Goal: Communication & Community: Share content

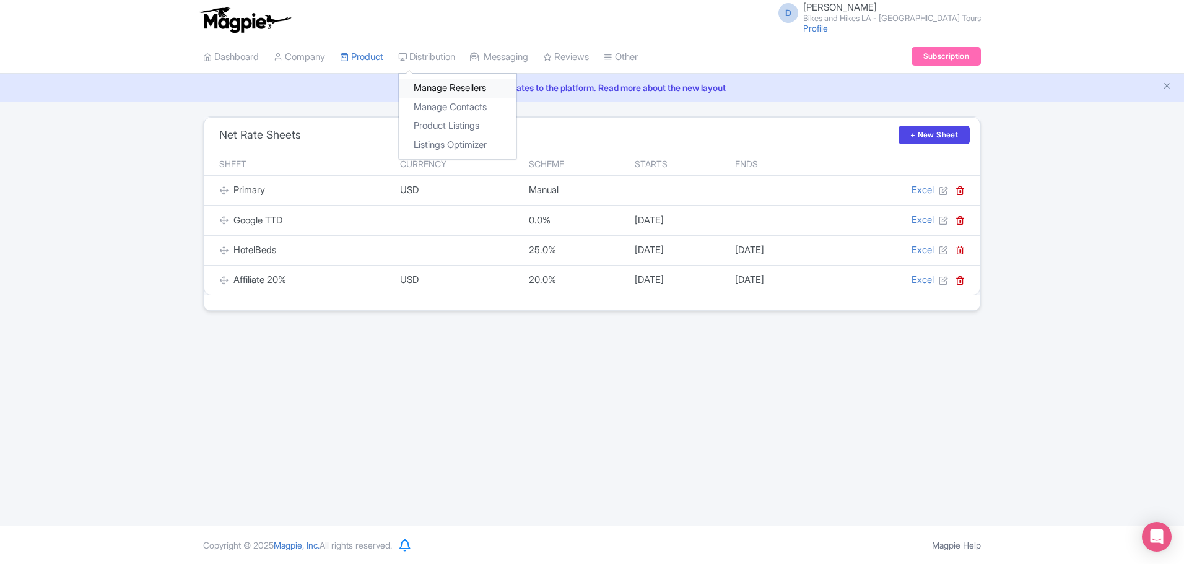
click at [428, 85] on link "Manage Resellers" at bounding box center [458, 88] width 118 height 19
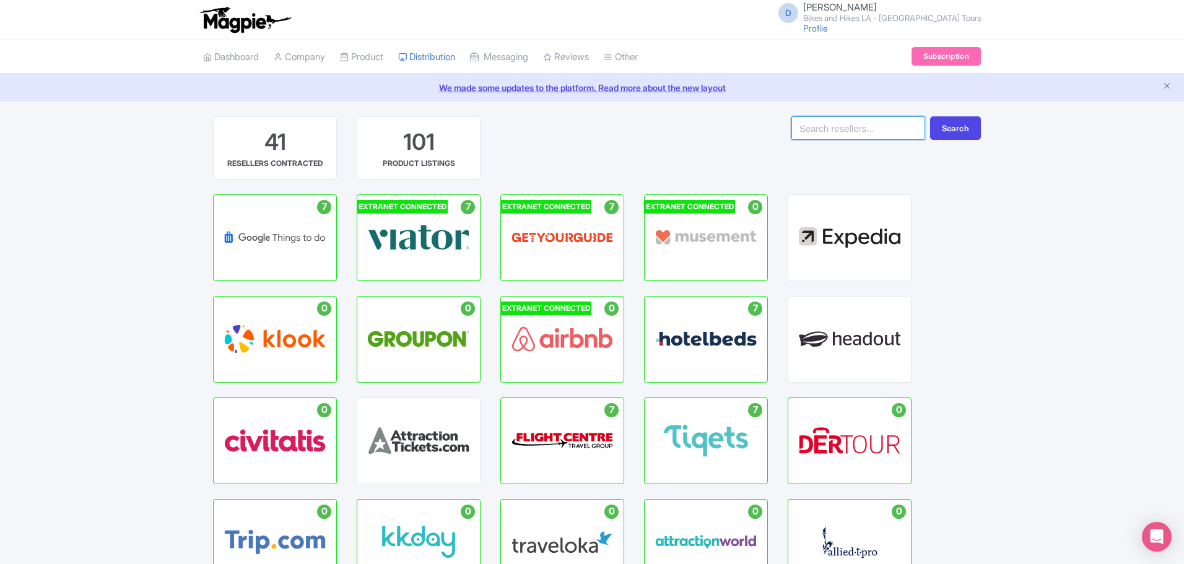
click at [834, 133] on input "search" at bounding box center [858, 128] width 134 height 24
type input "isango"
click at [930, 116] on button "Search" at bounding box center [955, 128] width 51 height 24
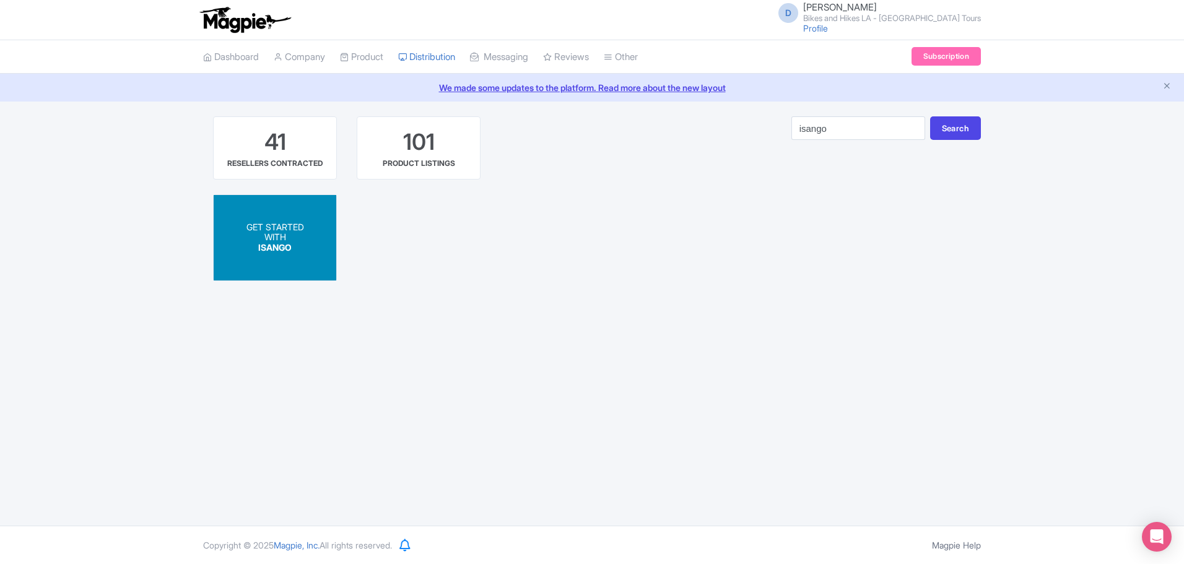
click at [277, 245] on span "ISANGO" at bounding box center [274, 247] width 33 height 11
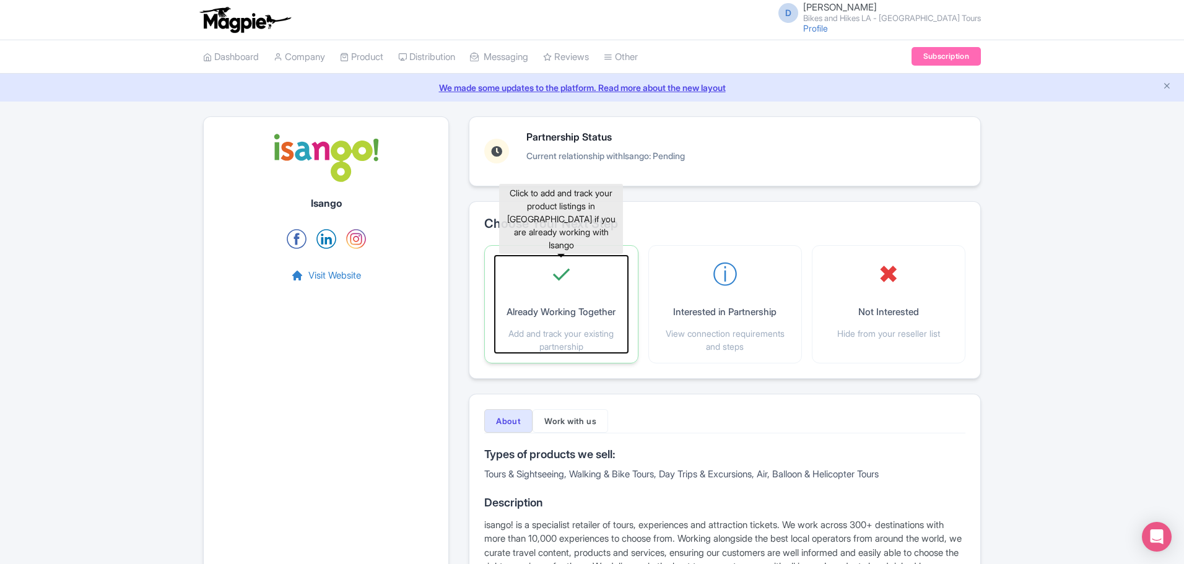
drag, startPoint x: 587, startPoint y: 294, endPoint x: 589, endPoint y: 287, distance: 7.7
click at [587, 288] on div "✓ Already Working Together Add and track your existing partnership" at bounding box center [561, 304] width 132 height 97
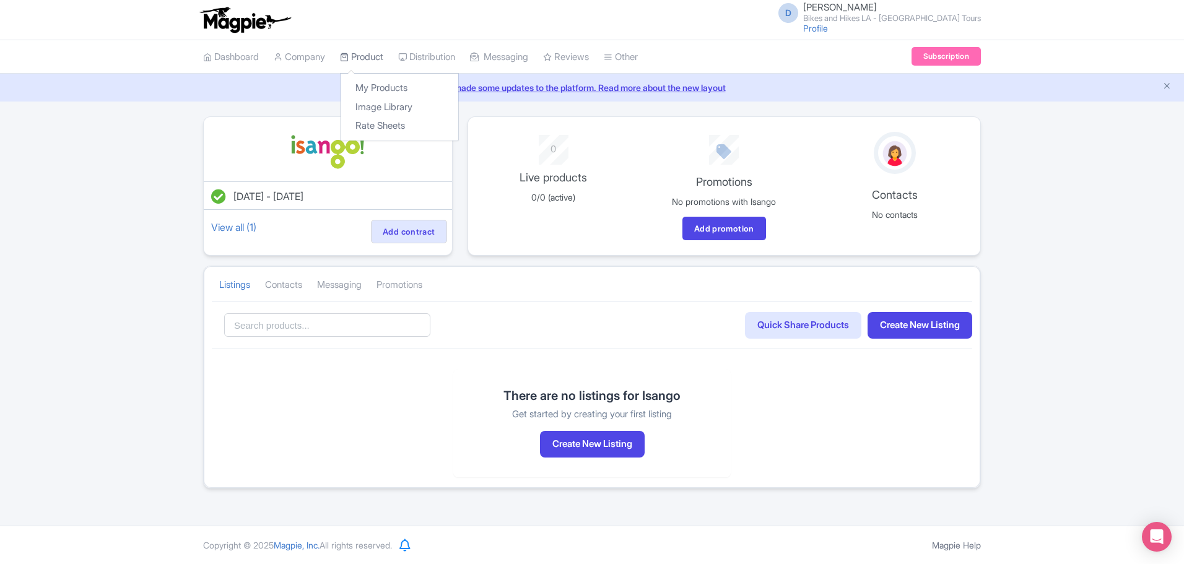
click at [382, 55] on link "Product" at bounding box center [361, 57] width 43 height 34
click at [385, 83] on link "My Products" at bounding box center [399, 88] width 118 height 19
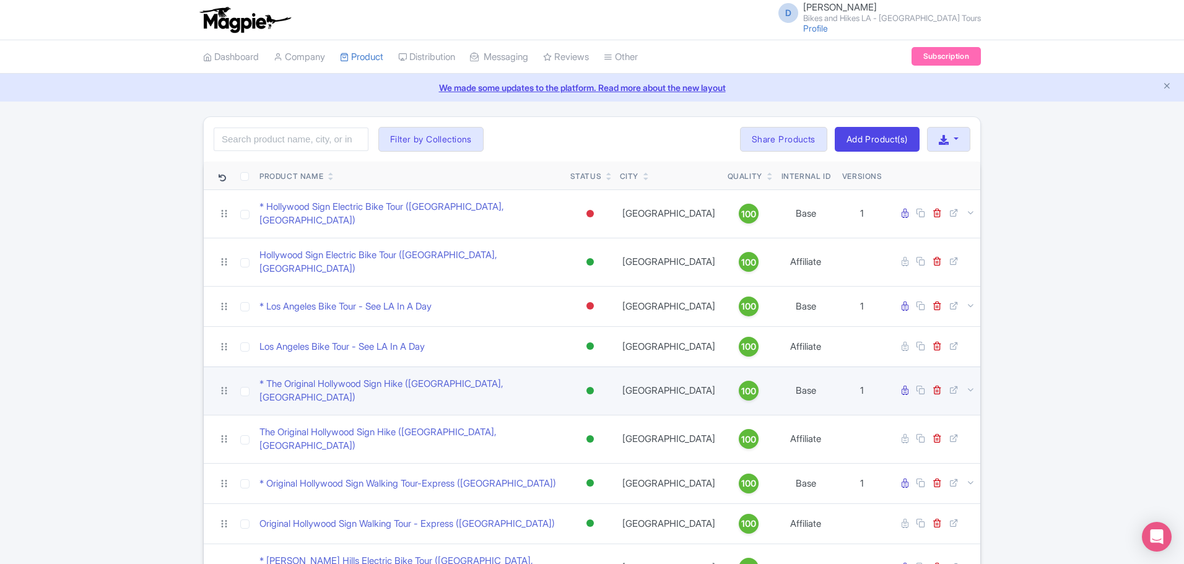
click at [590, 387] on div at bounding box center [589, 390] width 7 height 7
click at [556, 423] on div "Inactive" at bounding box center [558, 434] width 73 height 23
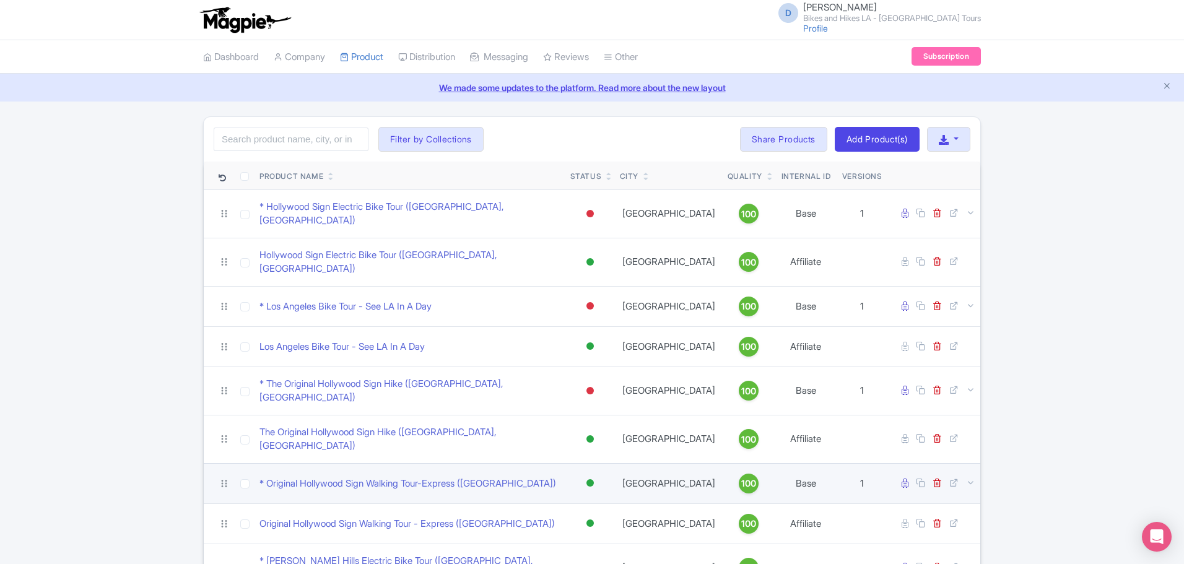
click at [592, 479] on div at bounding box center [589, 482] width 7 height 7
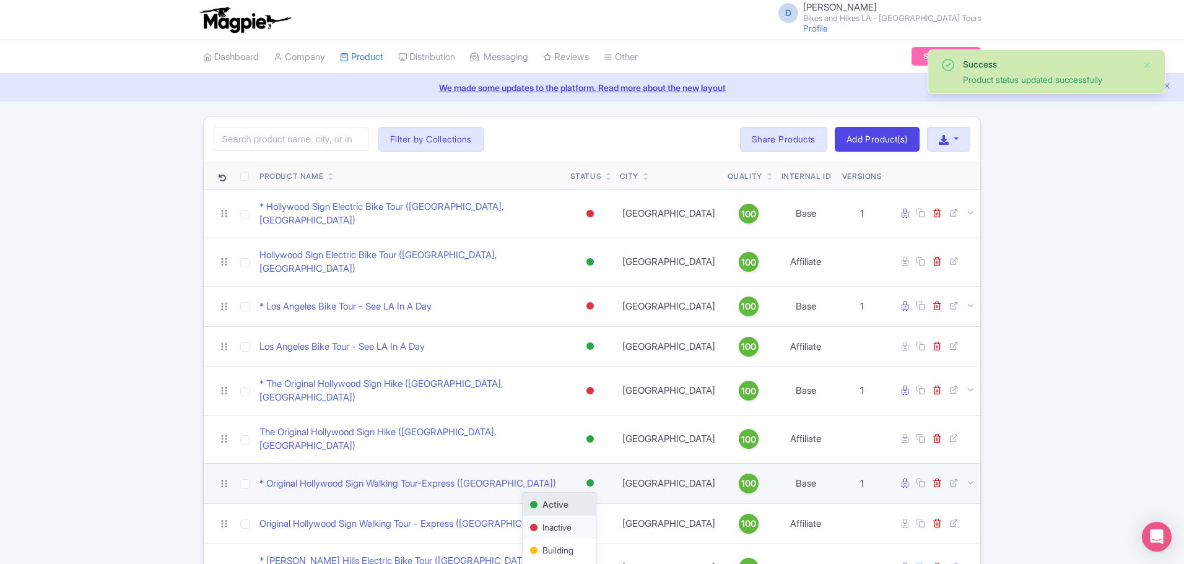
click at [561, 516] on div "Inactive" at bounding box center [558, 527] width 73 height 23
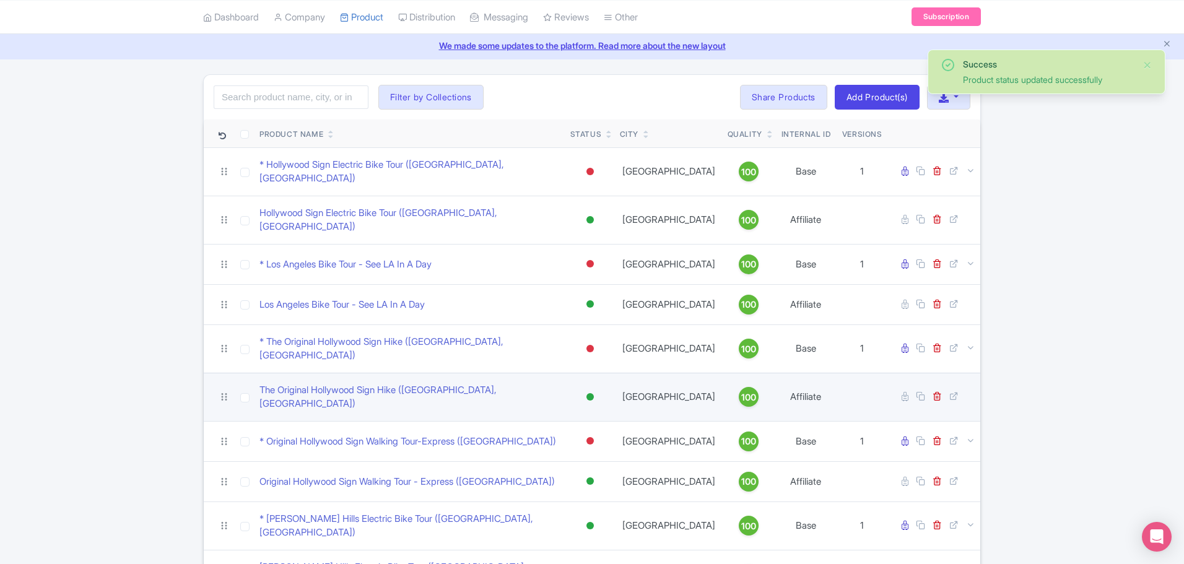
scroll to position [62, 0]
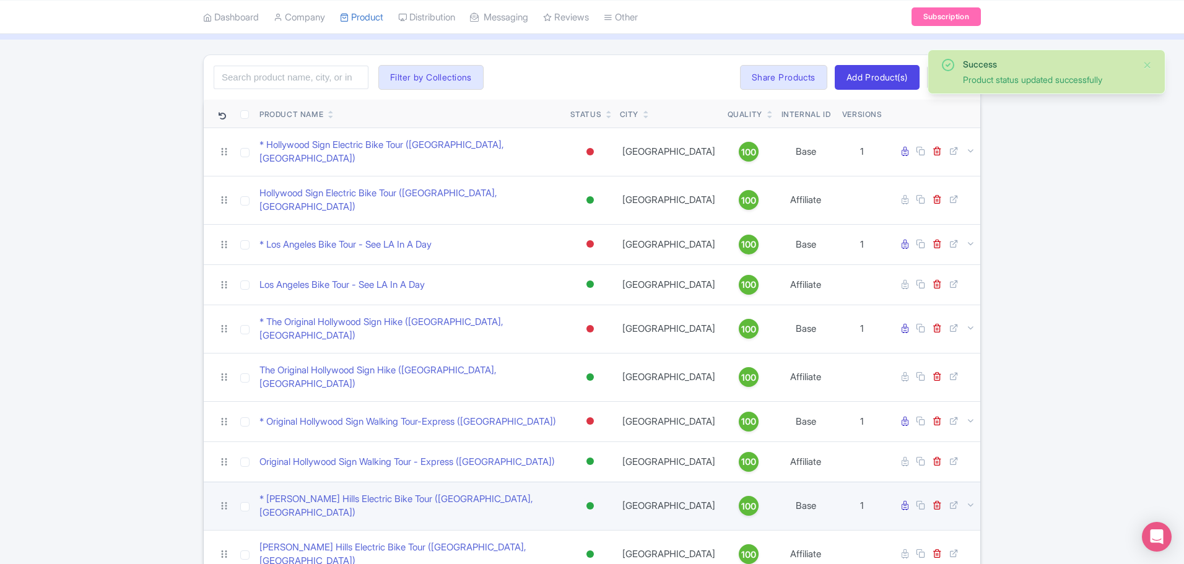
click at [592, 502] on div at bounding box center [589, 505] width 7 height 7
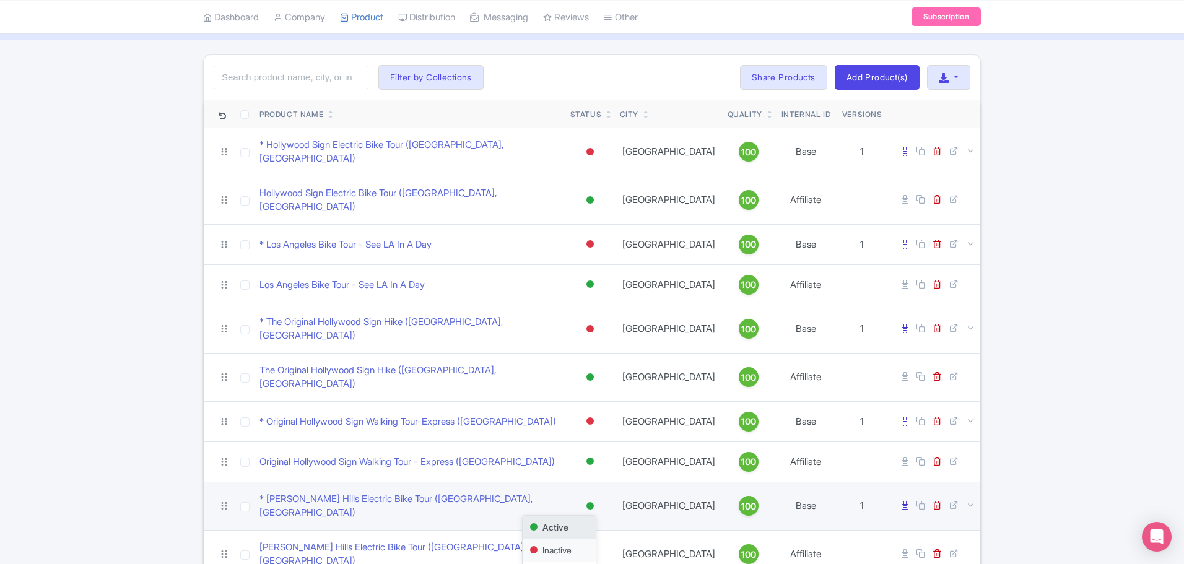
click at [568, 539] on div "Inactive" at bounding box center [558, 550] width 73 height 23
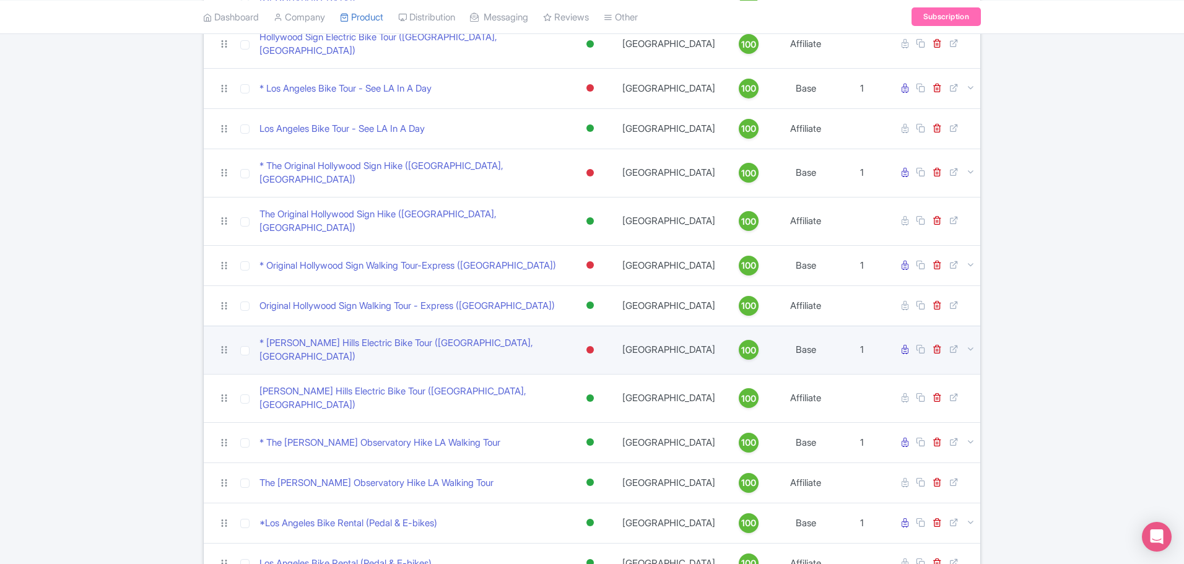
scroll to position [243, 0]
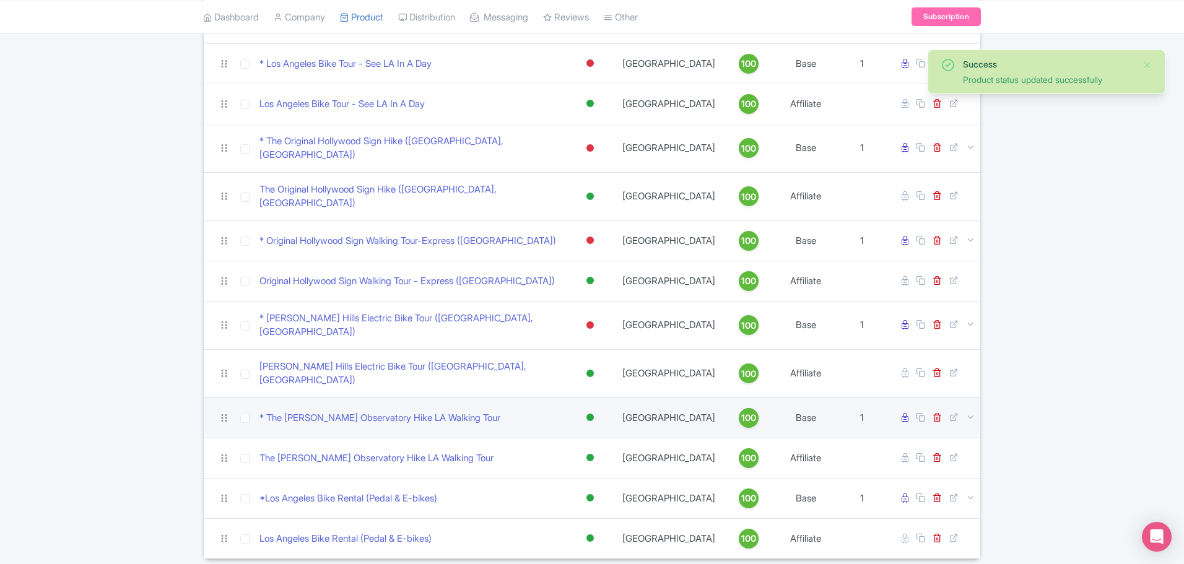
click at [591, 414] on div at bounding box center [589, 417] width 7 height 7
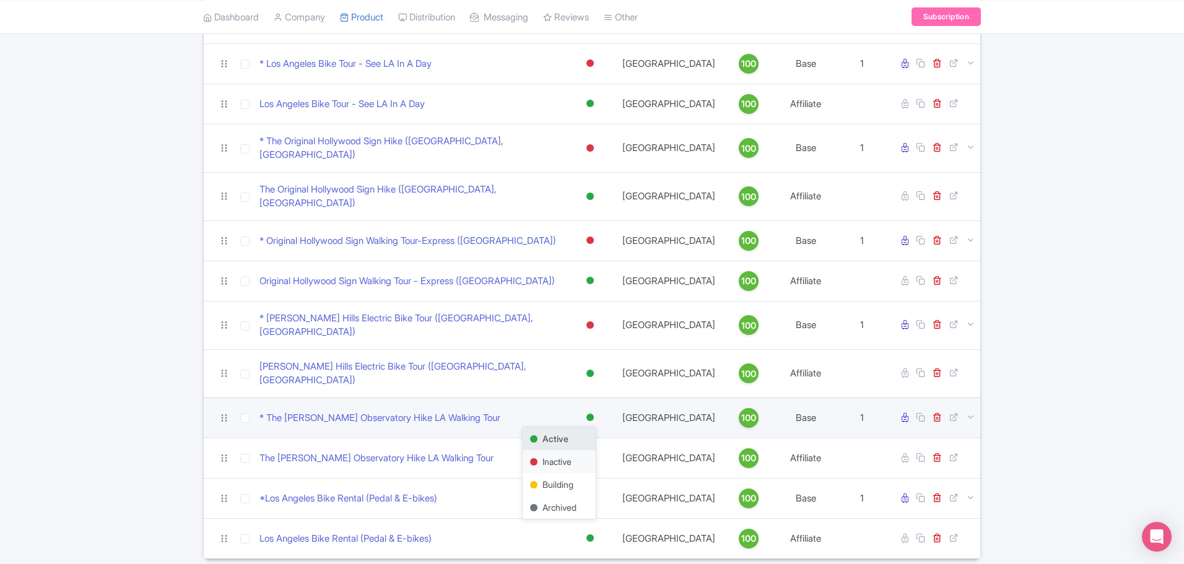
click at [561, 450] on div "Inactive" at bounding box center [558, 461] width 73 height 23
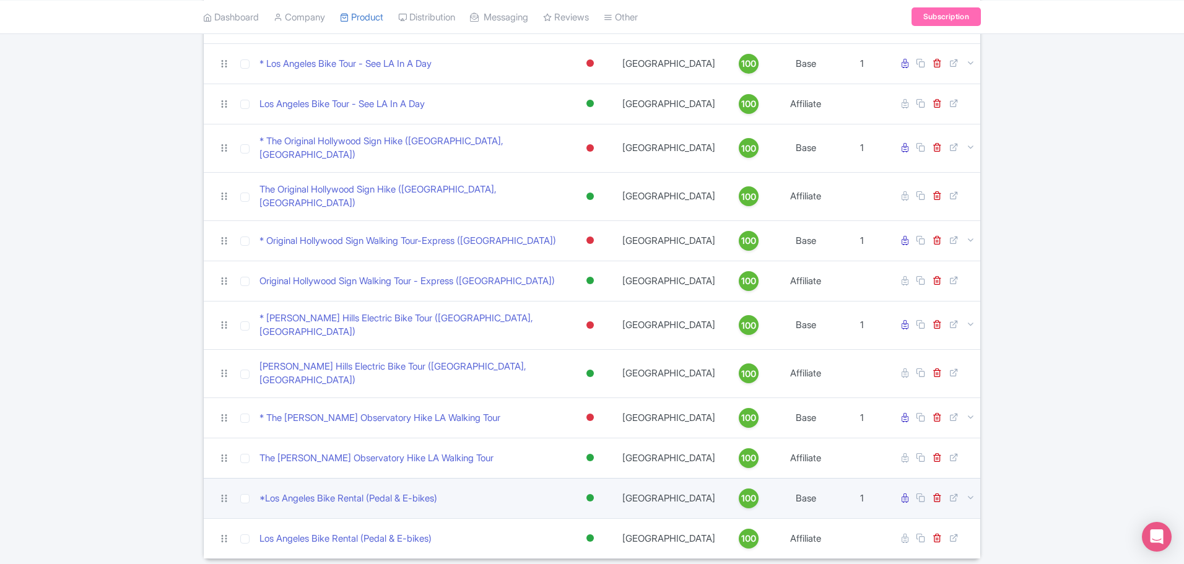
click at [588, 494] on div at bounding box center [589, 497] width 7 height 7
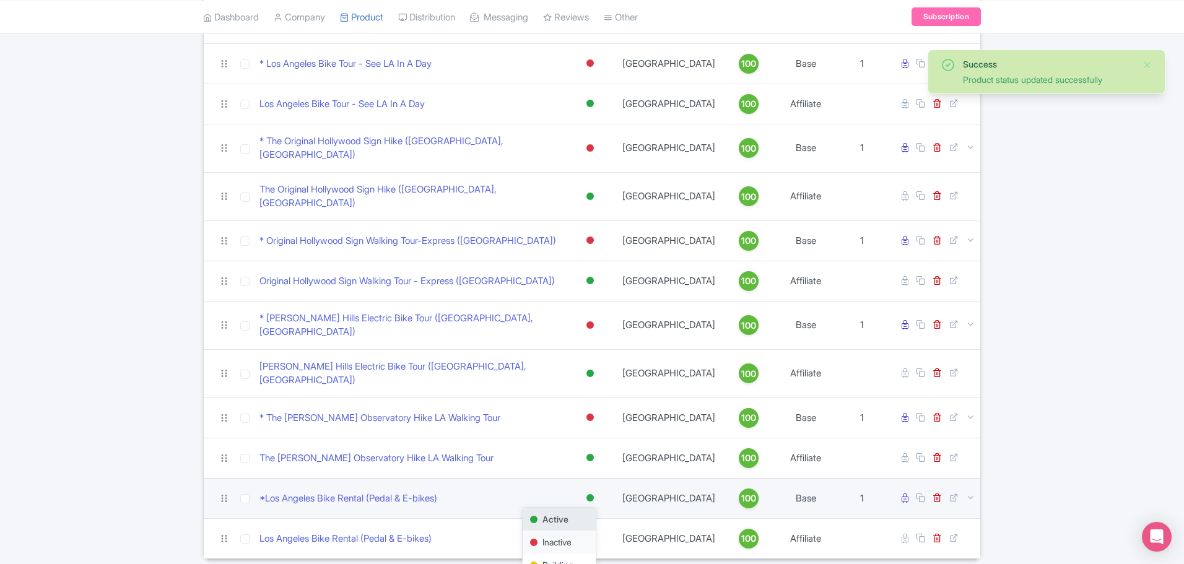
click at [564, 531] on div "Inactive" at bounding box center [558, 542] width 73 height 23
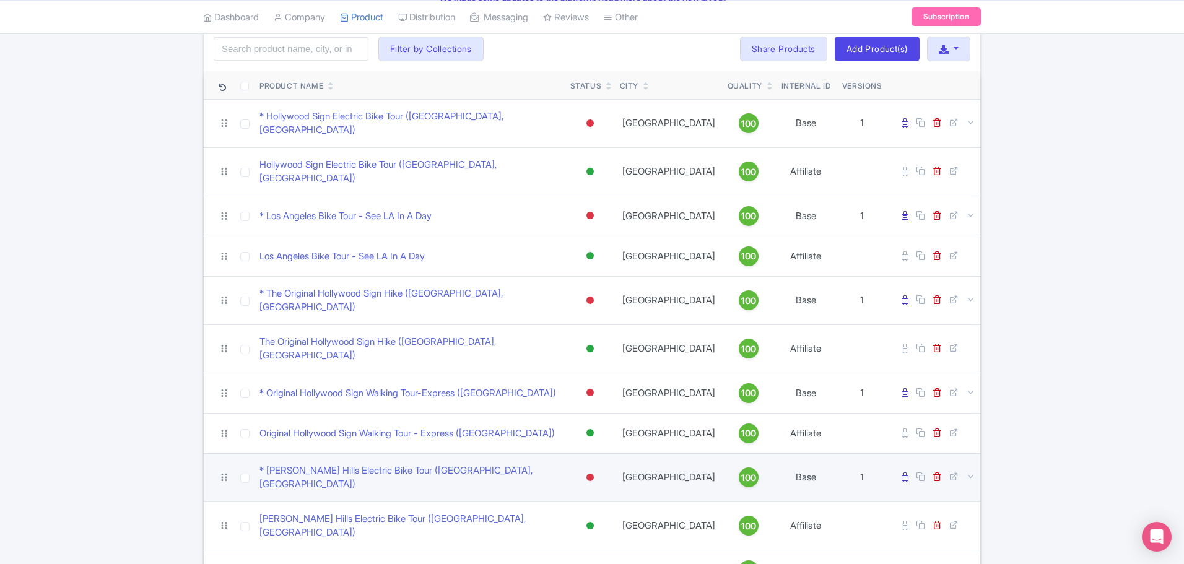
scroll to position [57, 0]
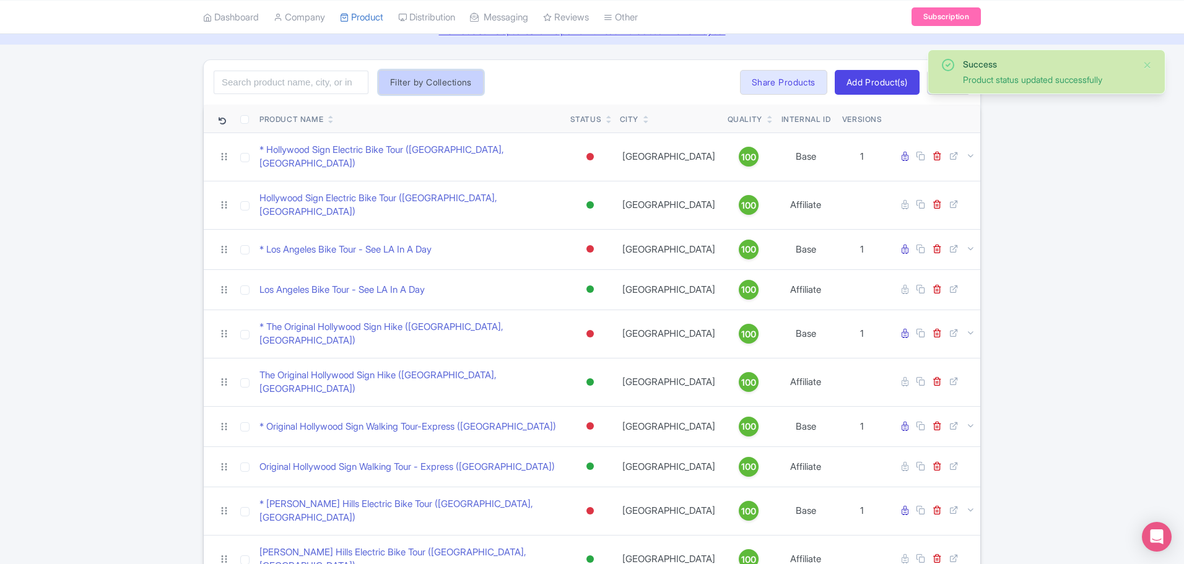
click at [412, 88] on button "Filter by Collections" at bounding box center [430, 82] width 105 height 25
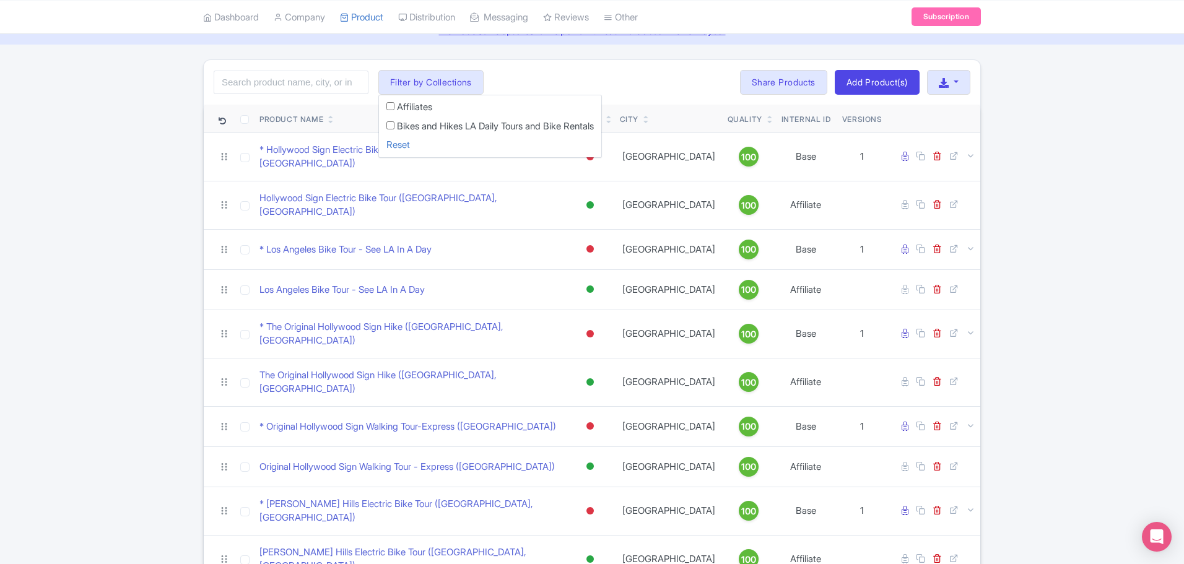
click at [560, 76] on div "Search Filter by Collections Affiliates Bikes and Hikes LA Daily Tours and Bike…" at bounding box center [592, 82] width 776 height 45
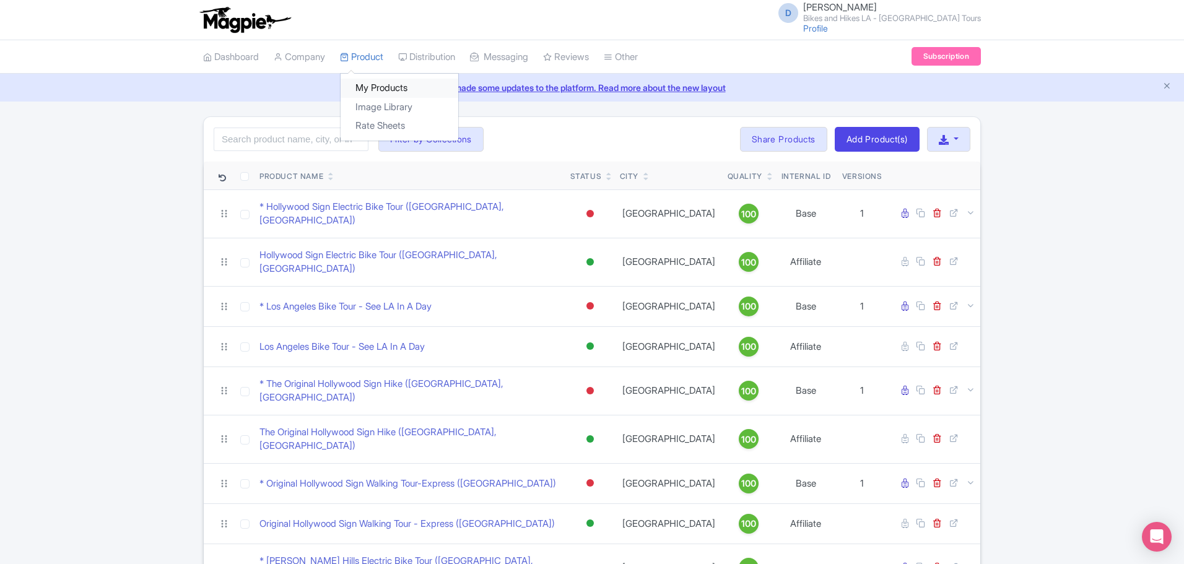
click at [374, 85] on link "My Products" at bounding box center [399, 88] width 118 height 19
click at [458, 84] on link "Manage Resellers" at bounding box center [458, 88] width 118 height 19
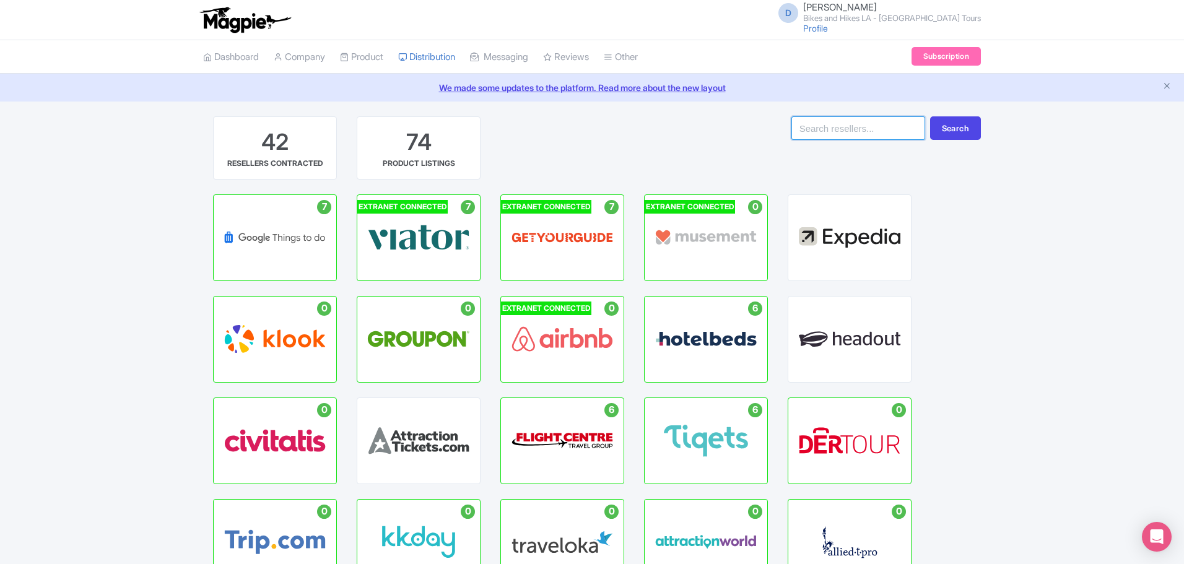
click at [860, 128] on input "search" at bounding box center [858, 128] width 134 height 24
type input "isango"
click at [942, 135] on button "Search" at bounding box center [955, 128] width 51 height 24
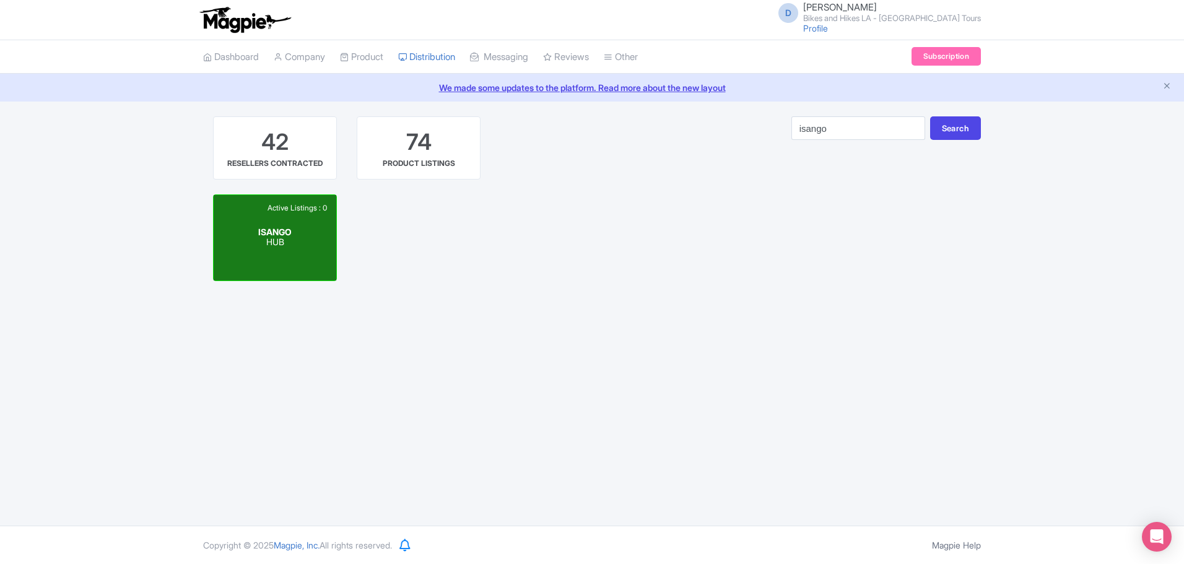
click at [258, 241] on p "HUB" at bounding box center [274, 243] width 33 height 11
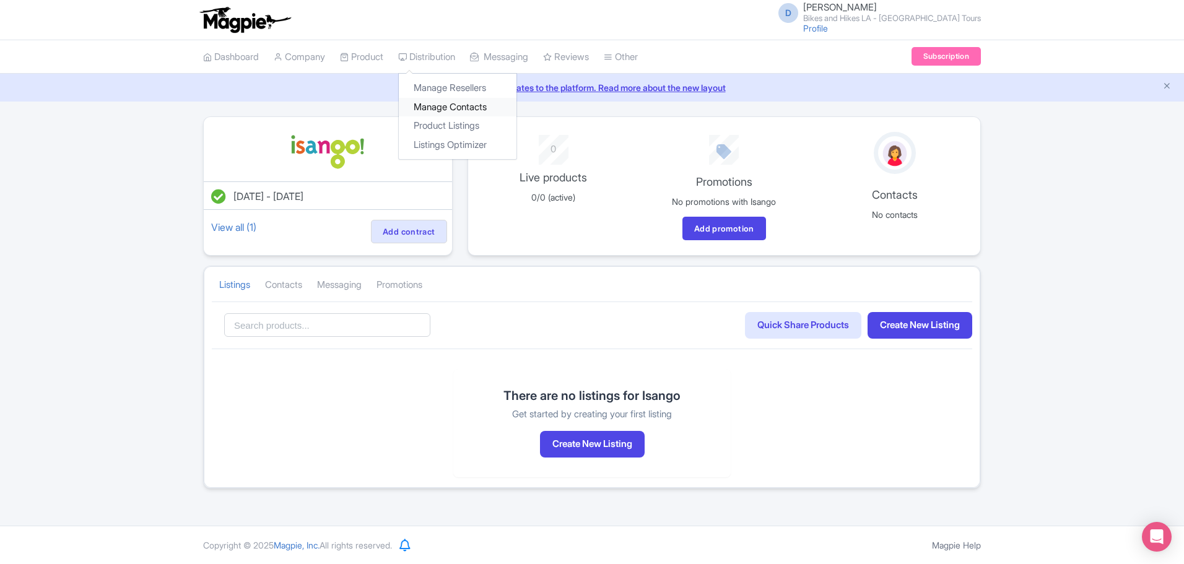
click at [442, 107] on link "Manage Contacts" at bounding box center [458, 107] width 118 height 19
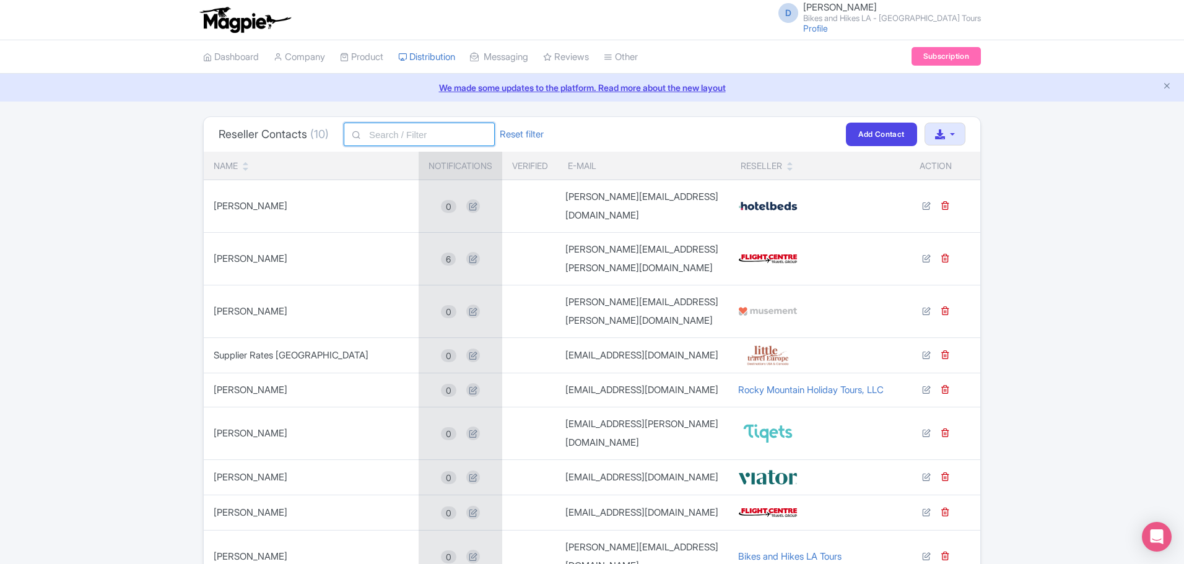
click at [399, 139] on input "text" at bounding box center [419, 135] width 151 height 24
type input "isango"
click button "Filter" at bounding box center [0, 0] width 0 height 0
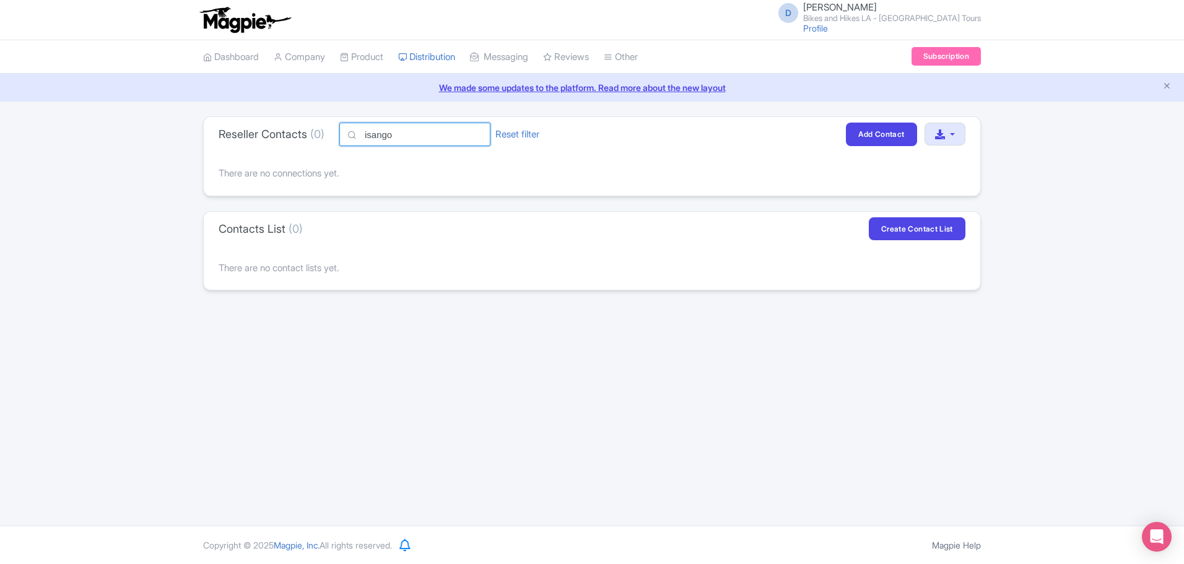
drag, startPoint x: 353, startPoint y: 129, endPoint x: 343, endPoint y: 124, distance: 10.8
click at [346, 128] on div "isango" at bounding box center [414, 135] width 151 height 24
click at [867, 137] on link "Add Contact" at bounding box center [881, 134] width 71 height 23
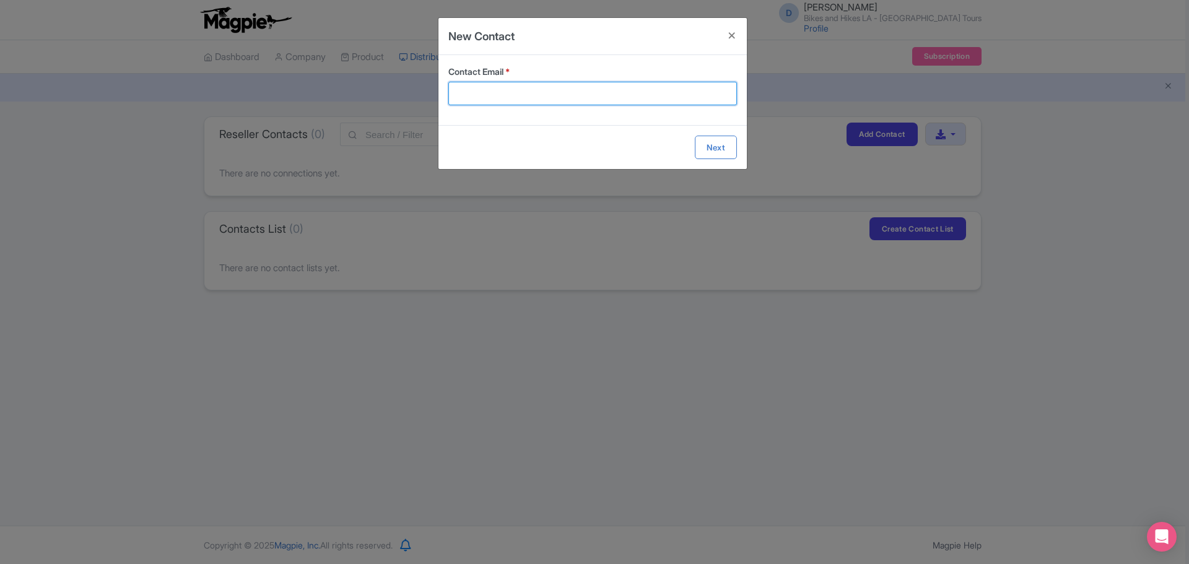
click at [572, 91] on input "Contact Email *" at bounding box center [592, 94] width 288 height 24
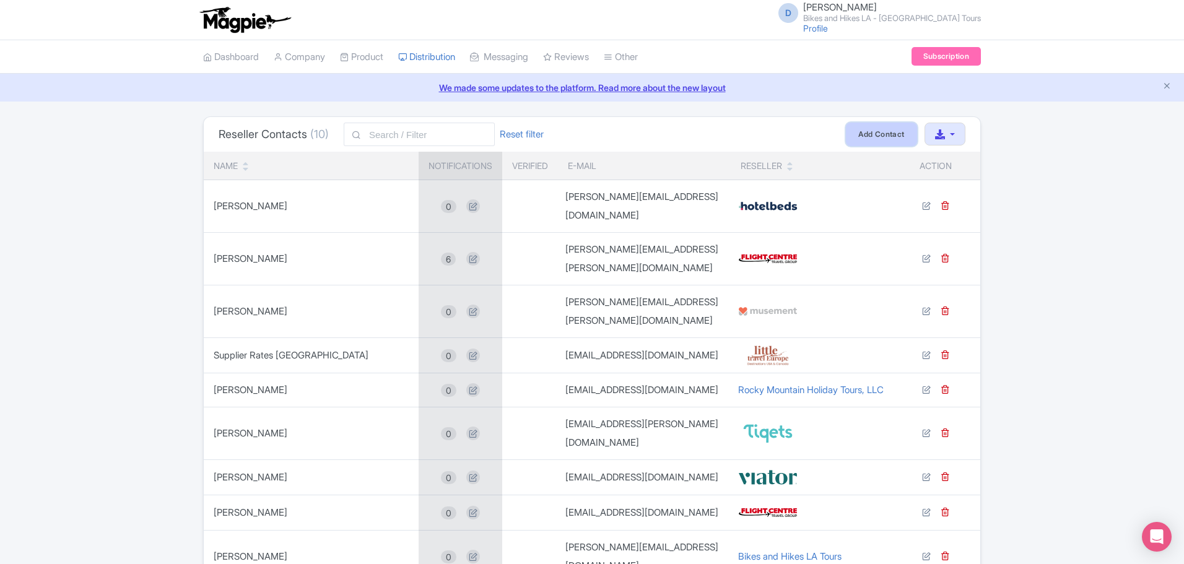
click at [860, 128] on link "Add Contact" at bounding box center [881, 134] width 71 height 23
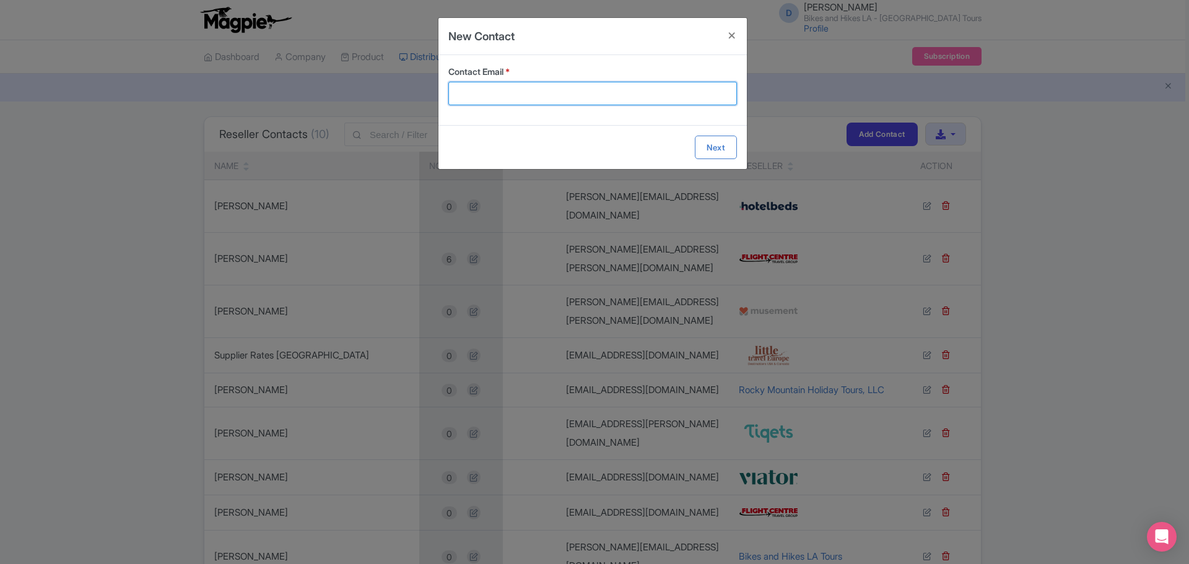
click at [554, 89] on input "Contact Email *" at bounding box center [592, 94] width 288 height 24
paste input "isango!-Destinations <destinations@isango.com>"
drag, startPoint x: 550, startPoint y: 97, endPoint x: 414, endPoint y: 95, distance: 135.6
click at [414, 95] on div "New Contact Contact Email * isango!-Destinations <destinations@isango.com> Next" at bounding box center [594, 282] width 1189 height 564
click at [585, 97] on input "destinations@isango.com>" at bounding box center [592, 94] width 288 height 24
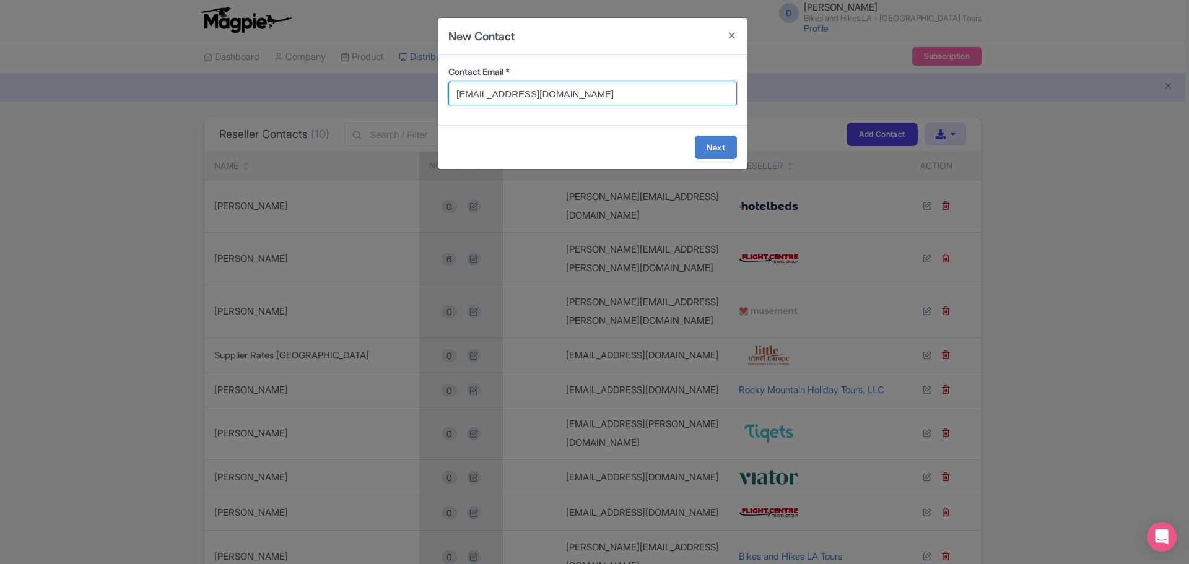
type input "destinations@isango.com"
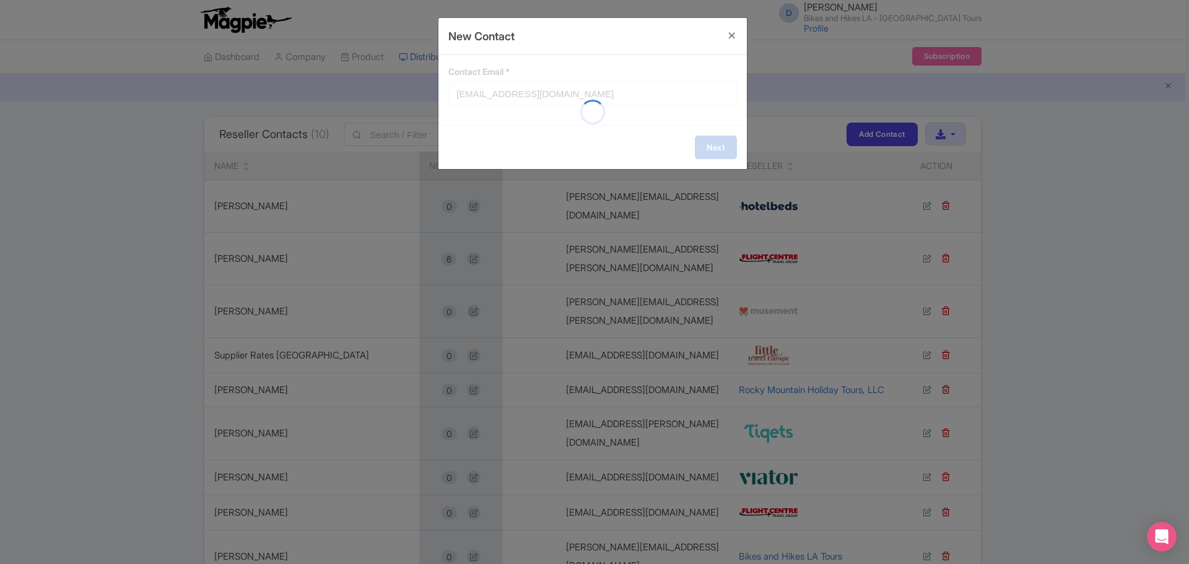
click at [732, 152] on form "Contact Email * destinations@isango.com Next" at bounding box center [592, 112] width 308 height 114
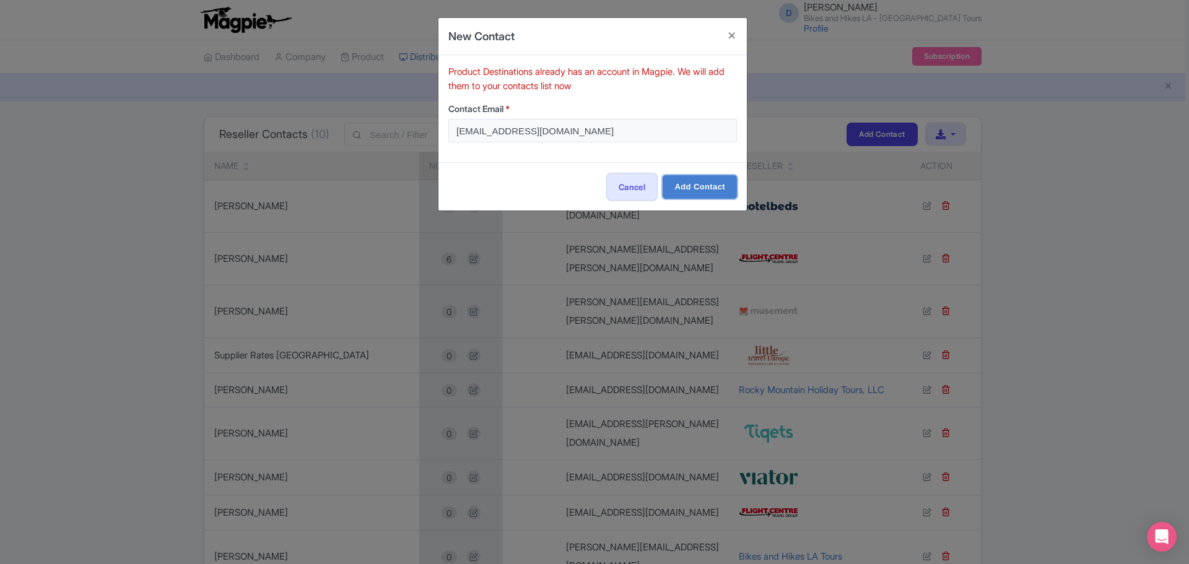
click at [687, 192] on input "Add Contact" at bounding box center [699, 187] width 74 height 24
click at [729, 33] on button "Close" at bounding box center [732, 35] width 30 height 35
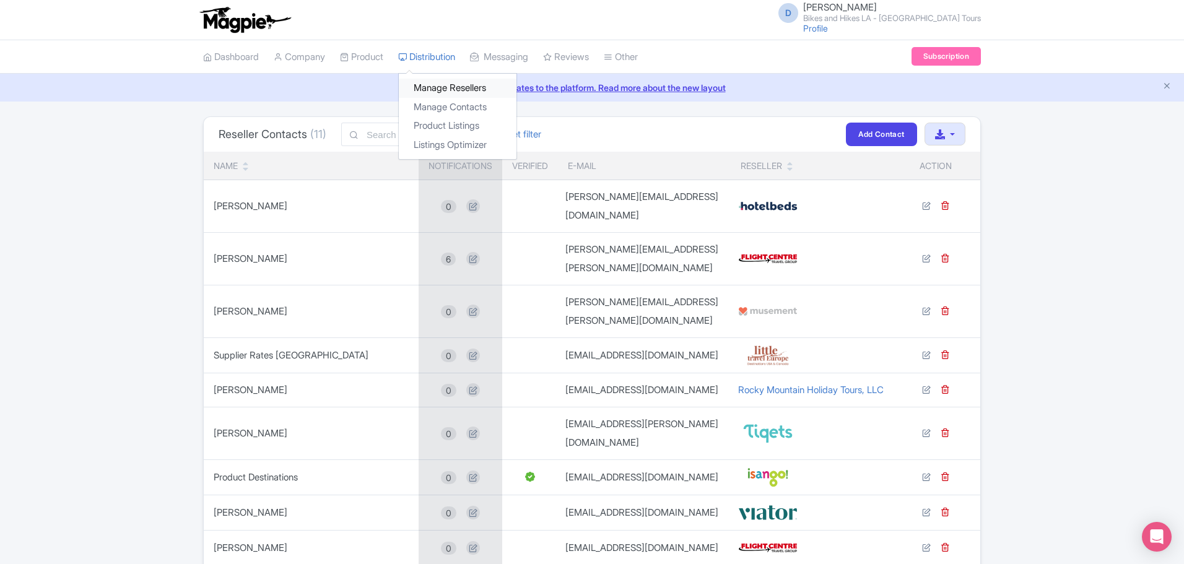
click at [441, 87] on link "Manage Resellers" at bounding box center [458, 88] width 118 height 19
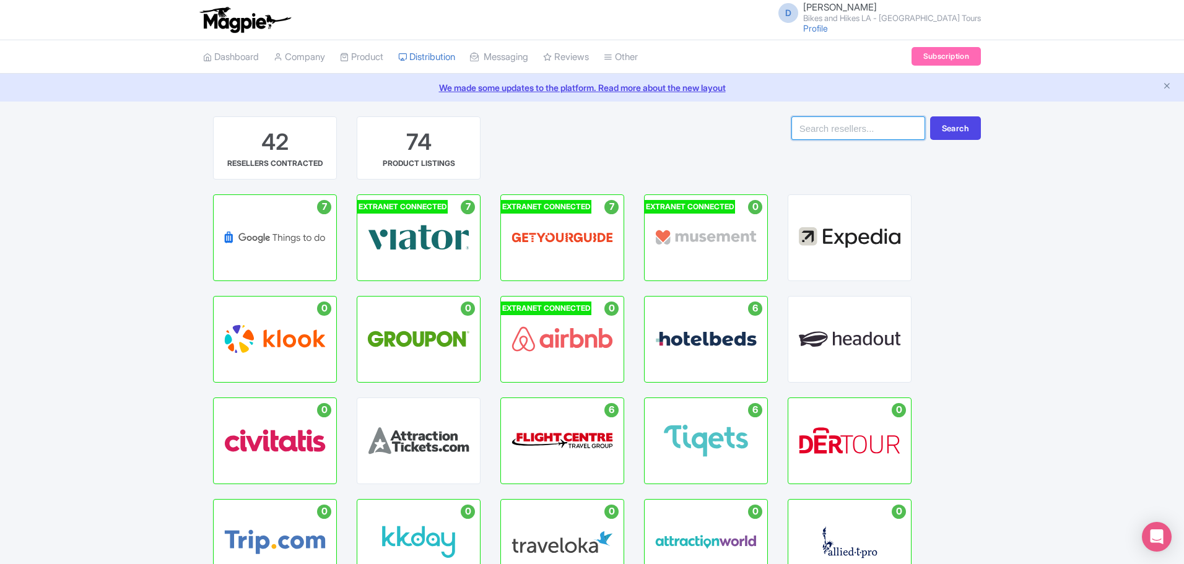
click at [880, 133] on input "search" at bounding box center [858, 128] width 134 height 24
type input "isango"
drag, startPoint x: 941, startPoint y: 128, endPoint x: 932, endPoint y: 134, distance: 11.2
click at [941, 128] on button "Search" at bounding box center [955, 128] width 51 height 24
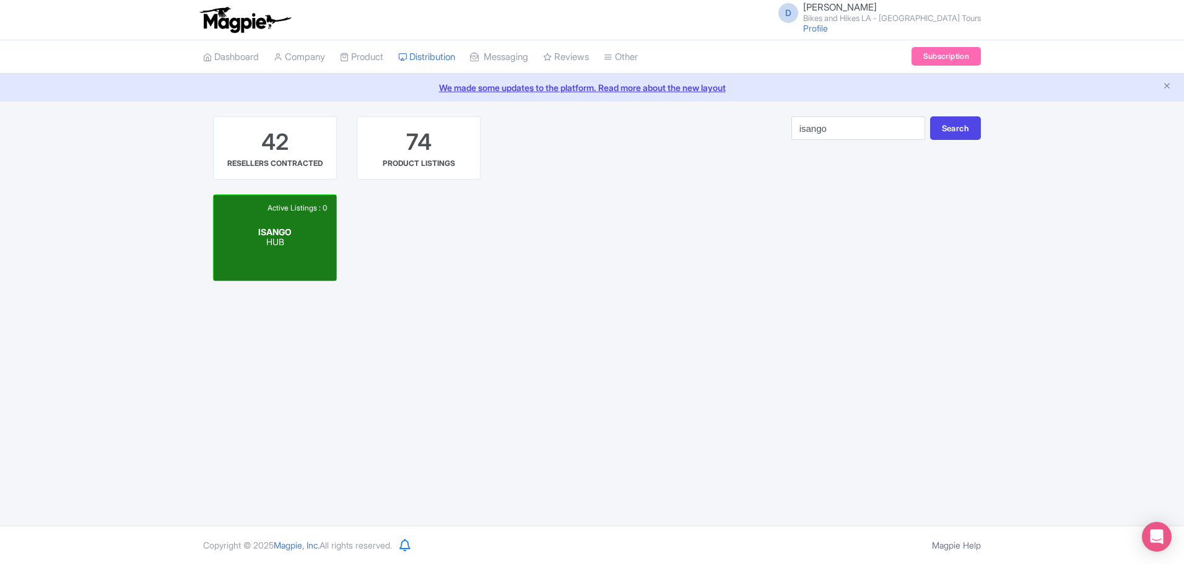
click at [249, 258] on div "Active Listings : 0 ISANGO HUB" at bounding box center [275, 237] width 123 height 85
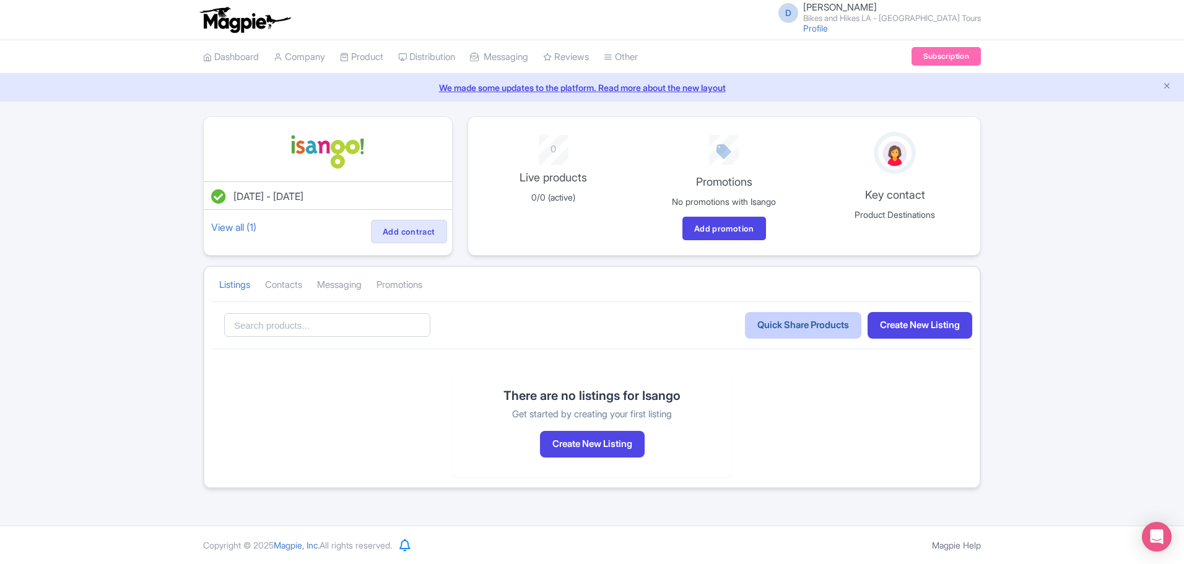
click at [799, 332] on link "Quick Share Products" at bounding box center [803, 325] width 116 height 27
click at [366, 87] on link "My Products" at bounding box center [399, 88] width 118 height 19
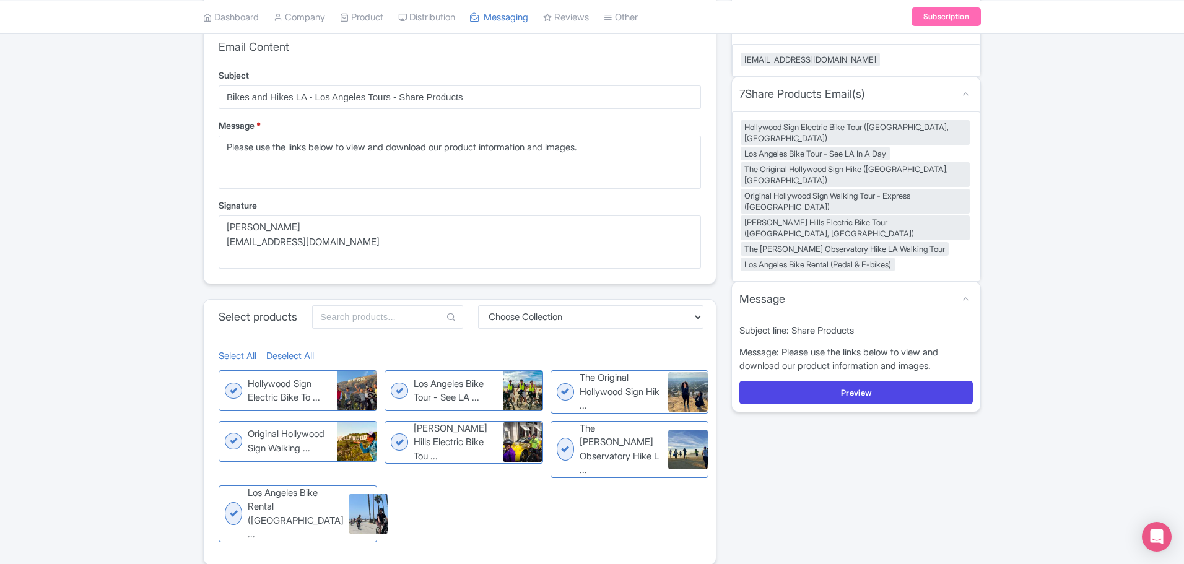
scroll to position [121, 0]
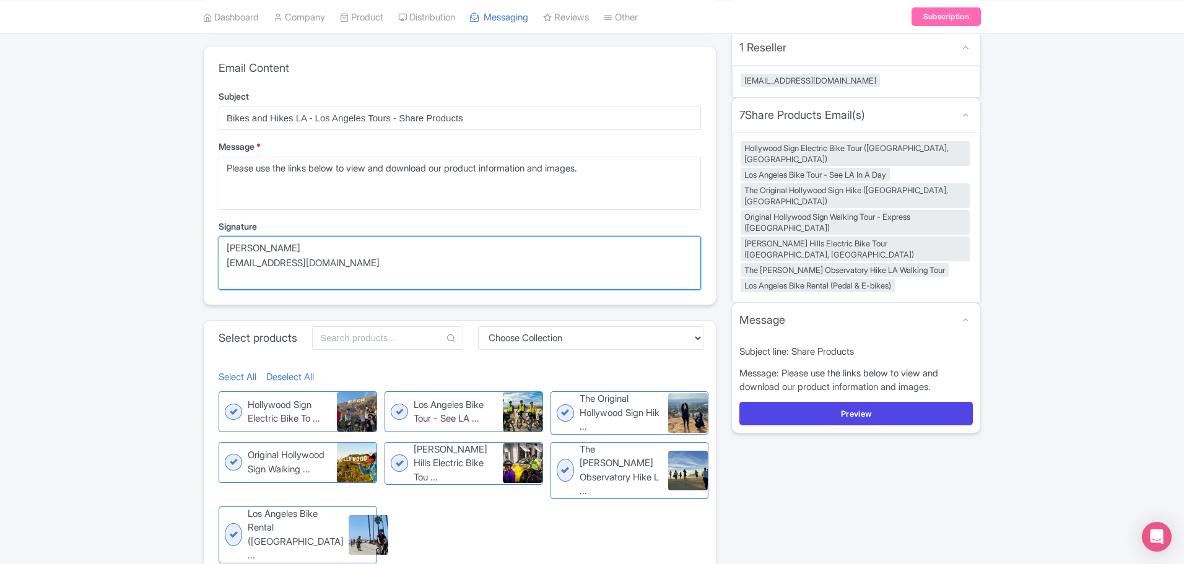
drag, startPoint x: 236, startPoint y: 251, endPoint x: 197, endPoint y: 241, distance: 40.2
click at [197, 243] on div "Share Products Email ed5c26ba-38a8-40ef-a00f-2b5fedb33c27 quick Email Content S…" at bounding box center [460, 298] width 528 height 606
drag, startPoint x: 323, startPoint y: 267, endPoint x: 220, endPoint y: 267, distance: 102.8
click at [220, 267] on textarea "Danny Roman info@bikeshikes.com" at bounding box center [460, 262] width 482 height 53
type textarea "Jason Bowers jason@bikeshikes.com"
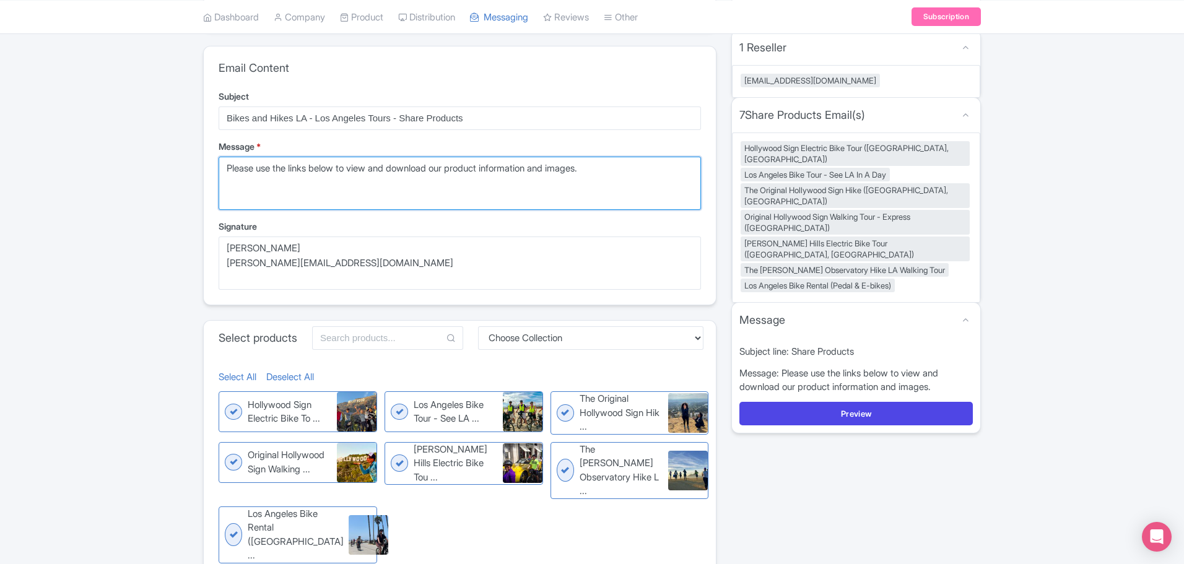
click at [227, 170] on textarea "Please use the links below to view and download our product information and ima…" at bounding box center [460, 183] width 482 height 53
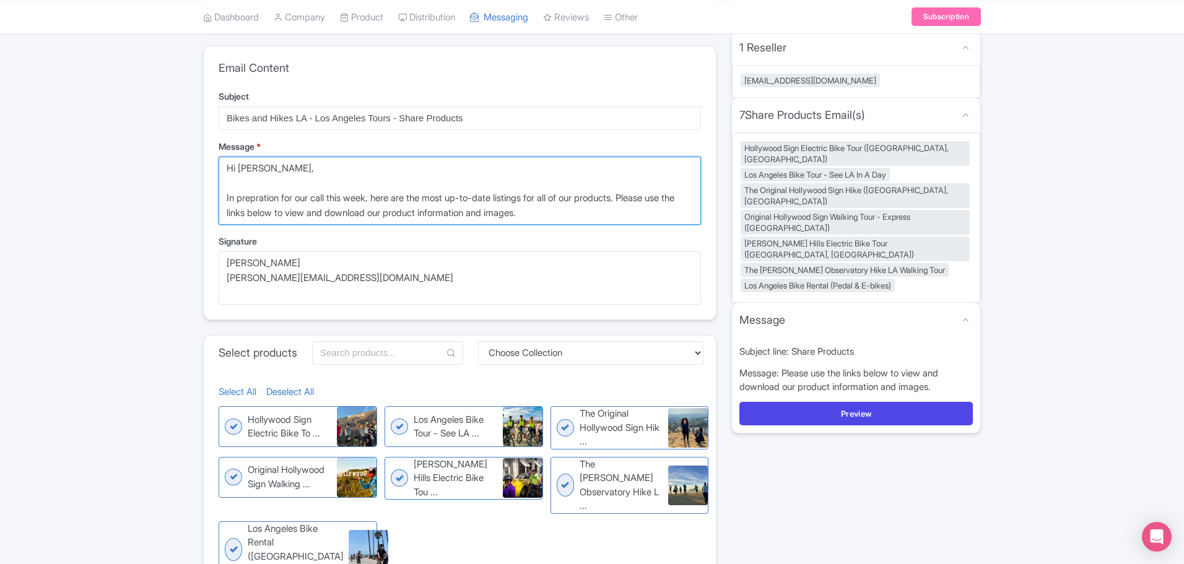
drag, startPoint x: 642, startPoint y: 198, endPoint x: 349, endPoint y: 216, distance: 293.4
click at [349, 216] on textarea "Please use the links below to view and download our product information and ima…" at bounding box center [460, 191] width 482 height 68
click at [477, 211] on textarea "Please use the links below to view and download our product information and ima…" at bounding box center [460, 191] width 482 height 68
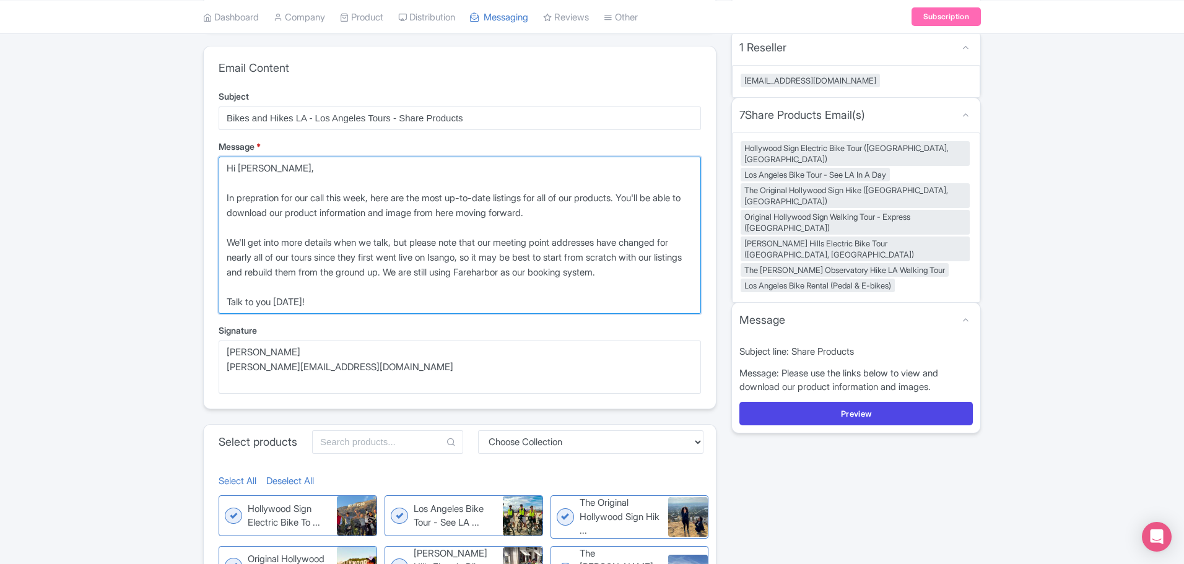
type textarea "Hi Suhasini, In prepration for our call this week, here are the most up-to-date…"
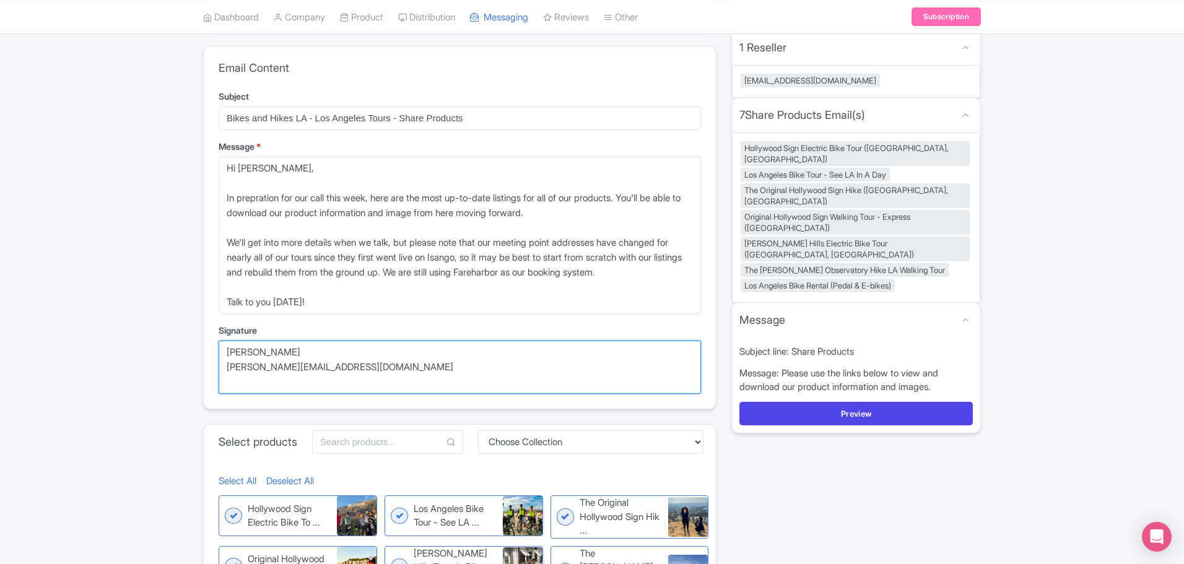
click at [228, 356] on textarea "Danny Roman info@bikeshikes.com" at bounding box center [460, 366] width 482 height 53
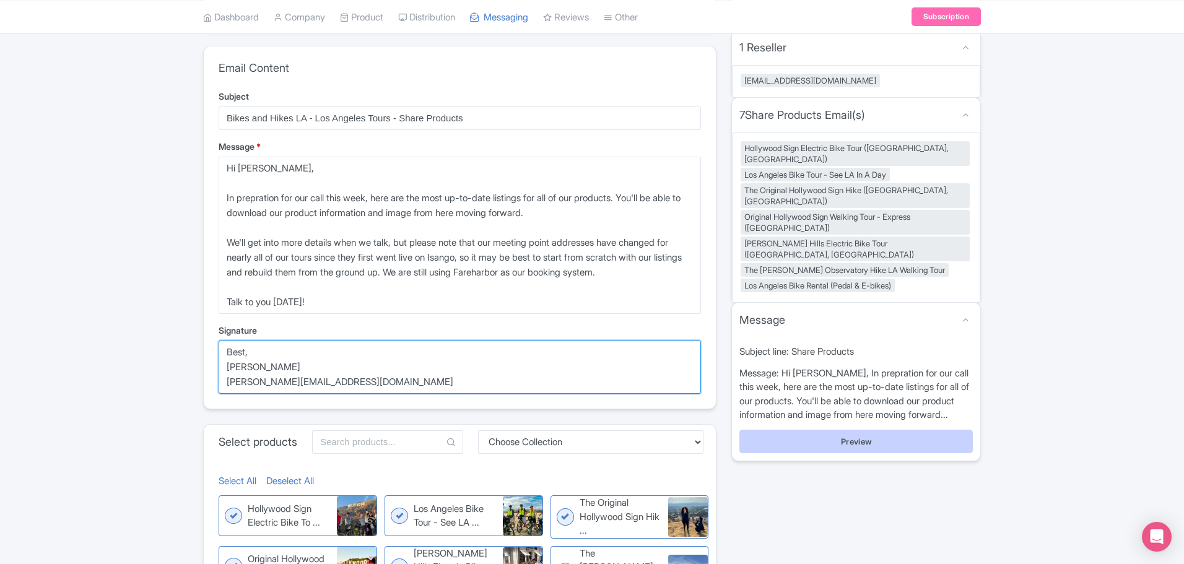
type textarea "Best, Jason Bowers jason@bikeshikes.com"
click at [865, 430] on button "Preview" at bounding box center [855, 442] width 233 height 24
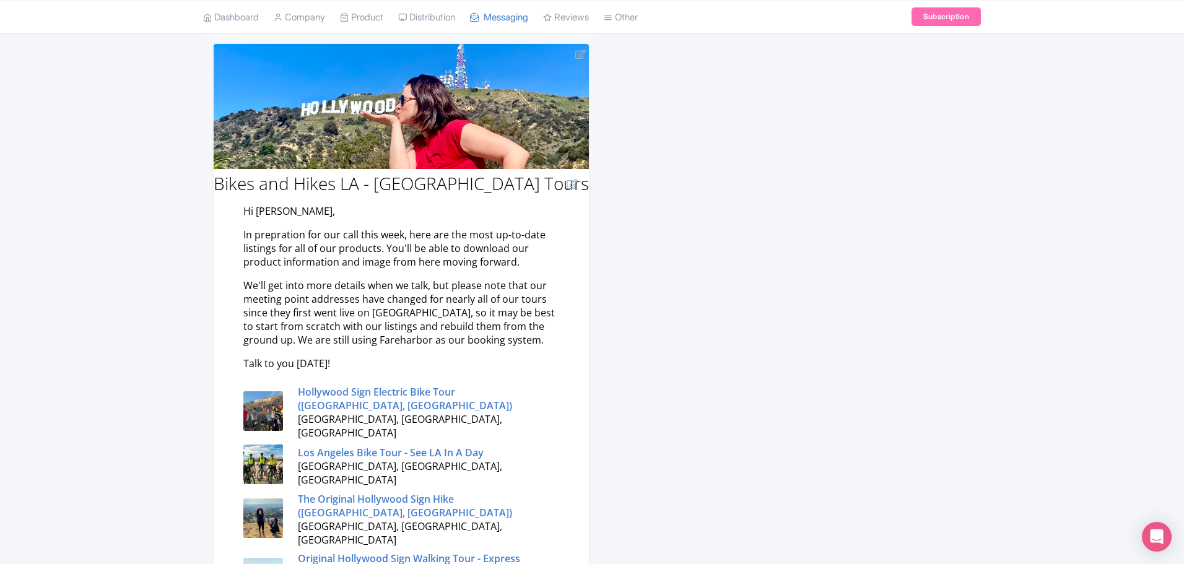
scroll to position [62, 0]
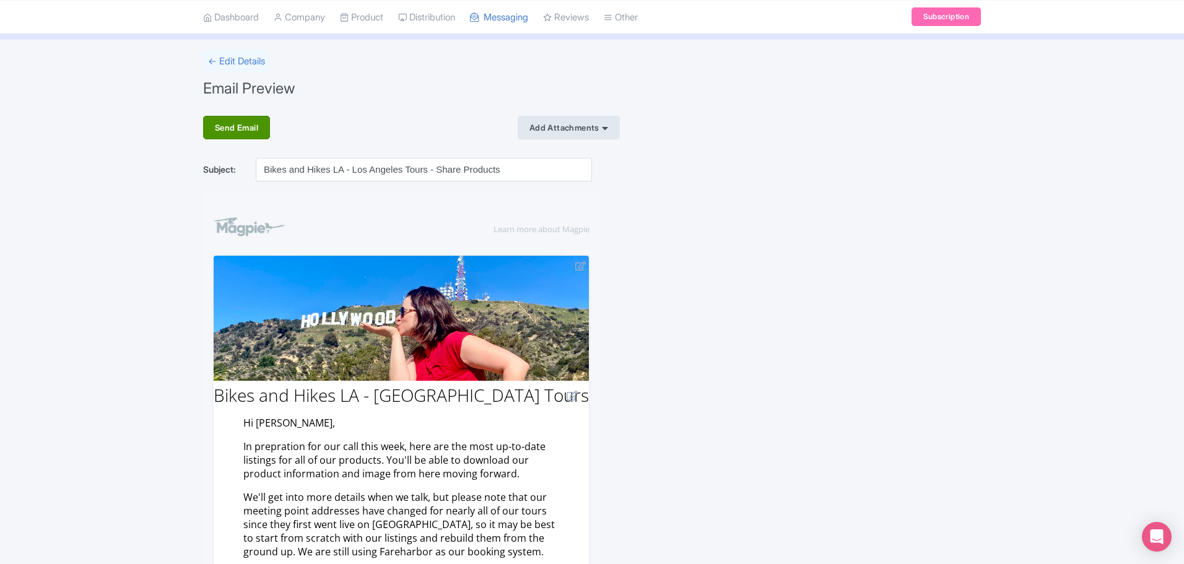
click at [238, 128] on div "Send Email" at bounding box center [236, 128] width 67 height 24
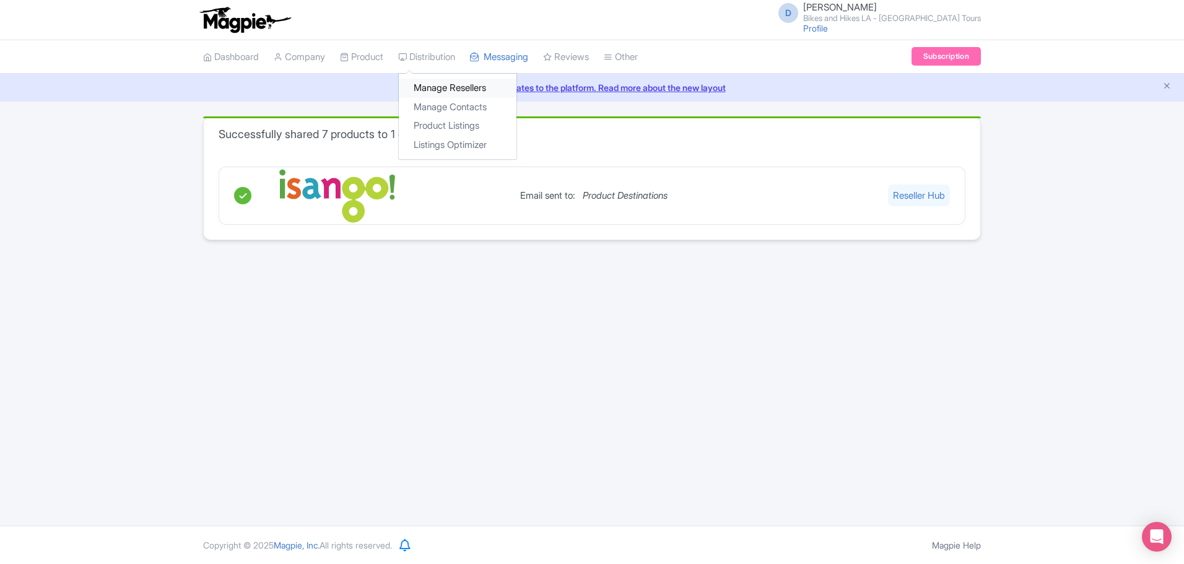
click at [424, 84] on link "Manage Resellers" at bounding box center [458, 88] width 118 height 19
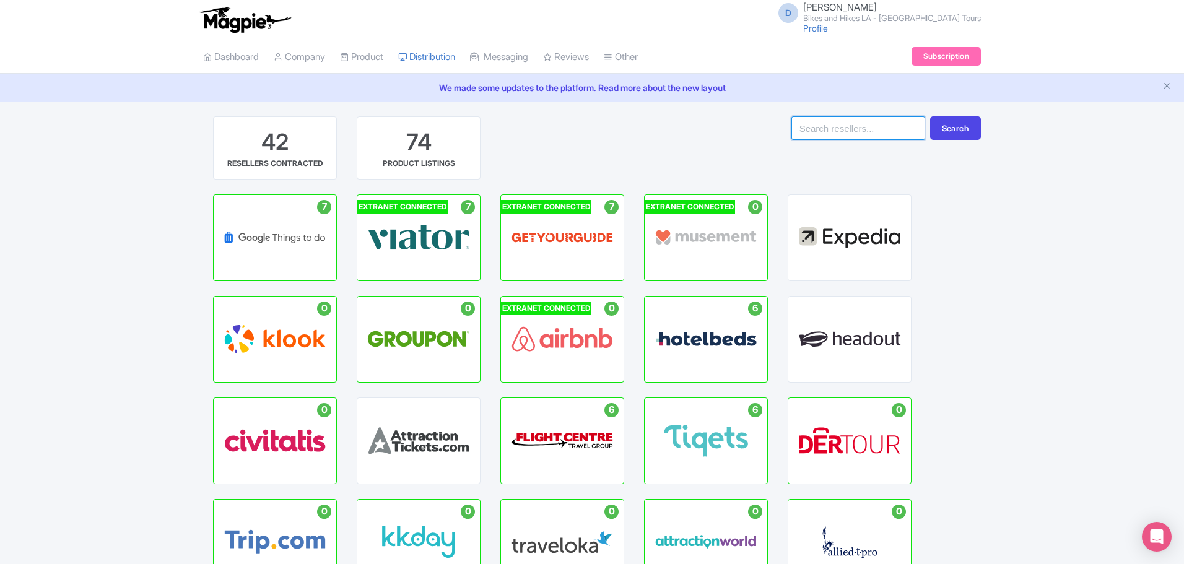
click at [822, 134] on input "search" at bounding box center [858, 128] width 134 height 24
type input "isango"
click at [930, 116] on button "Search" at bounding box center [955, 128] width 51 height 24
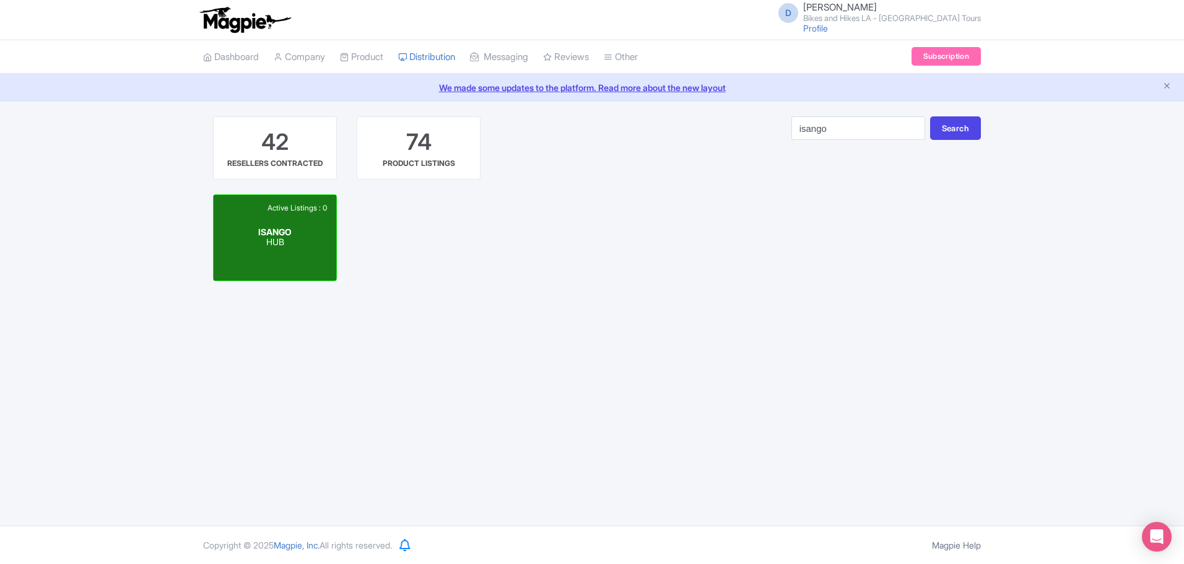
click at [308, 220] on div "Active Listings : 0 ISANGO HUB" at bounding box center [275, 237] width 123 height 85
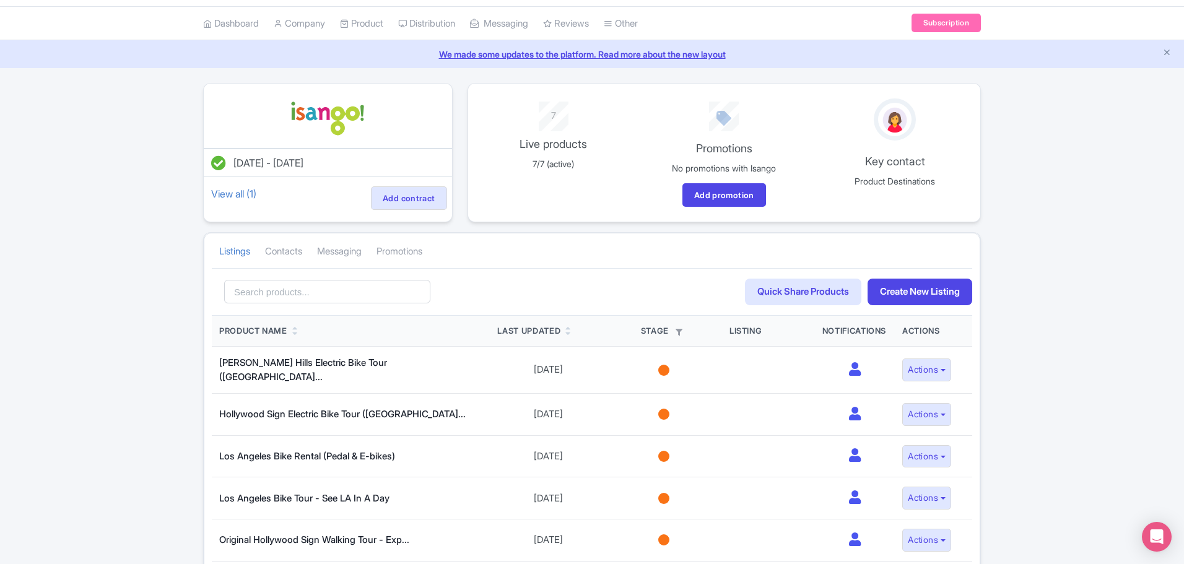
scroll to position [62, 0]
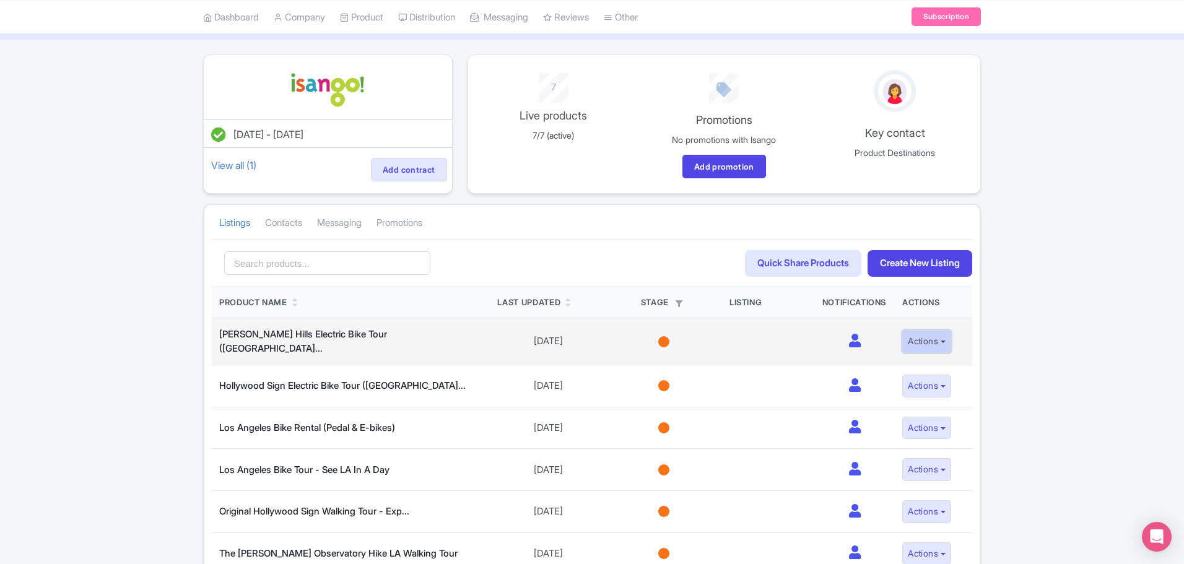
click at [944, 339] on button "Actions" at bounding box center [926, 341] width 49 height 23
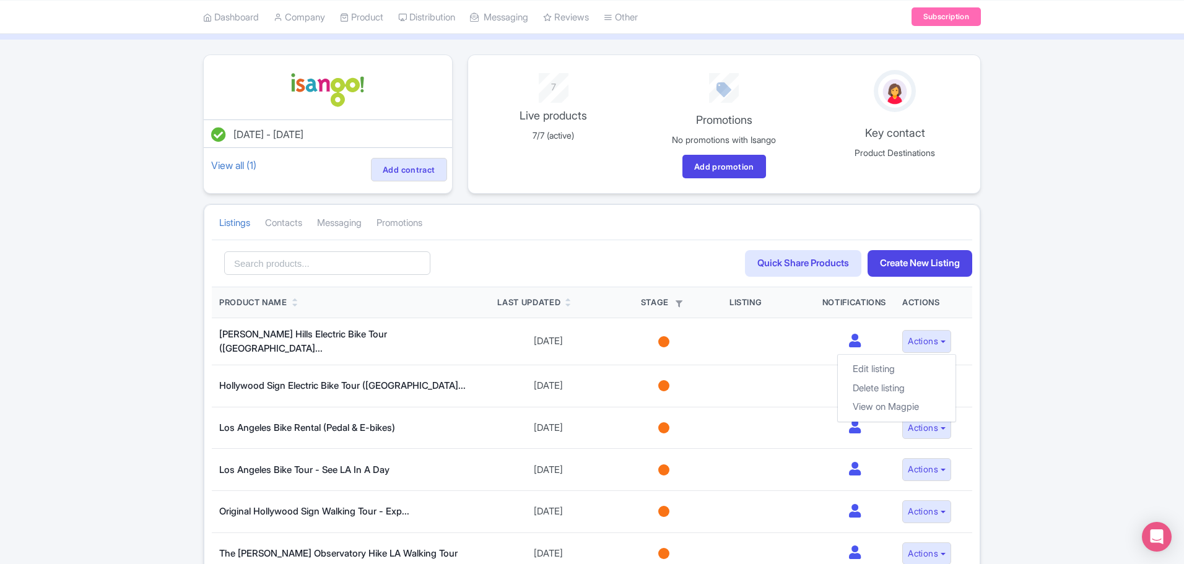
click at [640, 246] on div "Search Quick Share Products Create New Listing" at bounding box center [592, 264] width 760 height 48
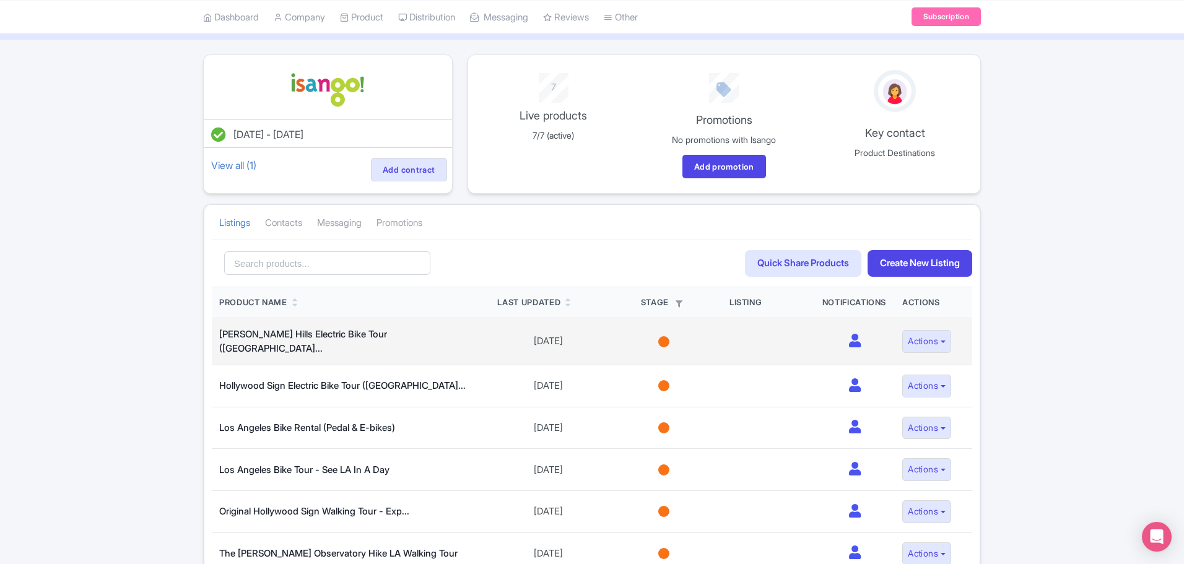
click at [665, 338] on div at bounding box center [663, 341] width 11 height 11
click at [670, 498] on link "Selling" at bounding box center [663, 504] width 111 height 28
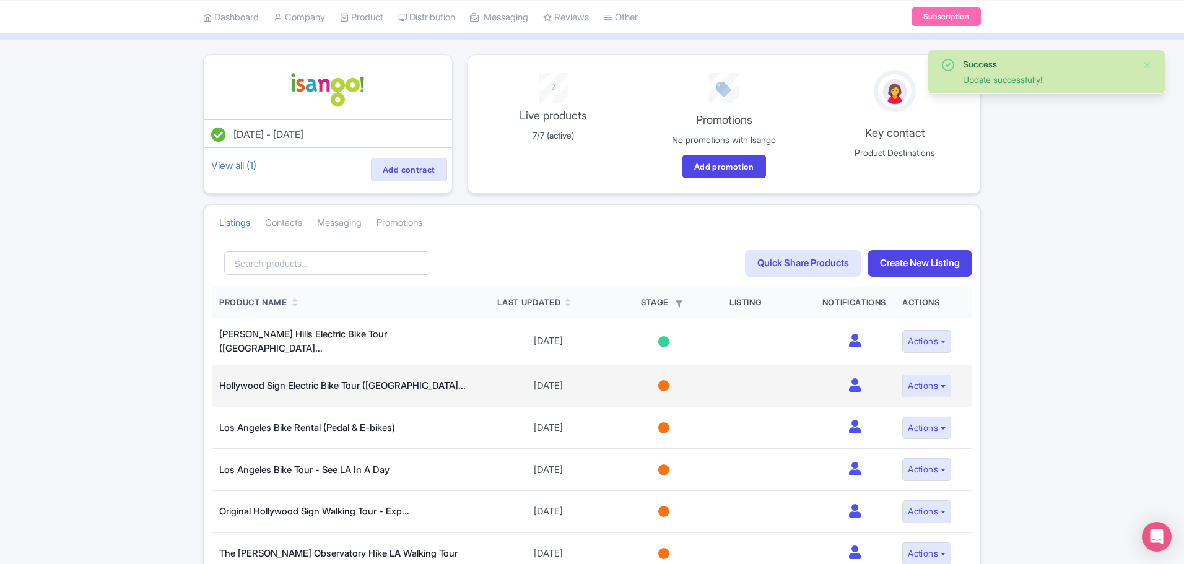
click at [662, 380] on div at bounding box center [663, 385] width 11 height 11
click at [660, 548] on link "Selling" at bounding box center [663, 548] width 111 height 28
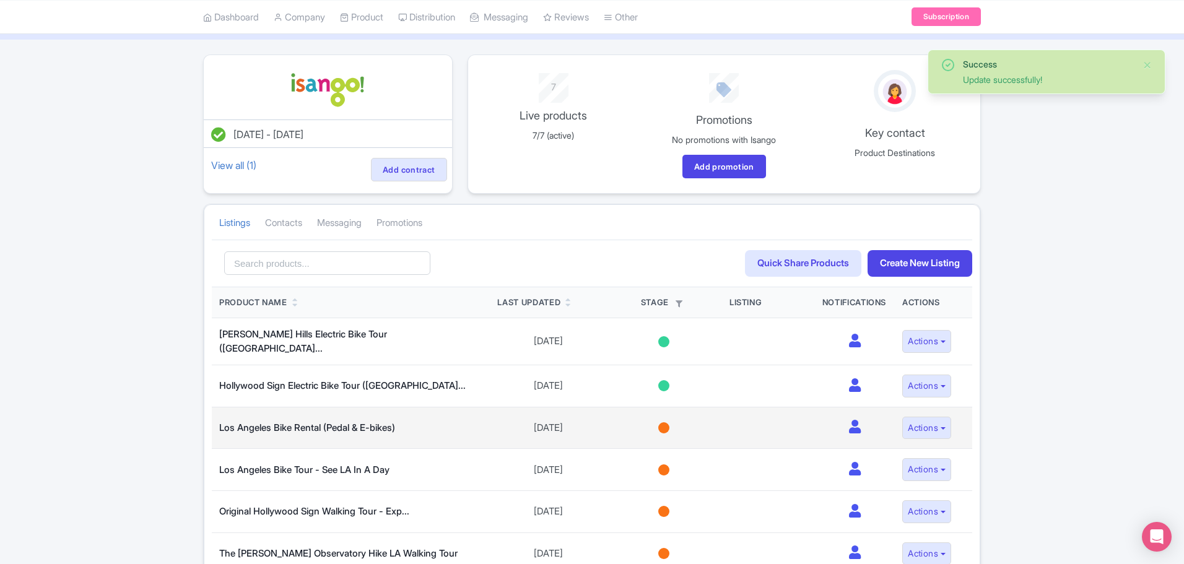
drag, startPoint x: 662, startPoint y: 426, endPoint x: 662, endPoint y: 436, distance: 10.5
click at [662, 426] on div at bounding box center [663, 427] width 11 height 11
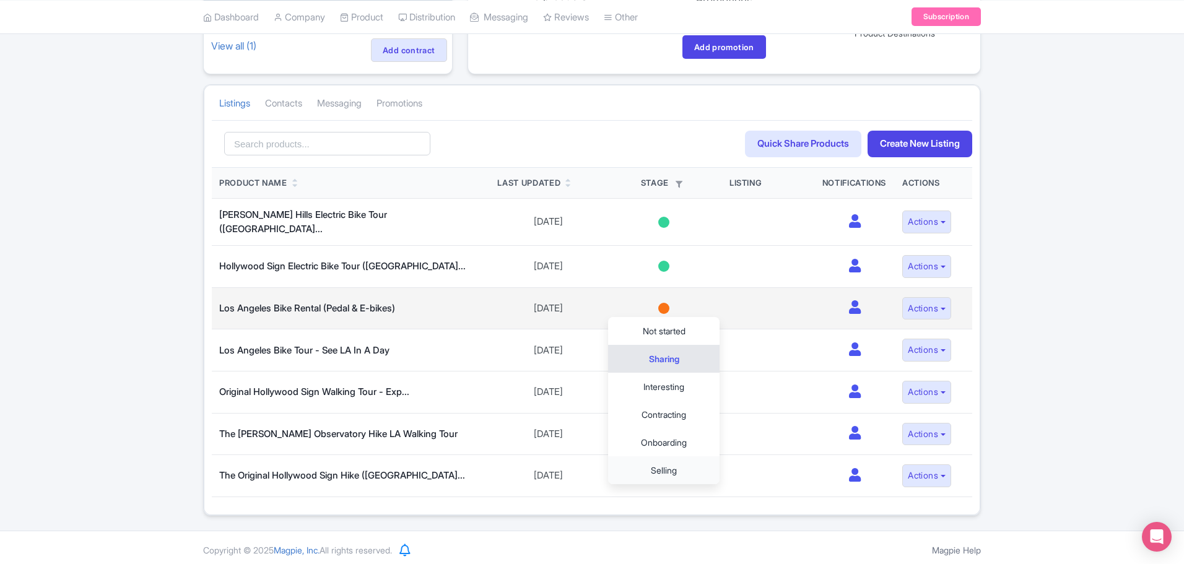
click at [655, 462] on link "Selling" at bounding box center [663, 470] width 111 height 28
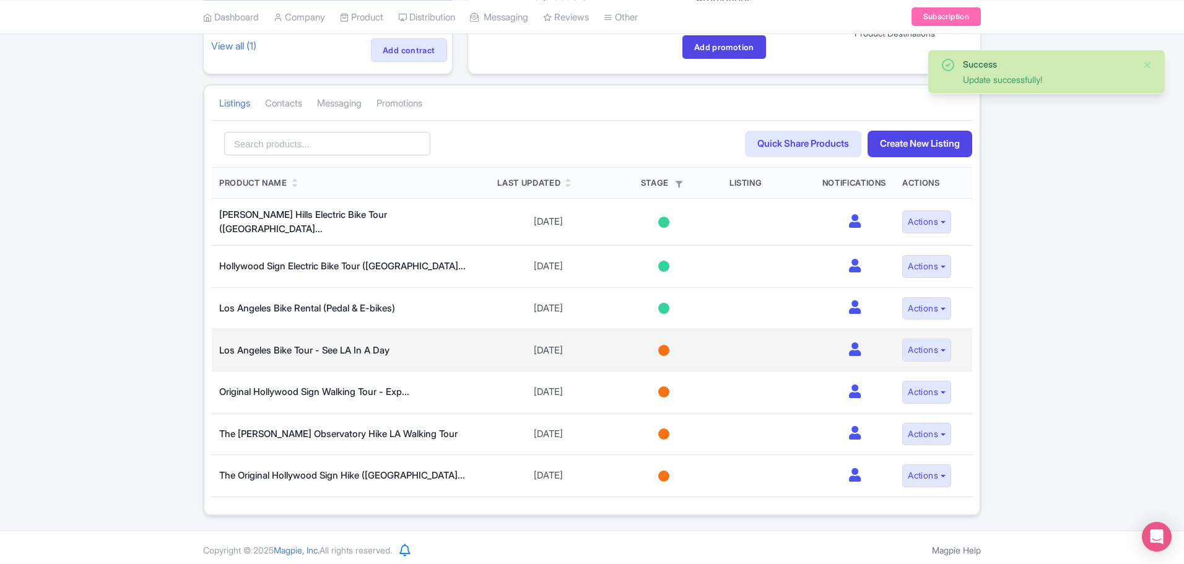
click at [662, 345] on div at bounding box center [663, 350] width 11 height 11
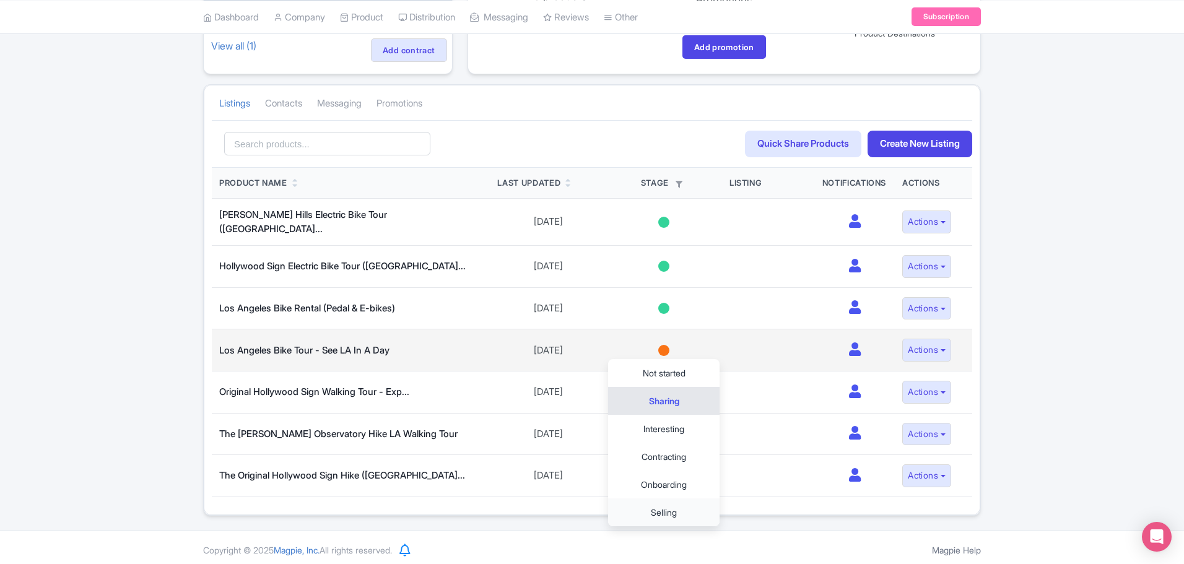
click at [661, 509] on link "Selling" at bounding box center [663, 512] width 111 height 28
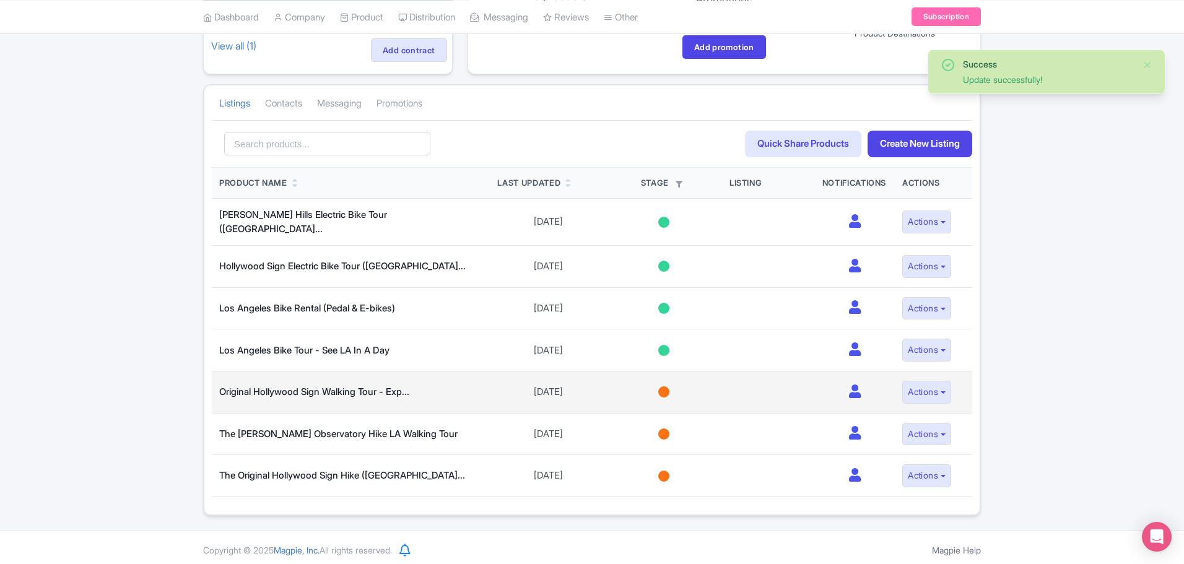
click at [660, 387] on div at bounding box center [663, 391] width 11 height 11
click at [667, 547] on link "Selling" at bounding box center [663, 554] width 111 height 28
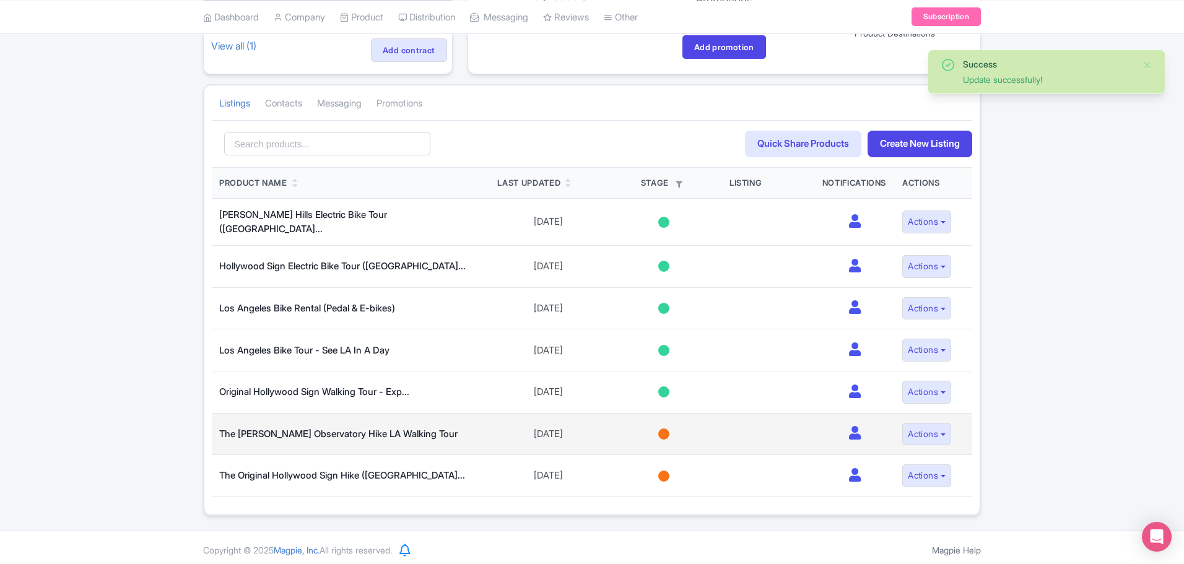
click at [661, 428] on div at bounding box center [663, 433] width 11 height 11
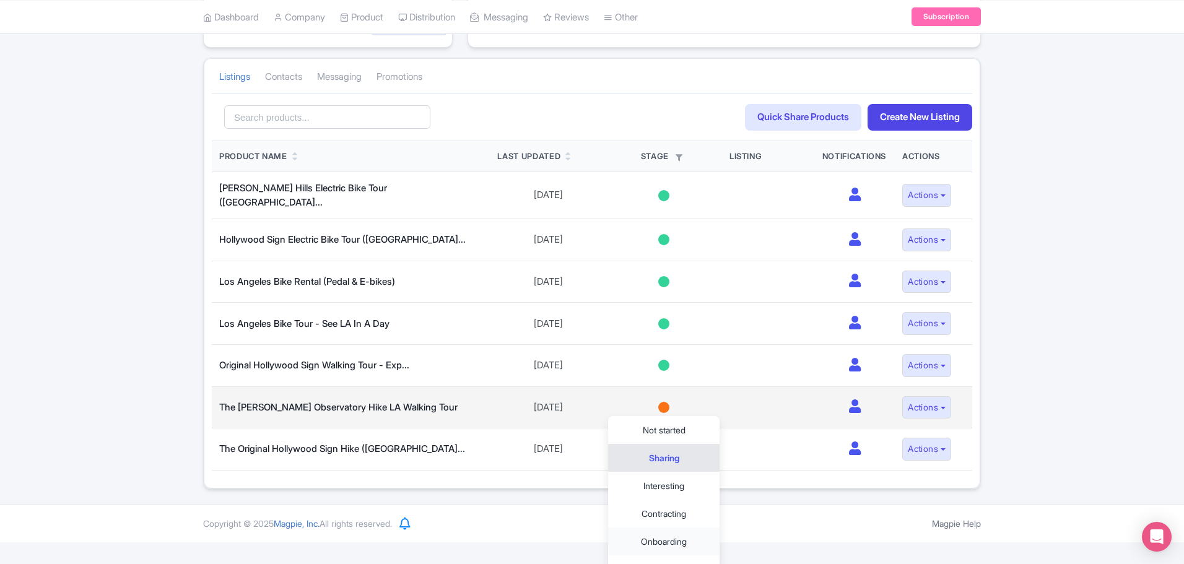
scroll to position [222, 0]
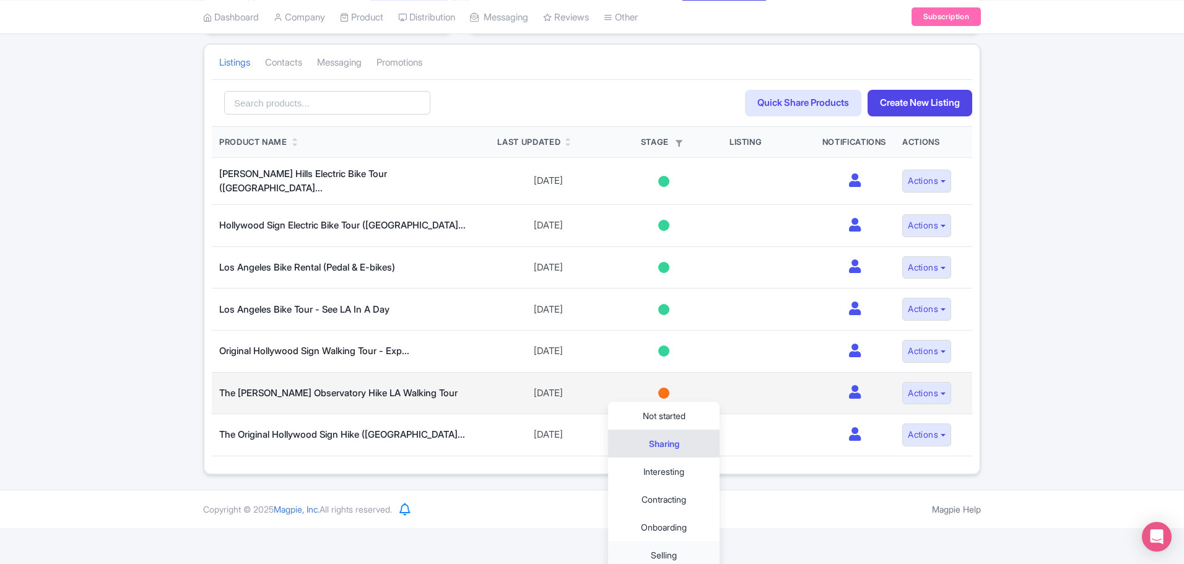
click at [655, 552] on link "Selling" at bounding box center [663, 555] width 111 height 28
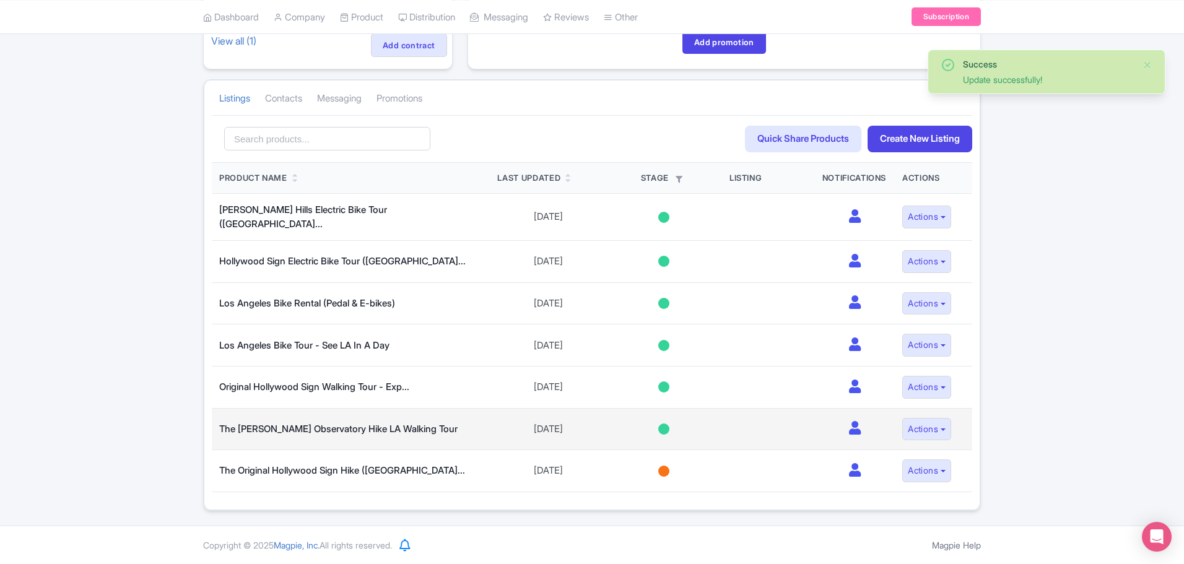
scroll to position [181, 0]
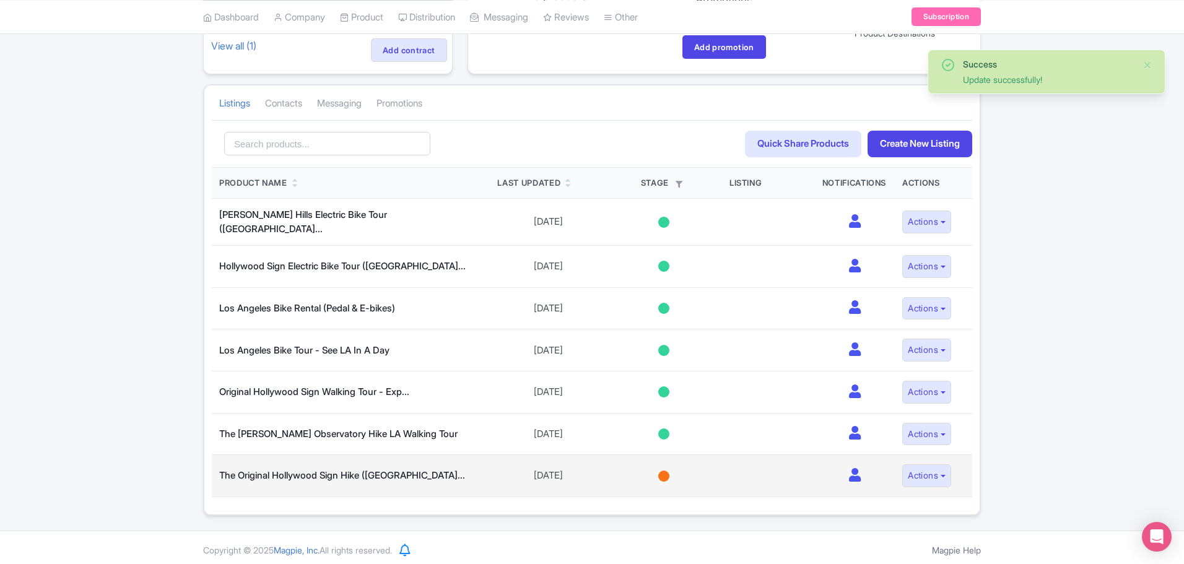
click at [664, 472] on div at bounding box center [663, 475] width 11 height 11
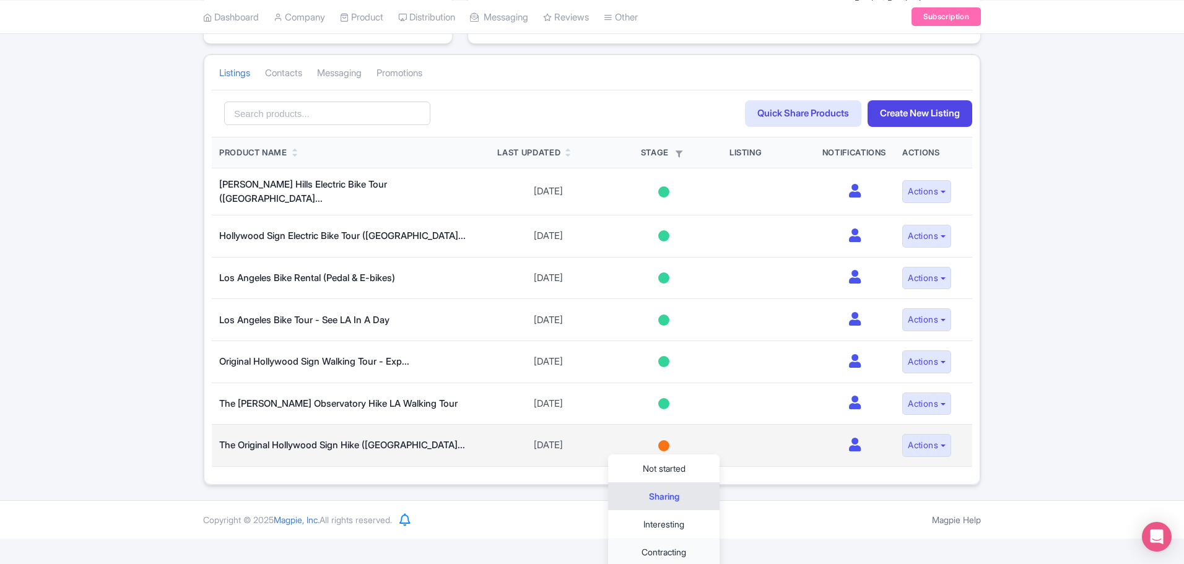
scroll to position [264, 0]
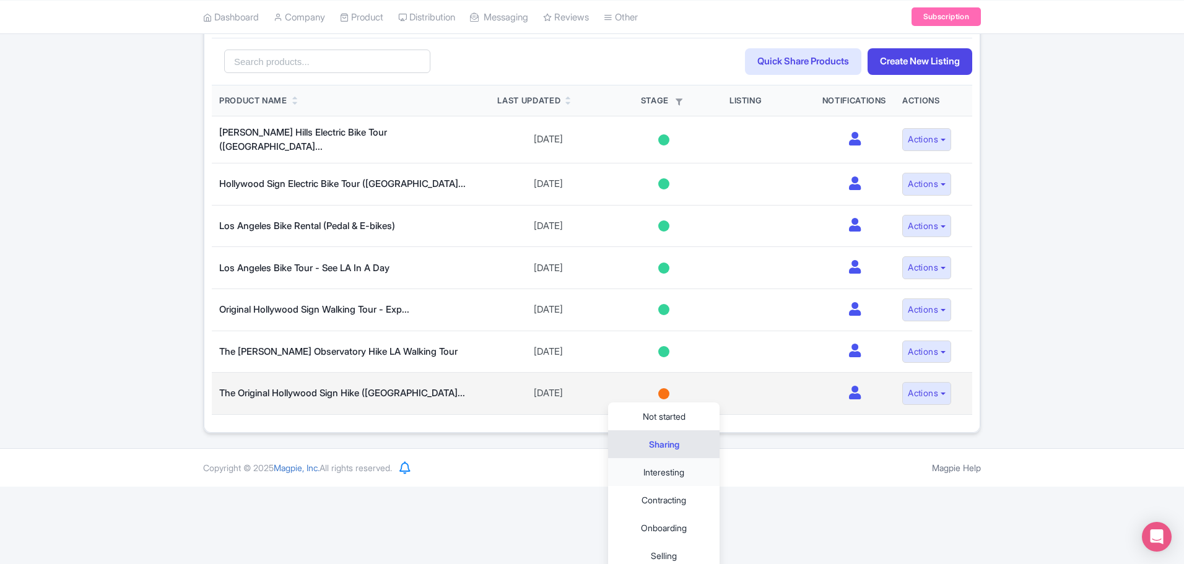
drag, startPoint x: 657, startPoint y: 547, endPoint x: 620, endPoint y: 462, distance: 92.6
click at [657, 547] on link "Selling" at bounding box center [663, 556] width 111 height 28
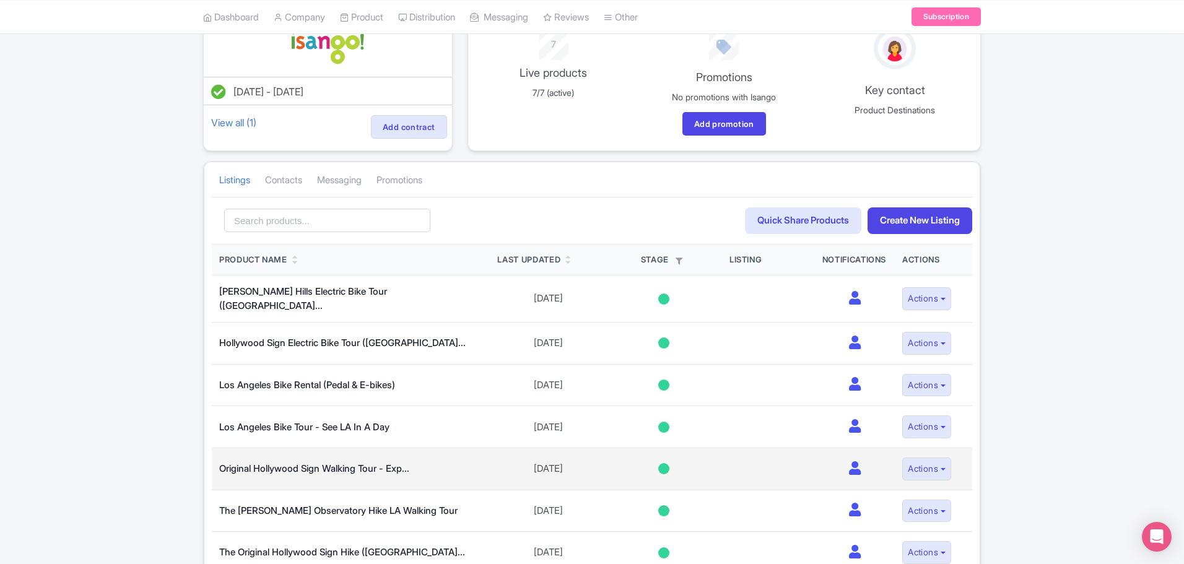
scroll to position [0, 0]
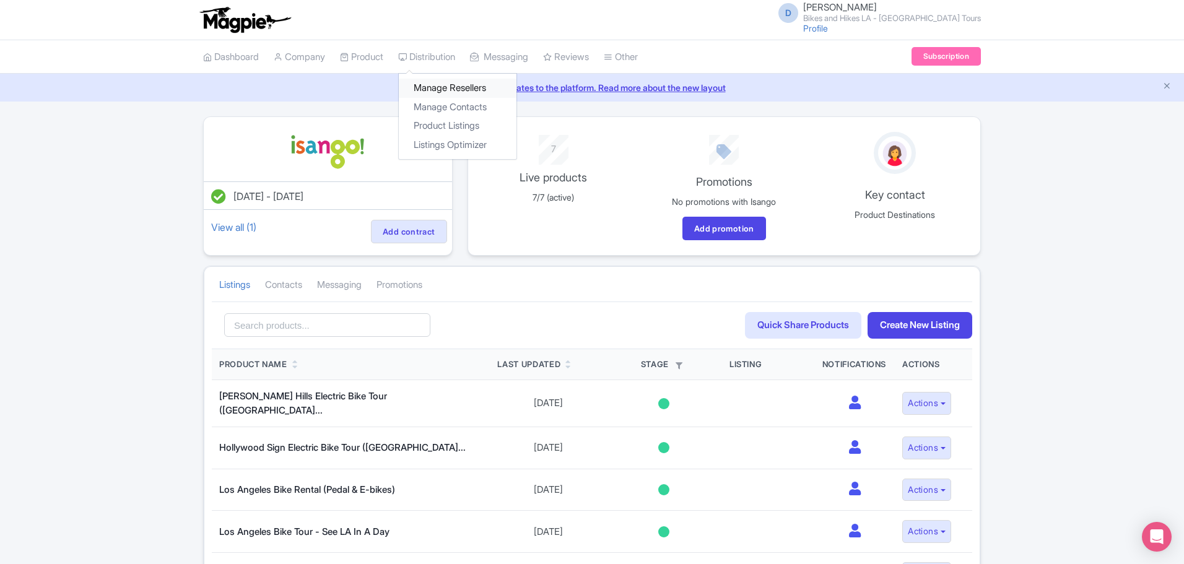
click at [456, 90] on link "Manage Resellers" at bounding box center [458, 88] width 118 height 19
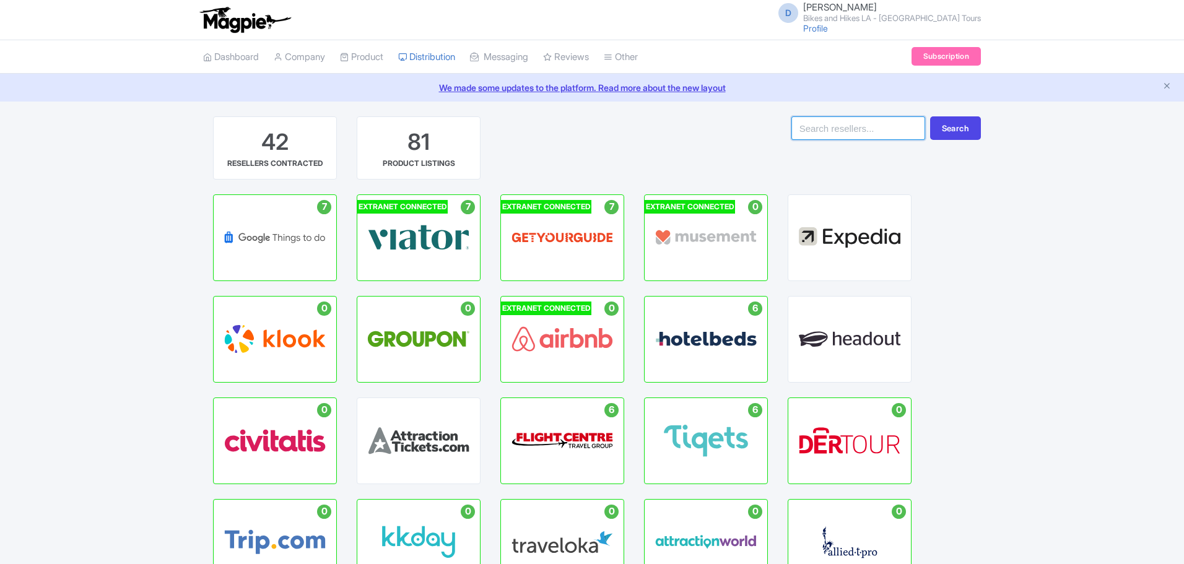
click at [828, 132] on input "search" at bounding box center [858, 128] width 134 height 24
type input "do something different"
click at [930, 116] on button "Search" at bounding box center [955, 128] width 51 height 24
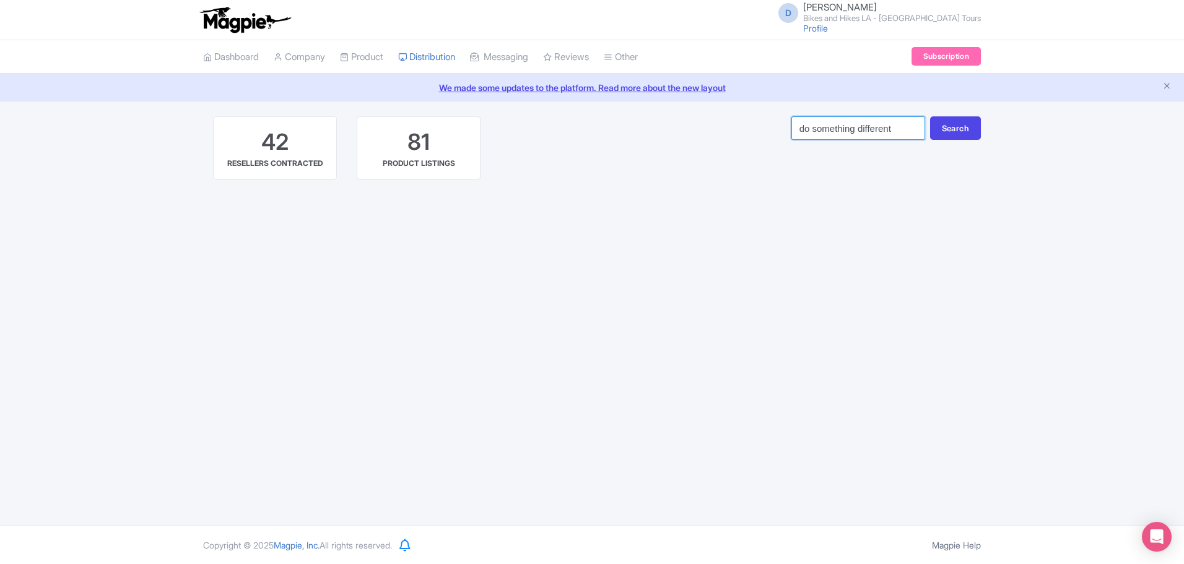
click at [803, 126] on input "do something different" at bounding box center [858, 128] width 134 height 24
drag, startPoint x: 803, startPoint y: 126, endPoint x: 868, endPoint y: 131, distance: 65.1
click at [868, 131] on input "do something different" at bounding box center [858, 128] width 134 height 24
type input "attraction tickets"
click at [930, 116] on button "Search" at bounding box center [955, 128] width 51 height 24
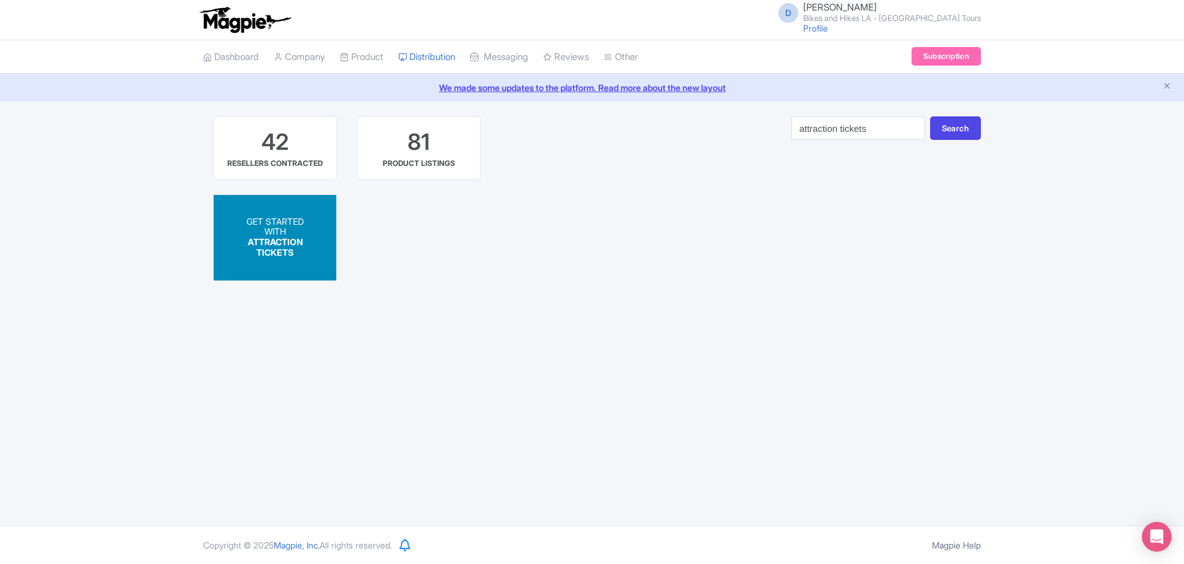
click at [277, 241] on span "ATTRACTION TICKETS" at bounding box center [275, 247] width 55 height 21
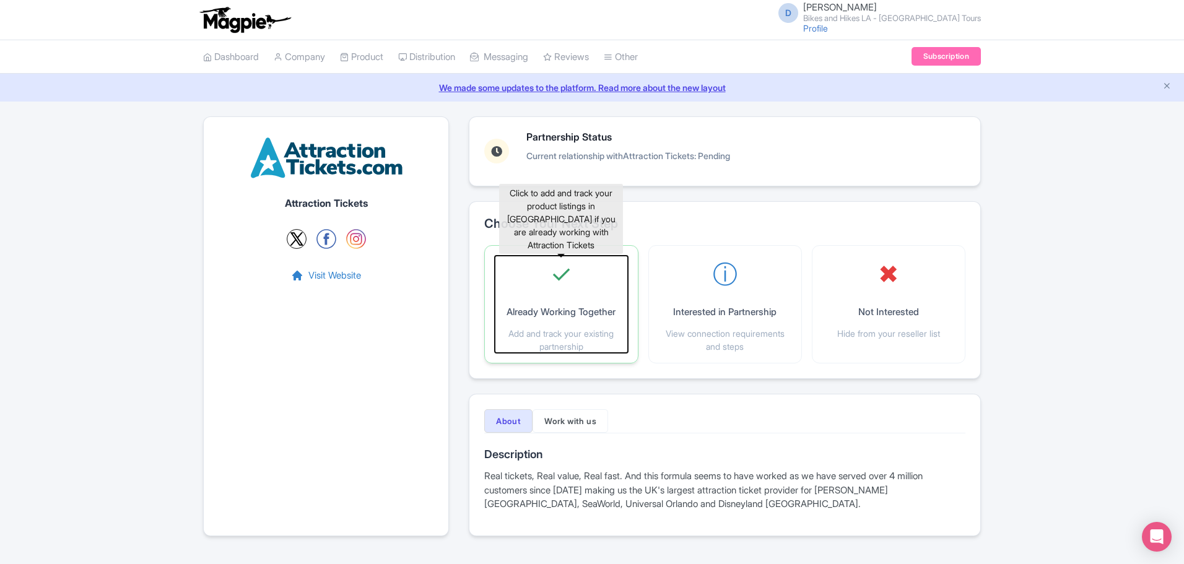
click at [568, 300] on div "✓ Already Working Together Add and track your existing partnership" at bounding box center [561, 304] width 132 height 97
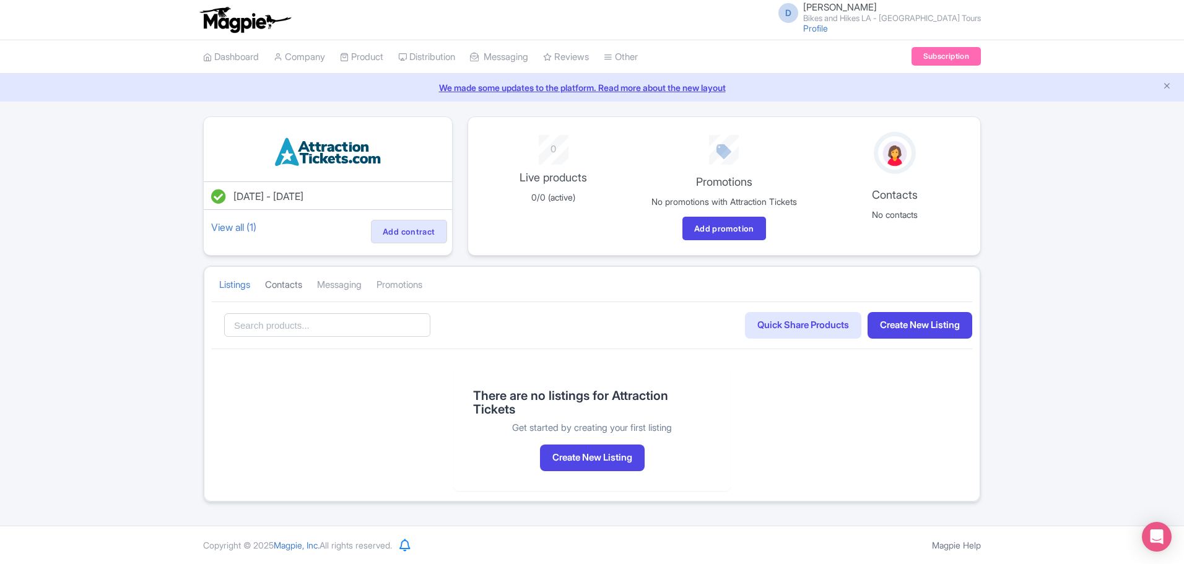
click at [295, 280] on link "Contacts" at bounding box center [283, 285] width 37 height 34
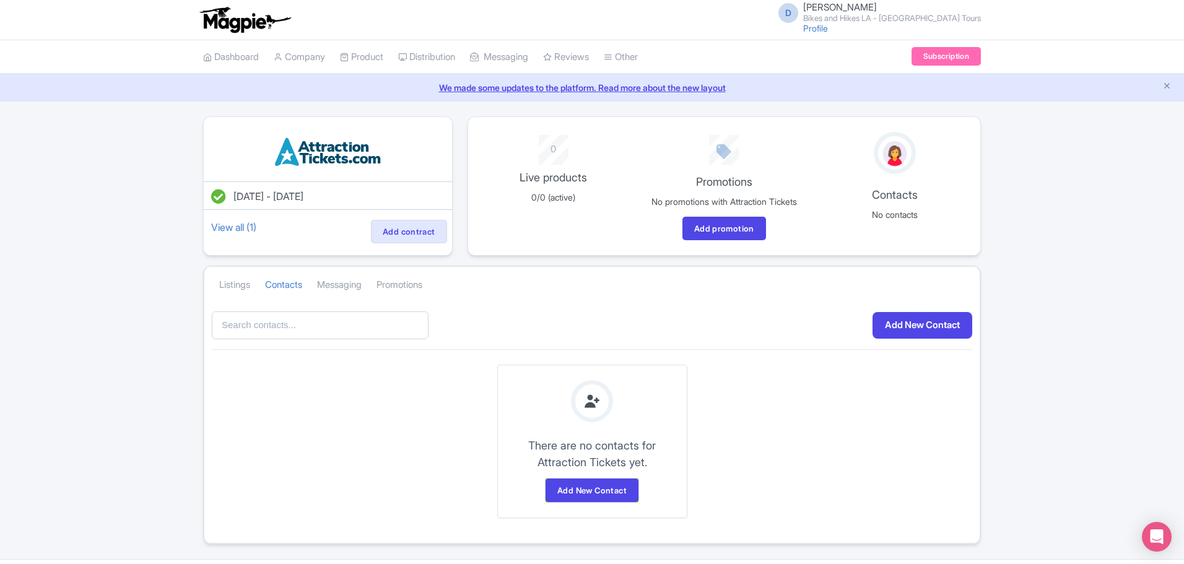
click at [342, 327] on input "text" at bounding box center [320, 325] width 217 height 28
click at [919, 331] on link "Add New Contact" at bounding box center [922, 325] width 100 height 27
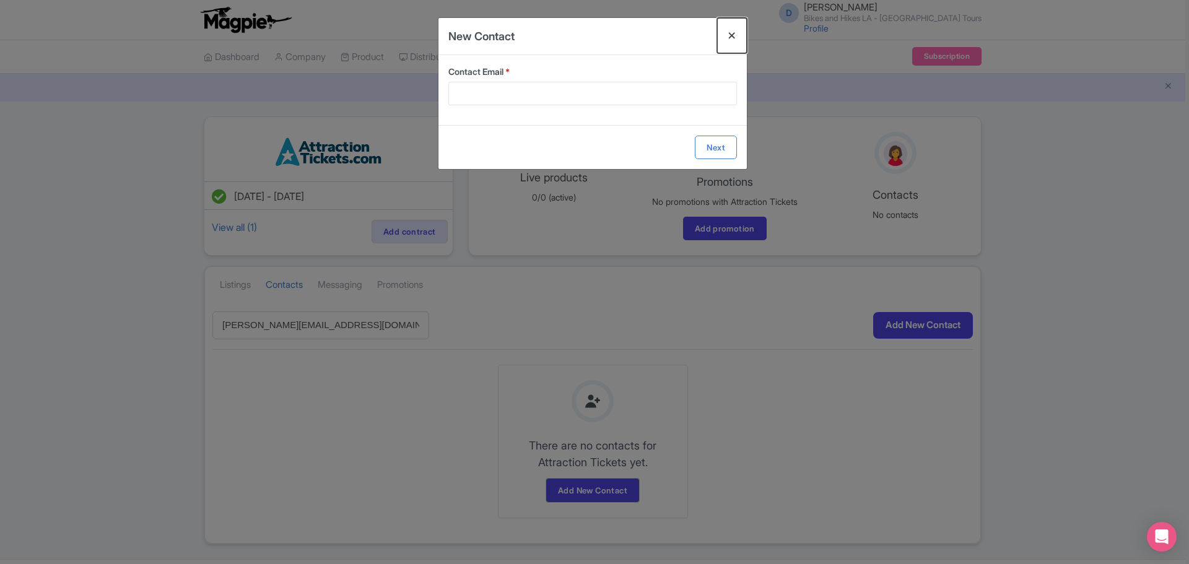
click at [729, 33] on button "Close" at bounding box center [732, 35] width 30 height 35
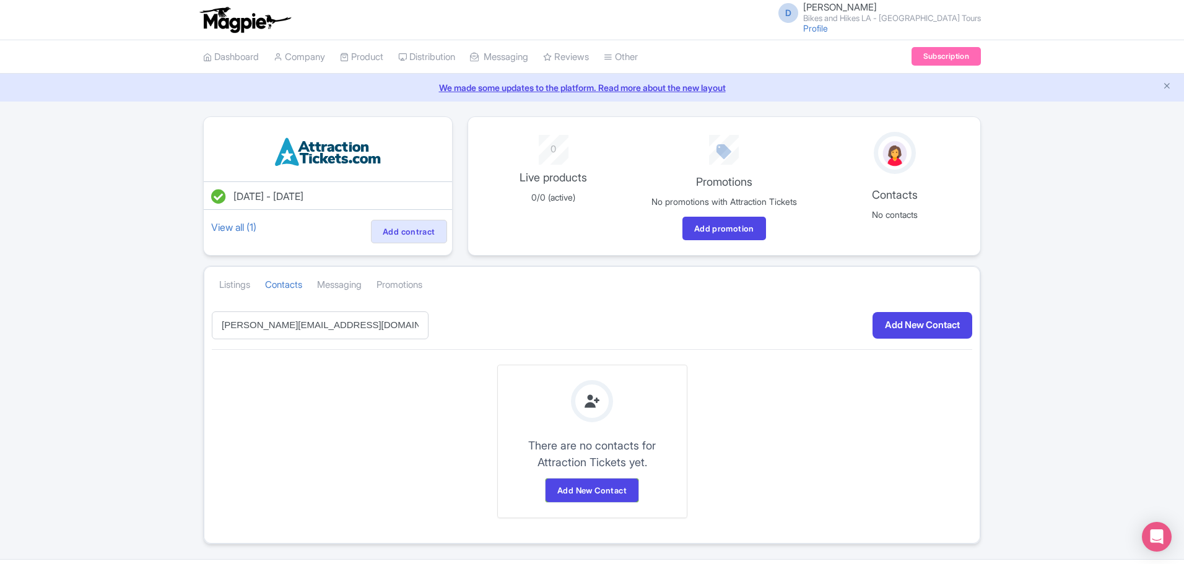
drag, startPoint x: 337, startPoint y: 321, endPoint x: 185, endPoint y: 316, distance: 152.4
click at [185, 316] on div "Sep 19, 2025 - Sep 19, 2026 View all (1) Add contract 0 Live products 0/0 (acti…" at bounding box center [592, 330] width 1184 height 428
type input "Lee Burns"
click at [916, 327] on link "Add New Contact" at bounding box center [922, 325] width 100 height 27
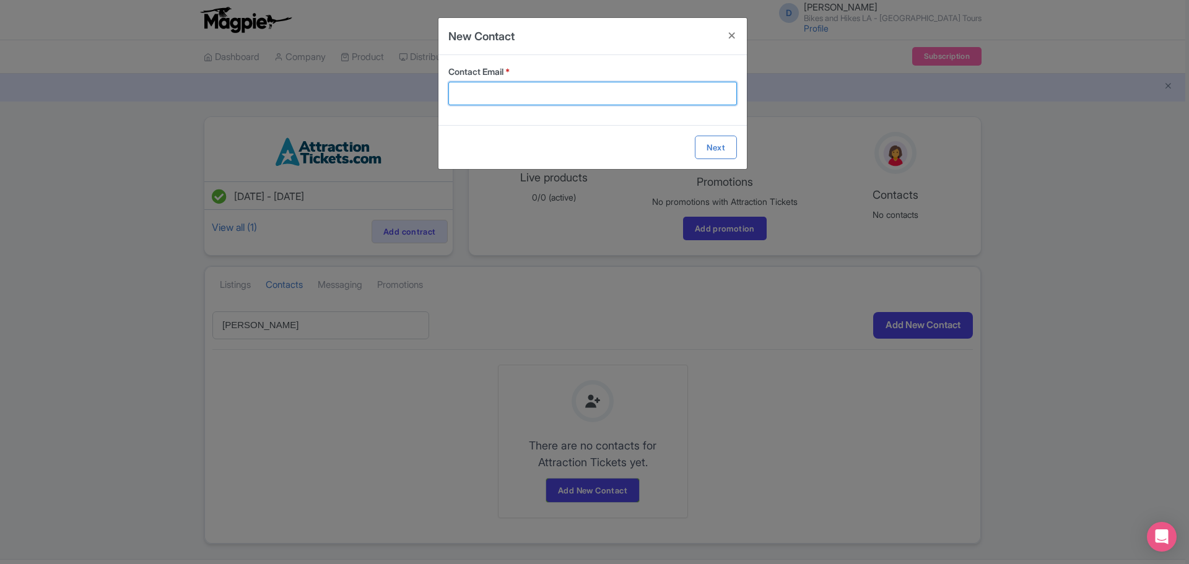
click at [477, 93] on input "Contact Email *" at bounding box center [592, 94] width 288 height 24
paste input "Suhasini Bhatnagar"
drag, startPoint x: 473, startPoint y: 77, endPoint x: 408, endPoint y: 76, distance: 65.0
click at [408, 76] on div "New Contact Contact Email * Suhasini Bhatnagar Next" at bounding box center [594, 282] width 1189 height 564
type input "lee@attractiontickets.com"
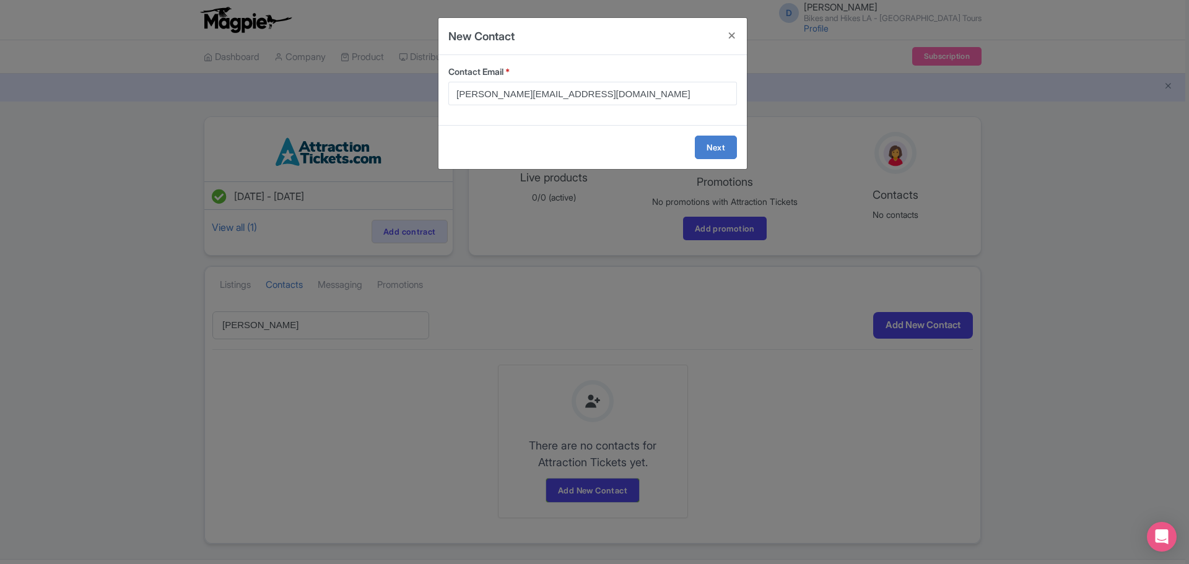
click at [722, 142] on form "Contact Email * lee@attractiontickets.com Next" at bounding box center [592, 112] width 308 height 114
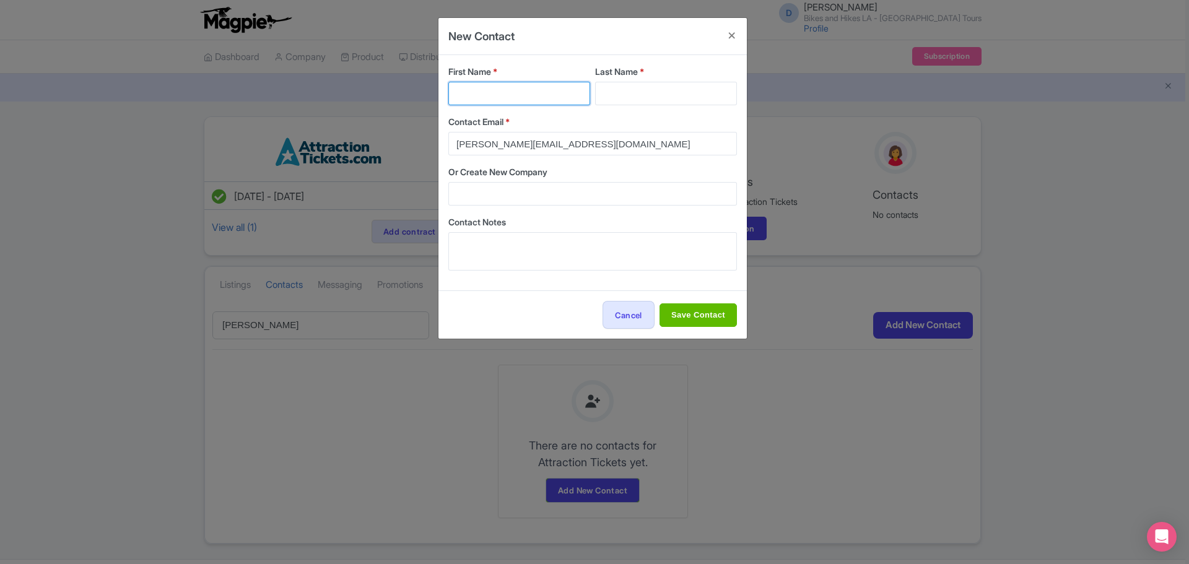
click at [497, 92] on input "First Name *" at bounding box center [519, 94] width 142 height 24
type input "Lee"
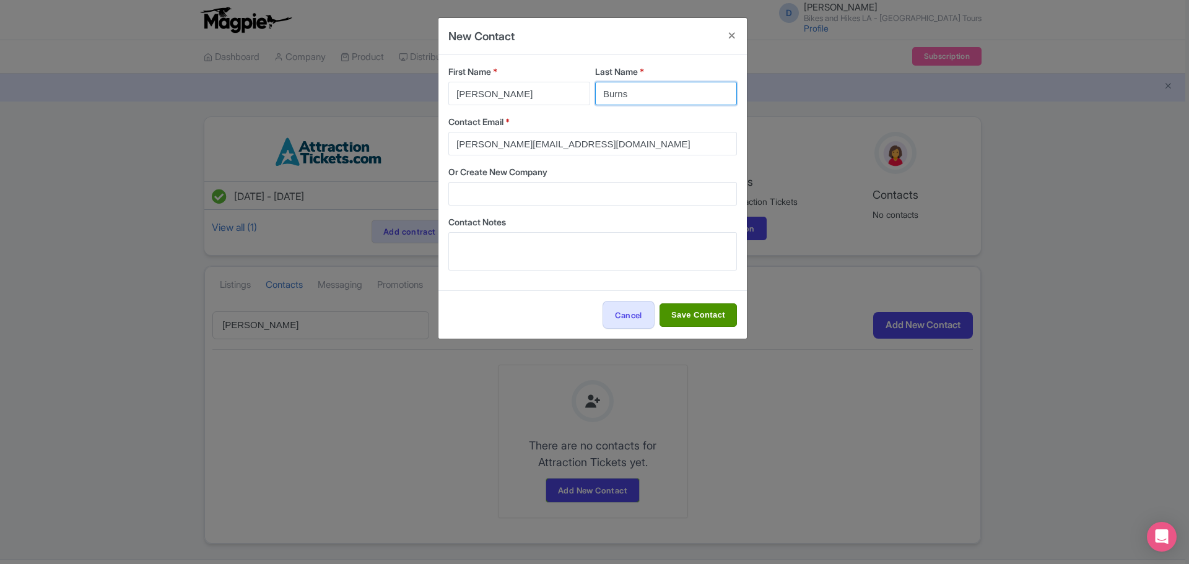
type input "Burns"
click at [704, 315] on input "Save Contact" at bounding box center [697, 315] width 77 height 24
type input "Save Contact"
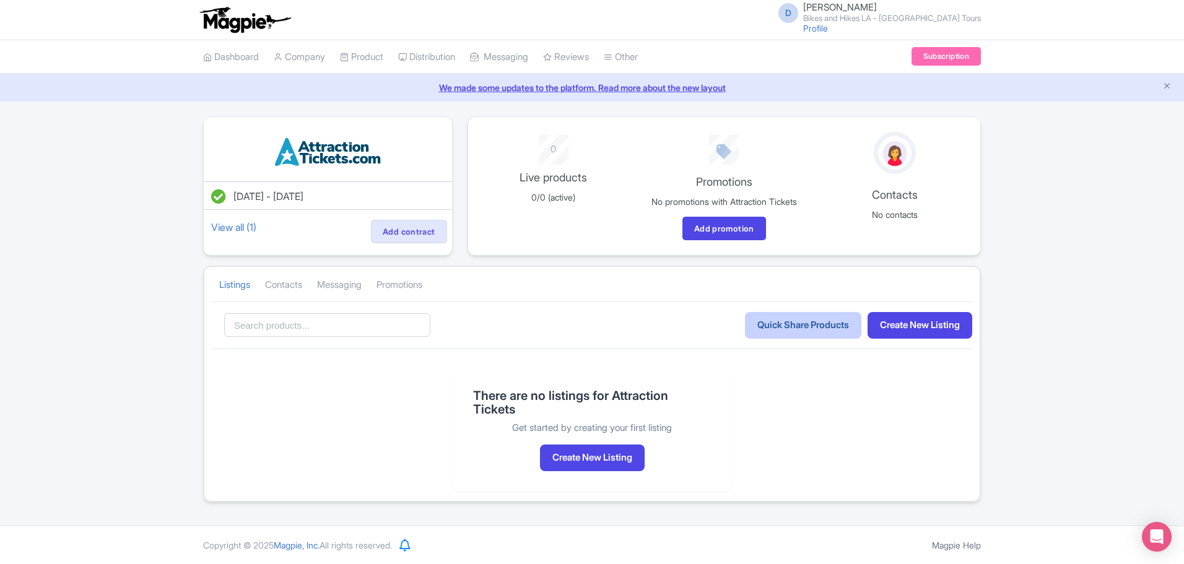
click at [762, 323] on link "Quick Share Products" at bounding box center [803, 325] width 116 height 27
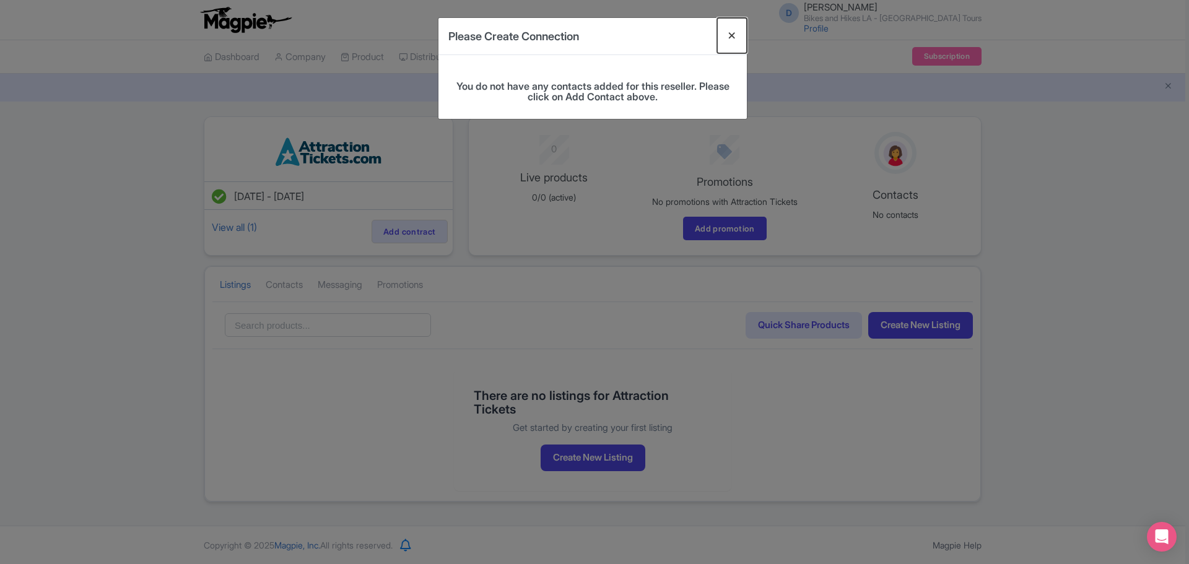
click at [733, 30] on button "Close" at bounding box center [732, 35] width 30 height 35
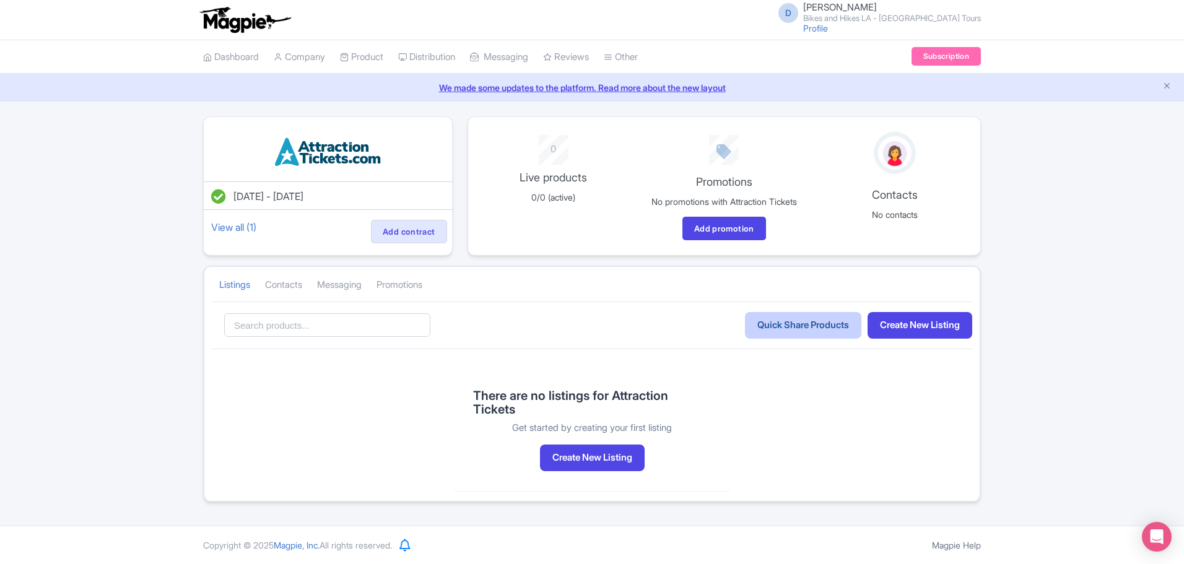
click at [805, 329] on link "Quick Share Products" at bounding box center [803, 325] width 116 height 27
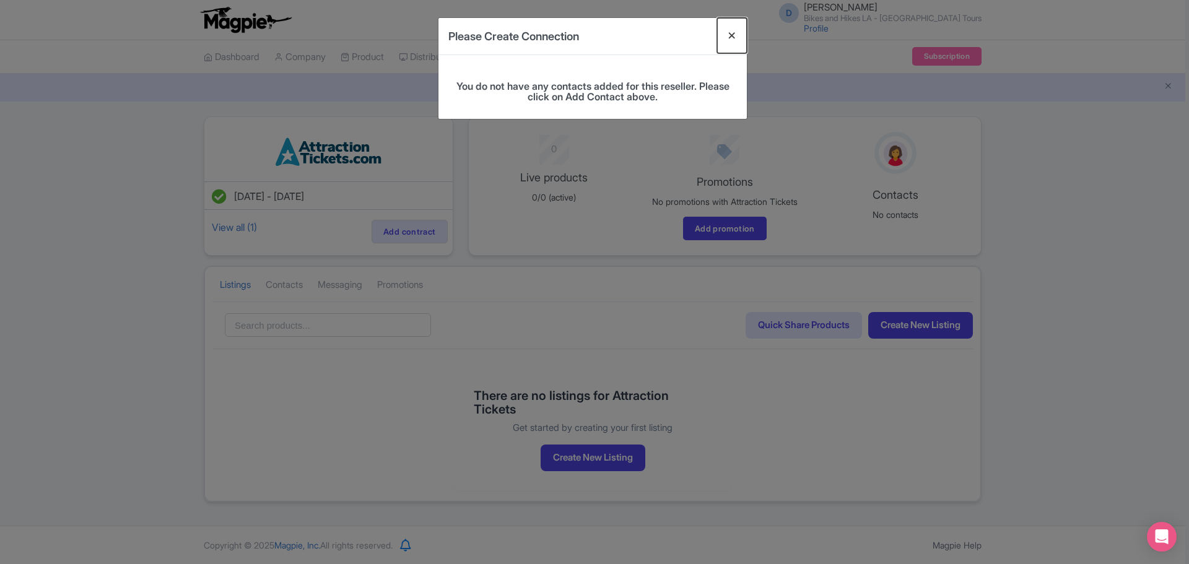
click at [732, 34] on button "Close" at bounding box center [732, 35] width 30 height 35
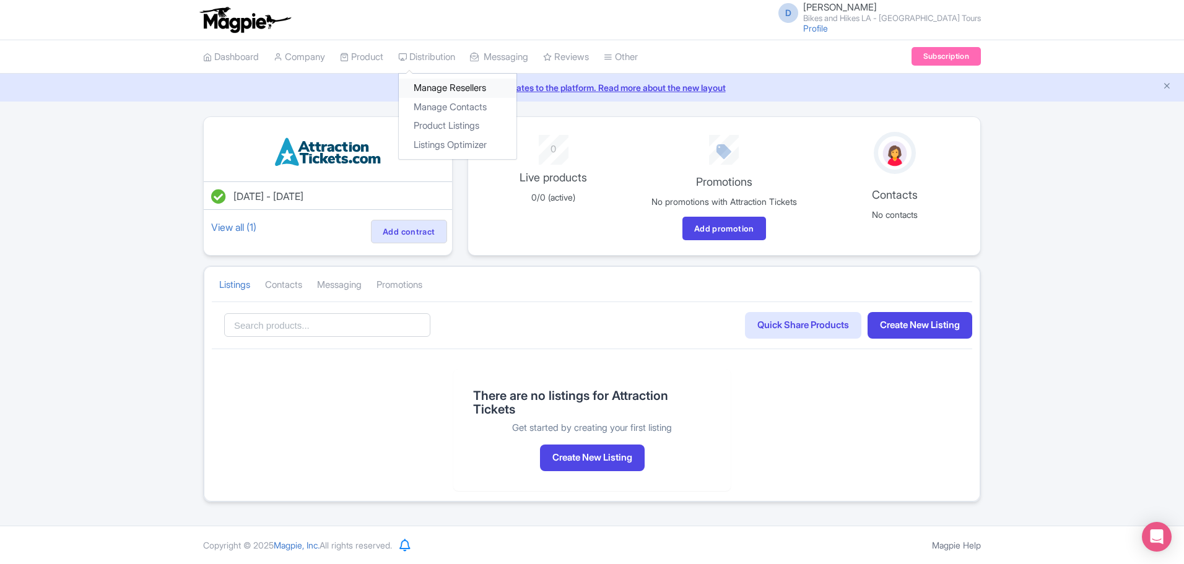
drag, startPoint x: 438, startPoint y: 85, endPoint x: 441, endPoint y: 69, distance: 16.3
click at [438, 84] on link "Manage Resellers" at bounding box center [458, 88] width 118 height 19
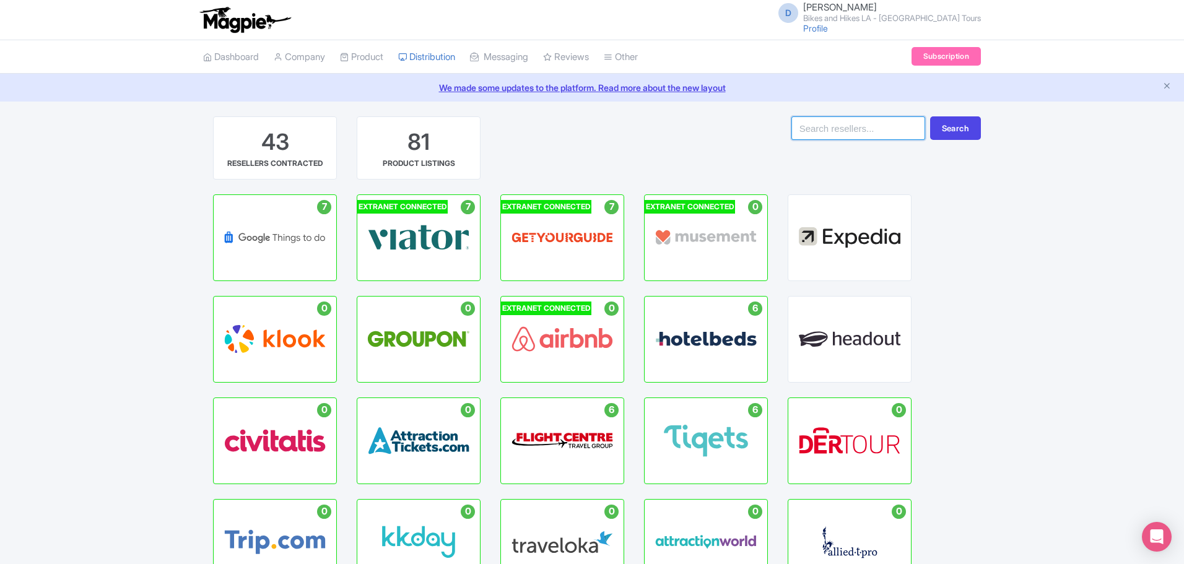
click at [855, 126] on input "search" at bounding box center [858, 128] width 134 height 24
type input "attraction tickets"
click at [948, 130] on button "Search" at bounding box center [955, 128] width 51 height 24
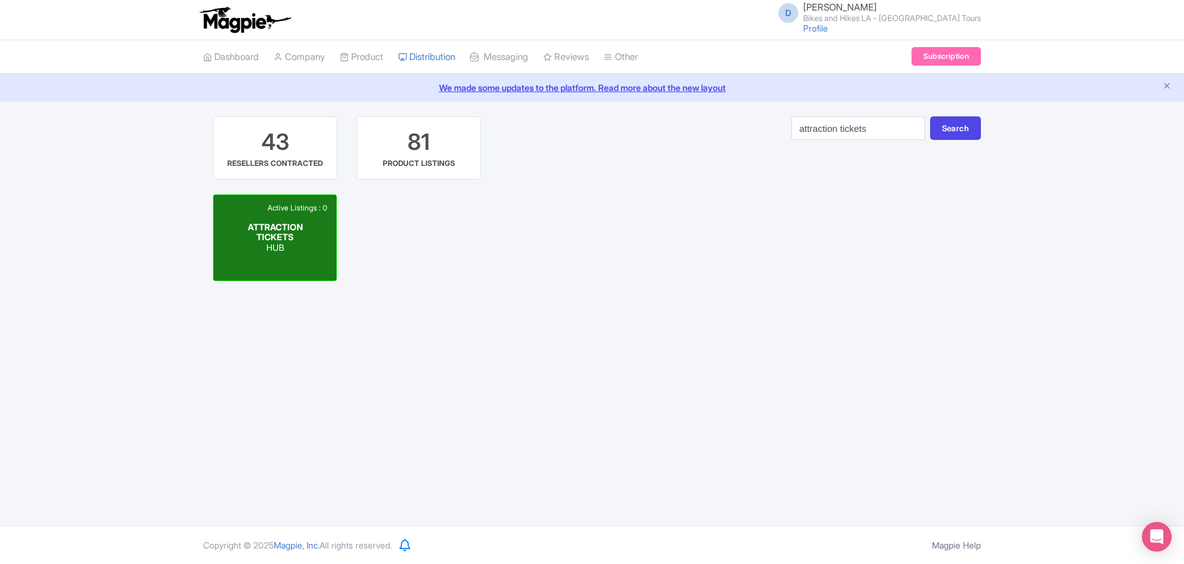
click at [287, 240] on span "ATTRACTION TICKETS" at bounding box center [275, 231] width 55 height 21
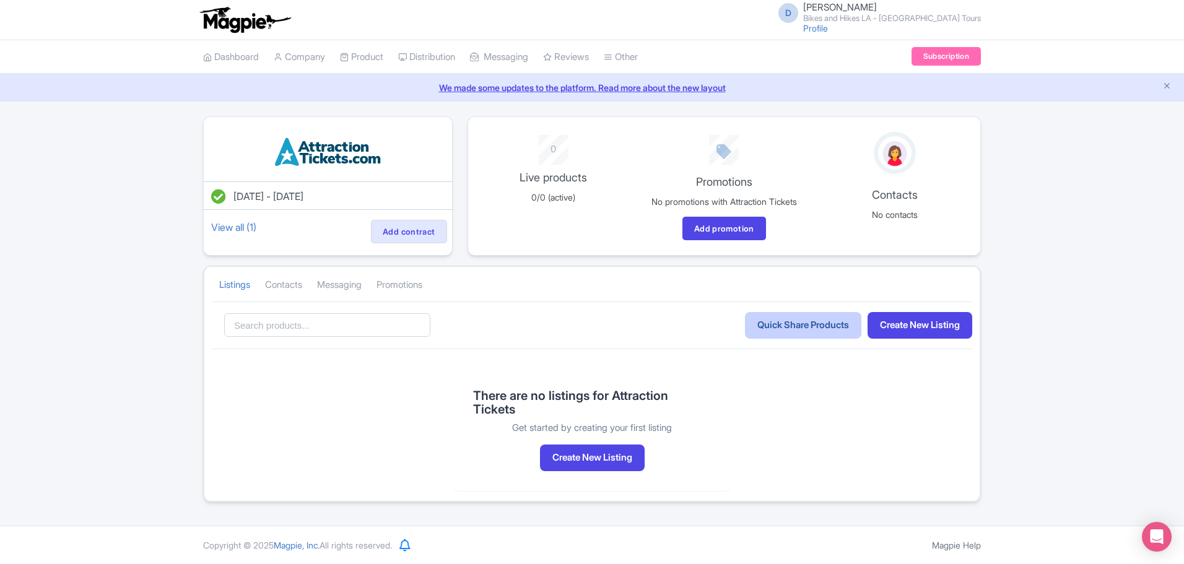
click at [791, 331] on link "Quick Share Products" at bounding box center [803, 325] width 116 height 27
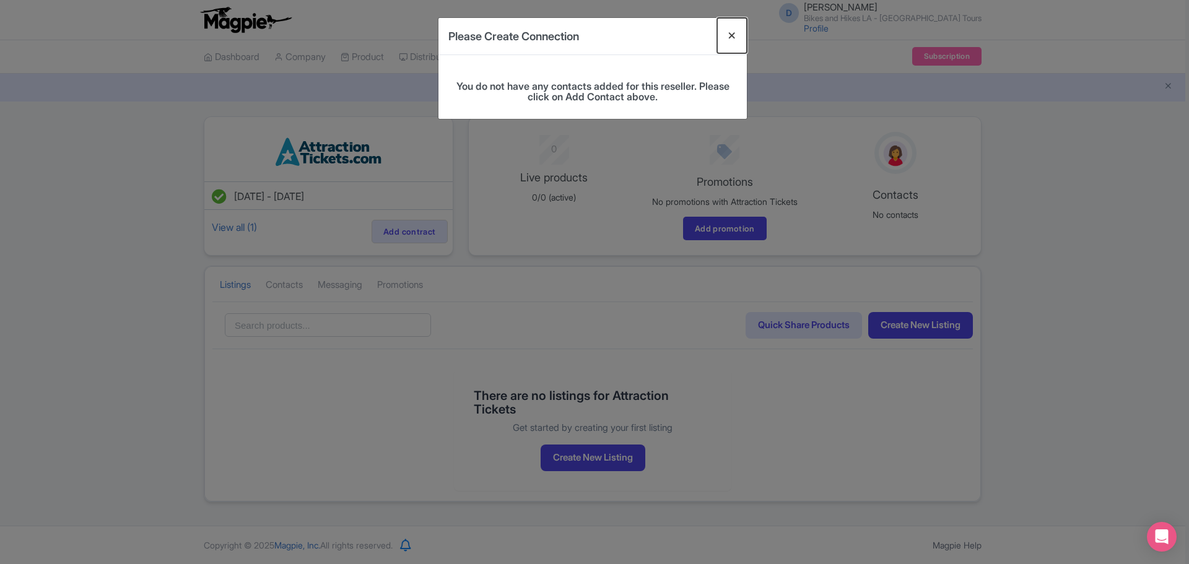
click at [732, 31] on button "Close" at bounding box center [732, 35] width 30 height 35
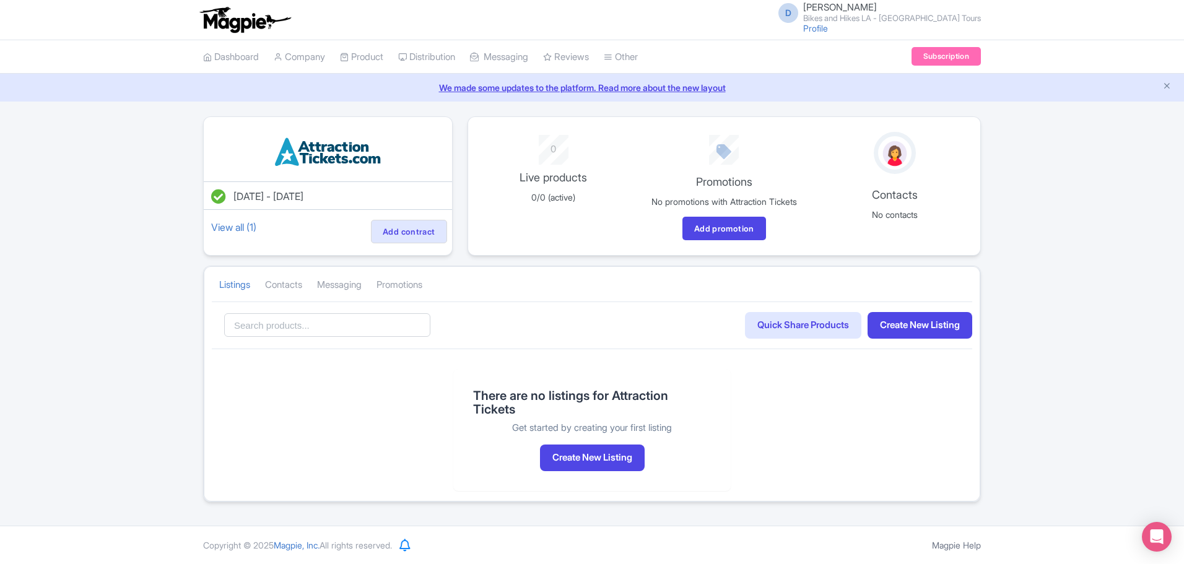
click at [307, 287] on li "Contacts" at bounding box center [284, 284] width 52 height 33
click at [284, 282] on link "Contacts" at bounding box center [283, 285] width 37 height 34
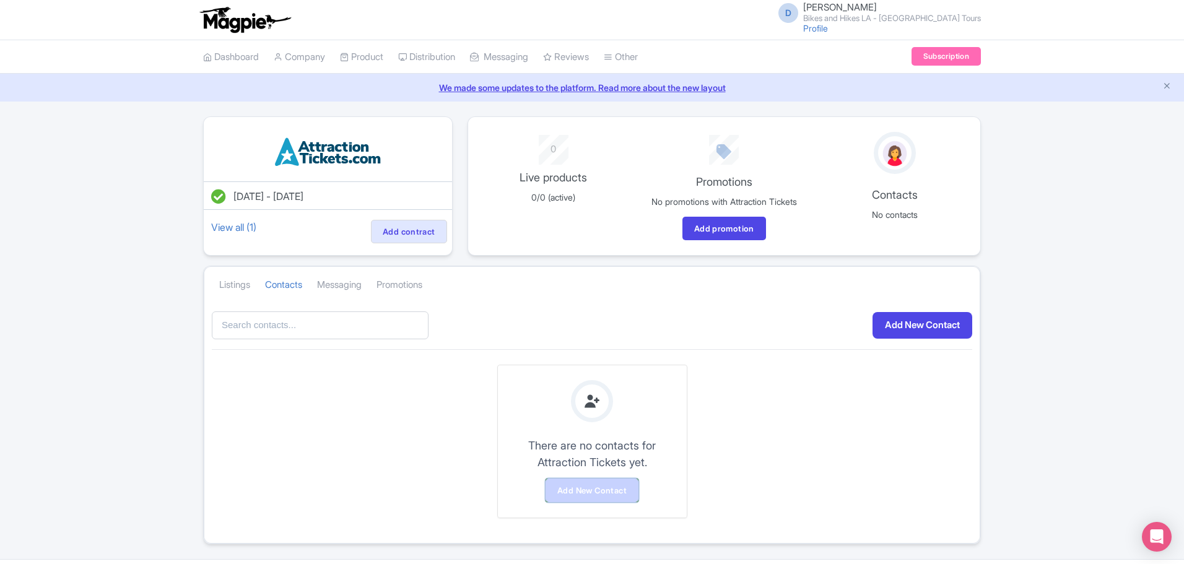
click at [611, 492] on link "Add New Contact" at bounding box center [591, 491] width 93 height 24
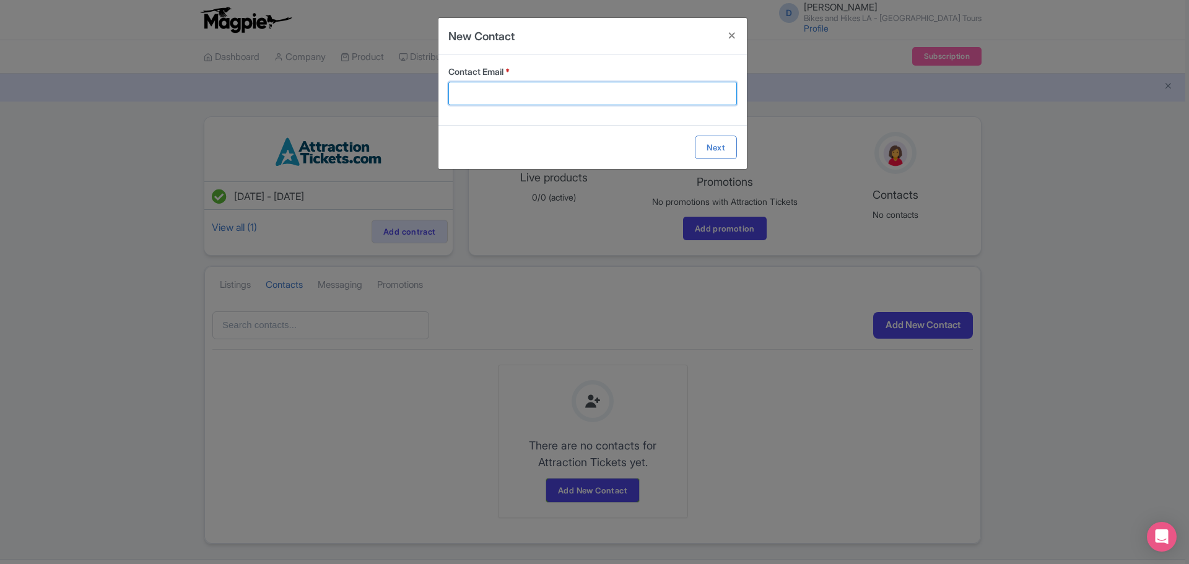
click at [575, 89] on input "Contact Email *" at bounding box center [592, 94] width 288 height 24
type input "lee@attractiontickets.com"
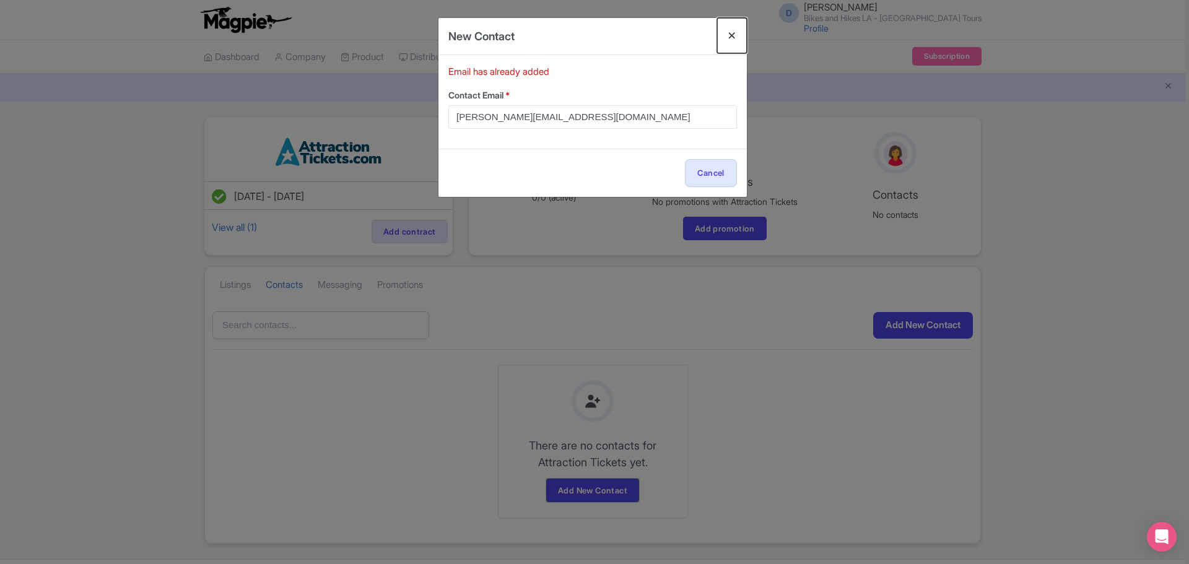
click at [732, 37] on button "Close" at bounding box center [732, 35] width 30 height 35
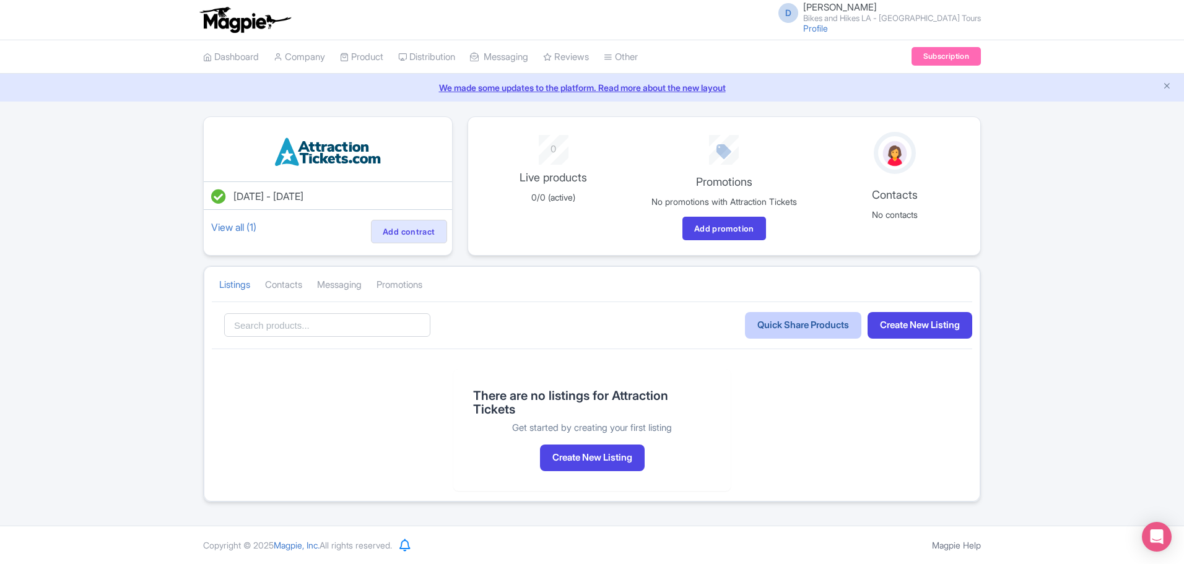
click at [770, 332] on link "Quick Share Products" at bounding box center [803, 325] width 116 height 27
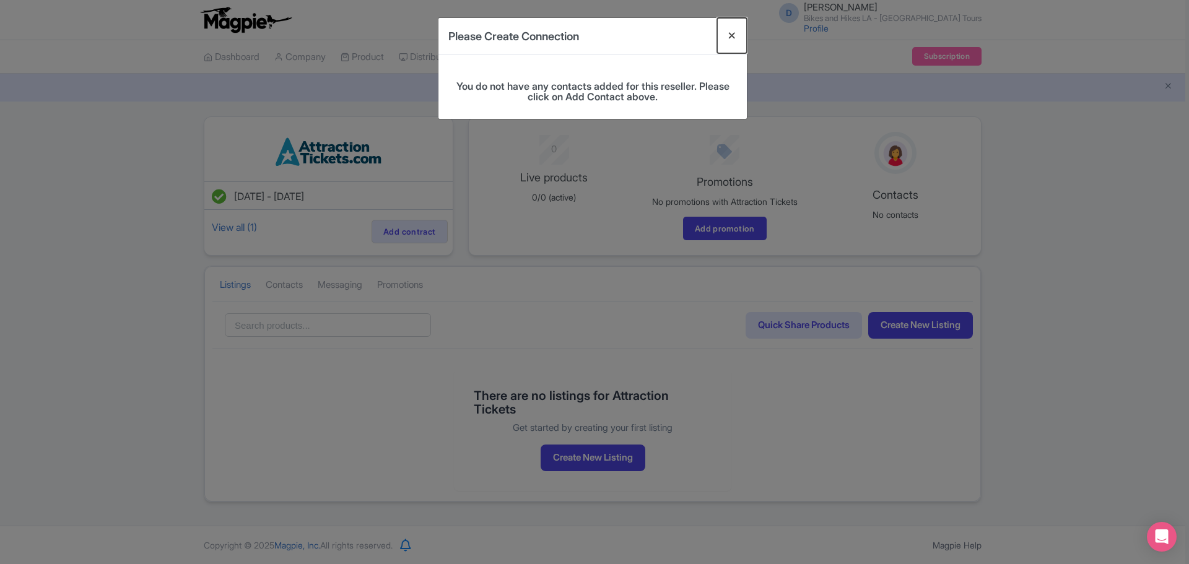
click at [731, 29] on button "Close" at bounding box center [732, 35] width 30 height 35
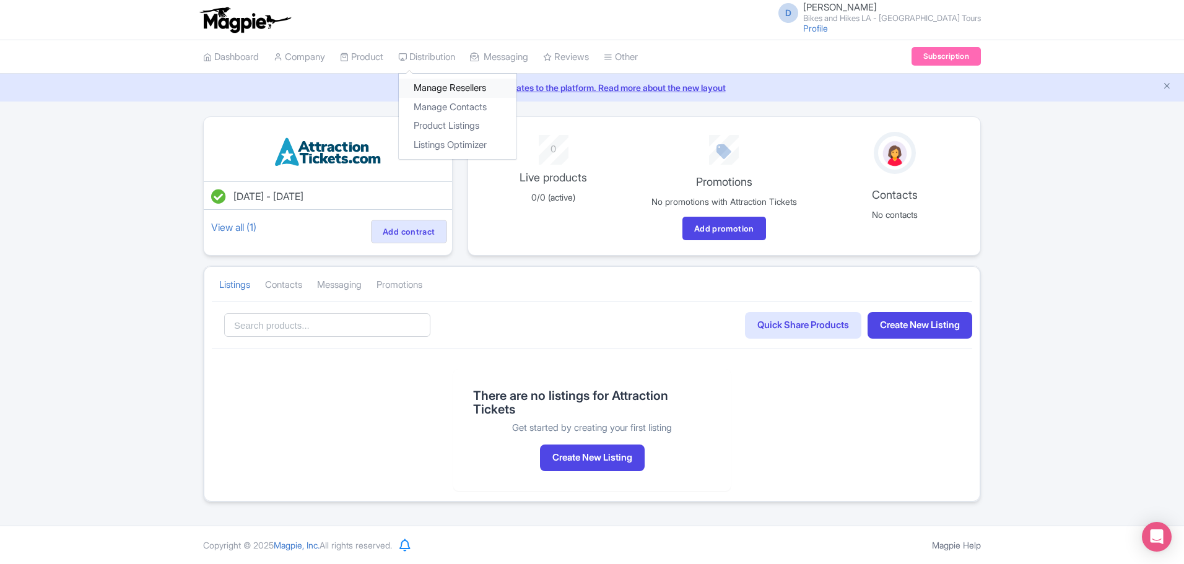
click at [443, 85] on link "Manage Resellers" at bounding box center [458, 88] width 118 height 19
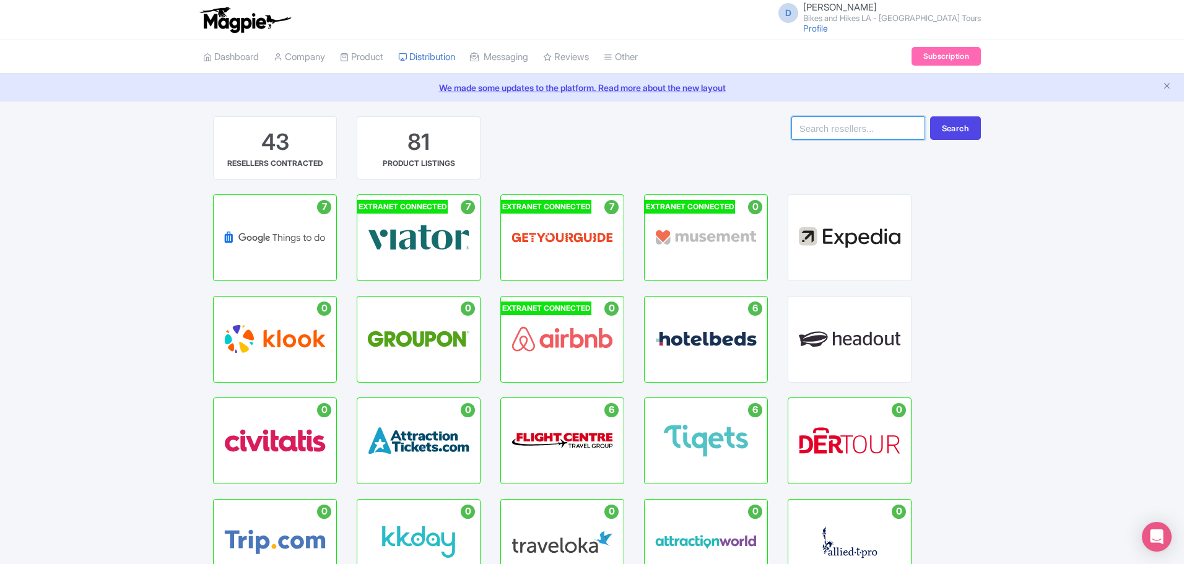
click at [874, 131] on input "search" at bounding box center [858, 128] width 134 height 24
type input "attraction tickets"
click at [930, 116] on button "Search" at bounding box center [955, 128] width 51 height 24
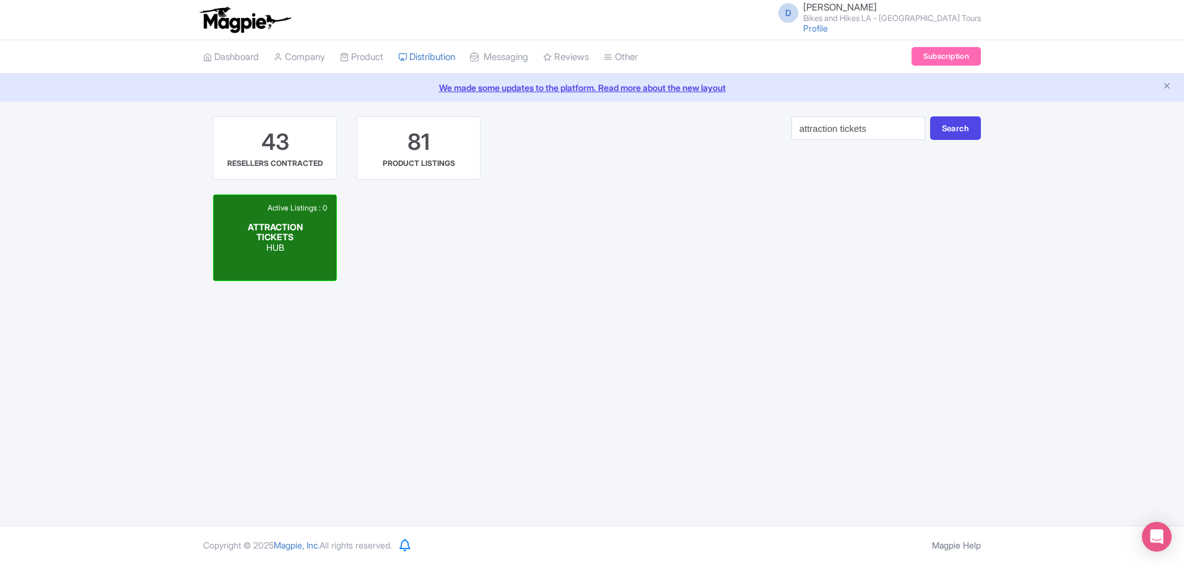
click at [293, 230] on span "ATTRACTION TICKETS" at bounding box center [275, 231] width 55 height 21
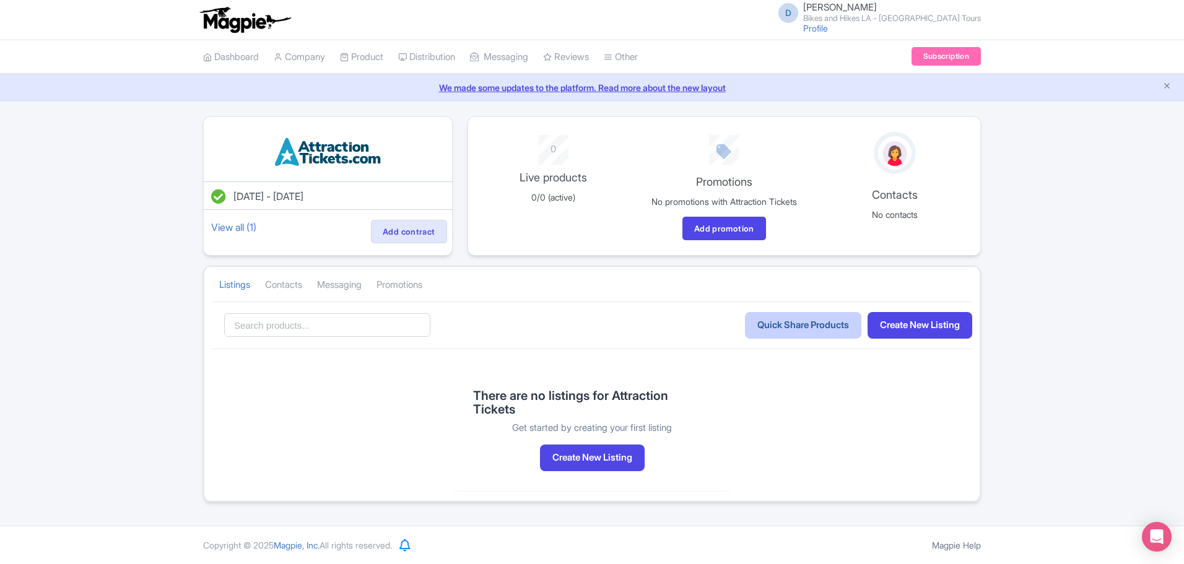
click at [765, 322] on link "Quick Share Products" at bounding box center [803, 325] width 116 height 27
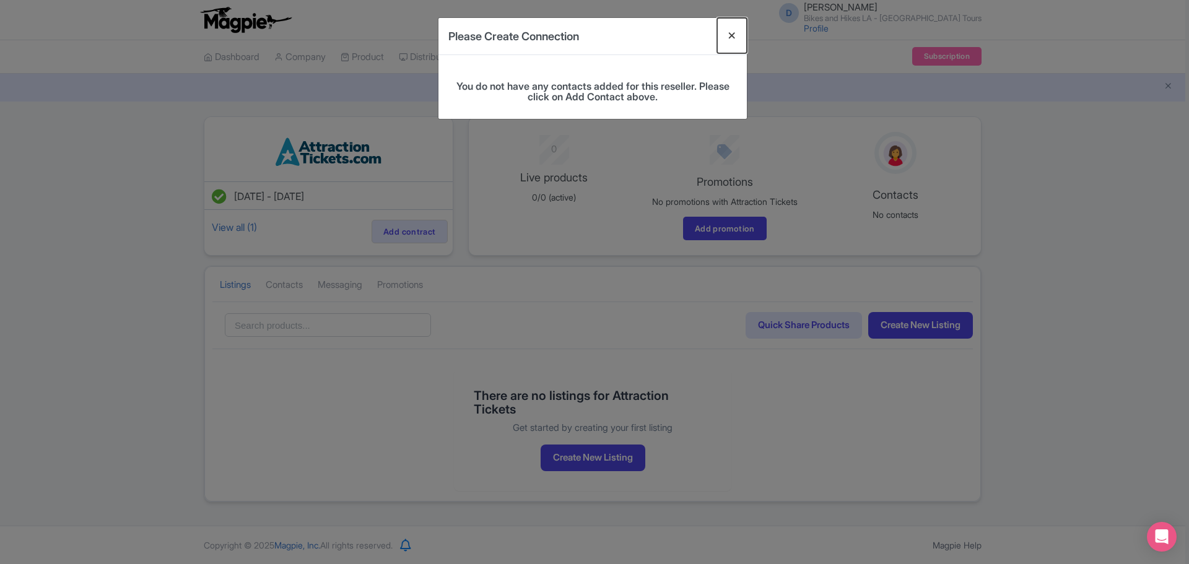
click at [730, 32] on button "Close" at bounding box center [732, 35] width 30 height 35
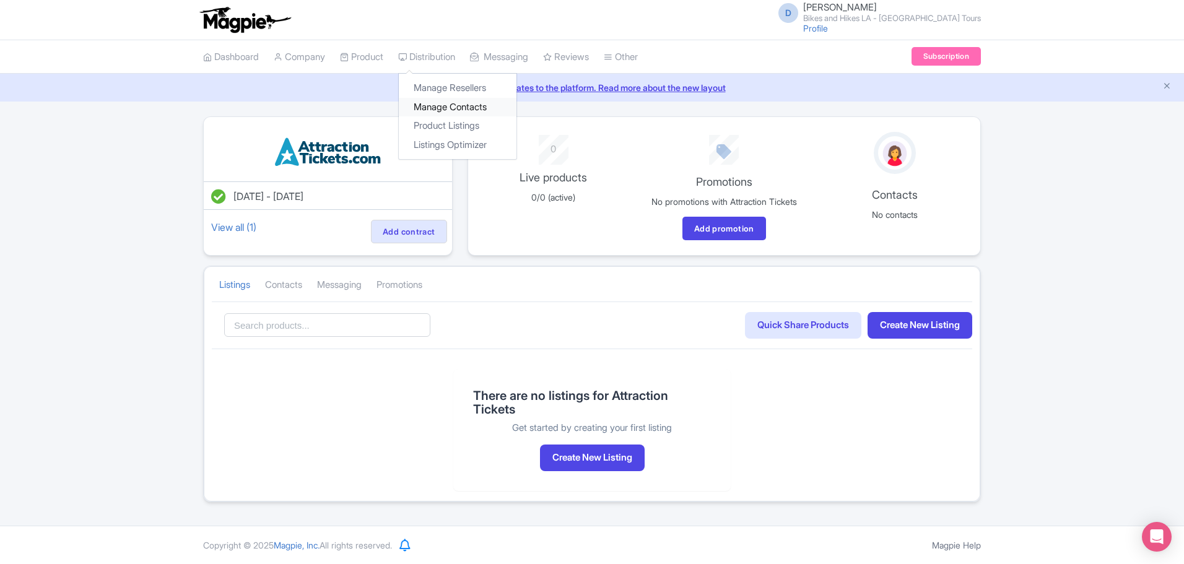
click at [428, 102] on link "Manage Contacts" at bounding box center [458, 107] width 118 height 19
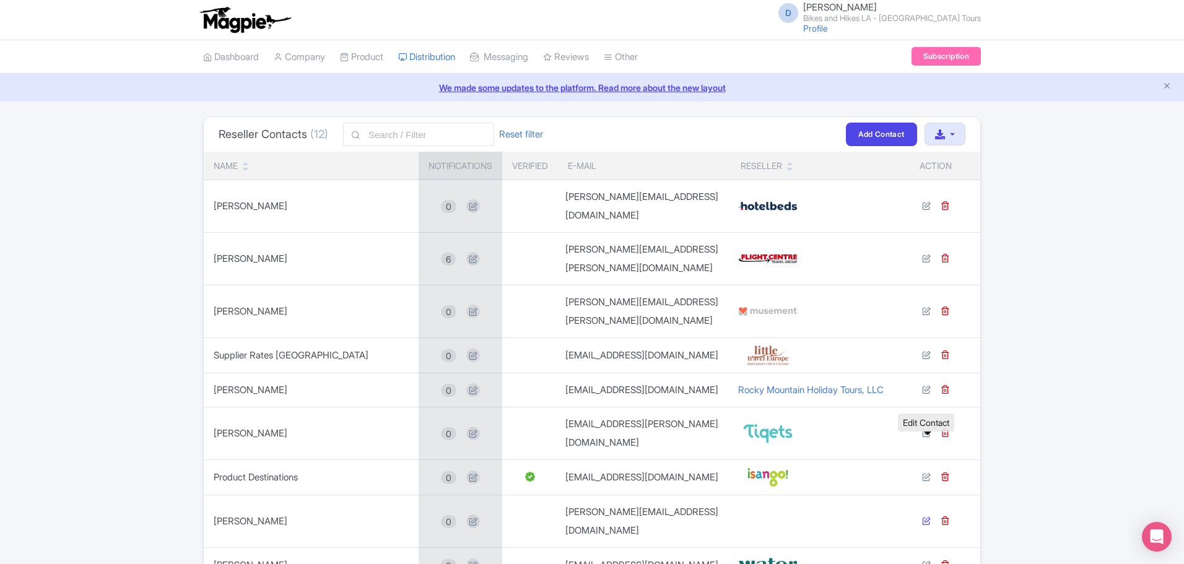
click at [927, 516] on icon at bounding box center [926, 520] width 9 height 9
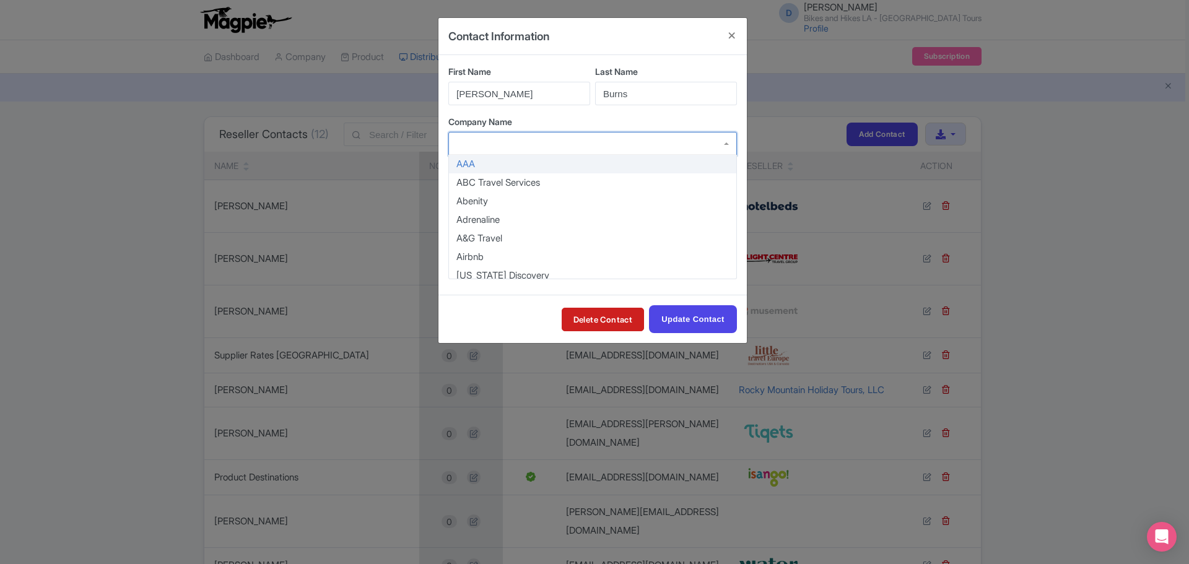
click at [723, 145] on div at bounding box center [592, 144] width 288 height 24
type input "attra"
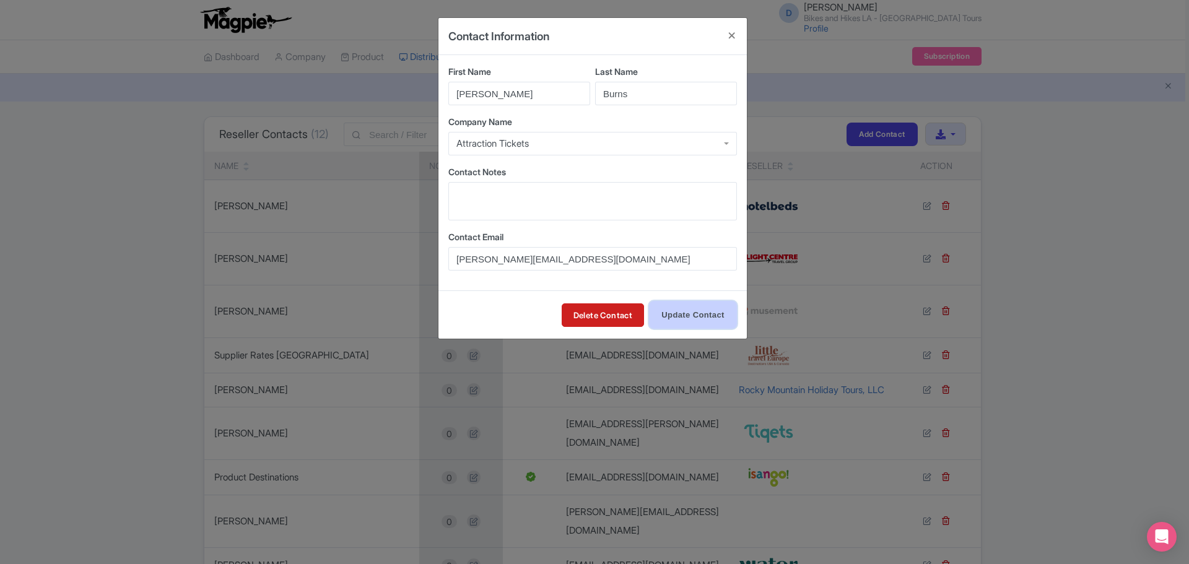
click at [698, 314] on input "Update Contact" at bounding box center [693, 315] width 88 height 28
type input "Update Contact"
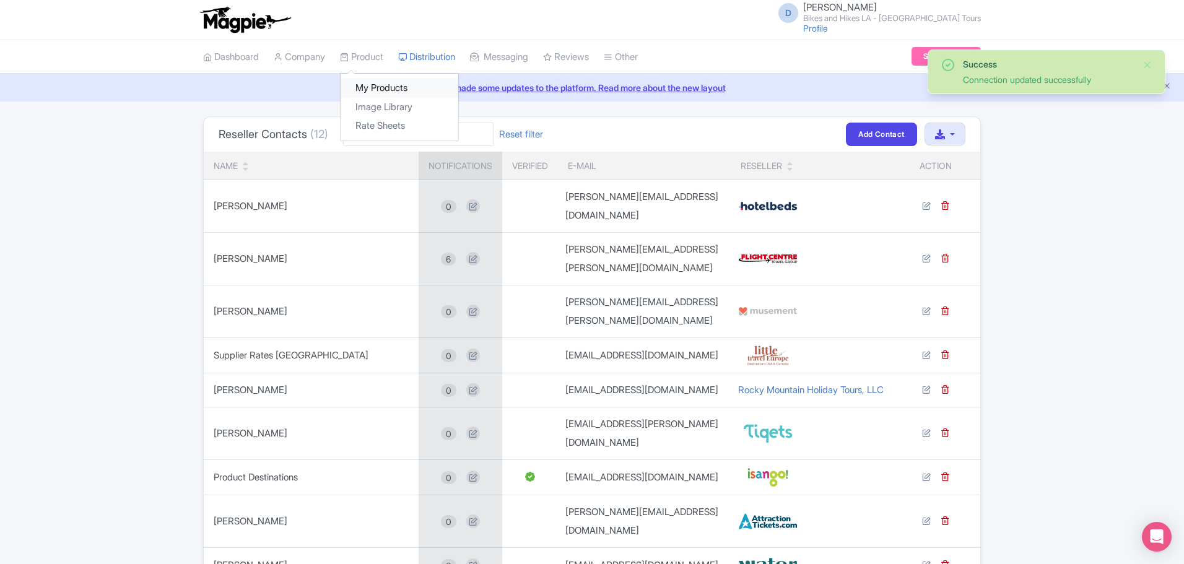
drag, startPoint x: 379, startPoint y: 89, endPoint x: 384, endPoint y: 79, distance: 10.8
click at [379, 88] on link "My Products" at bounding box center [399, 88] width 118 height 19
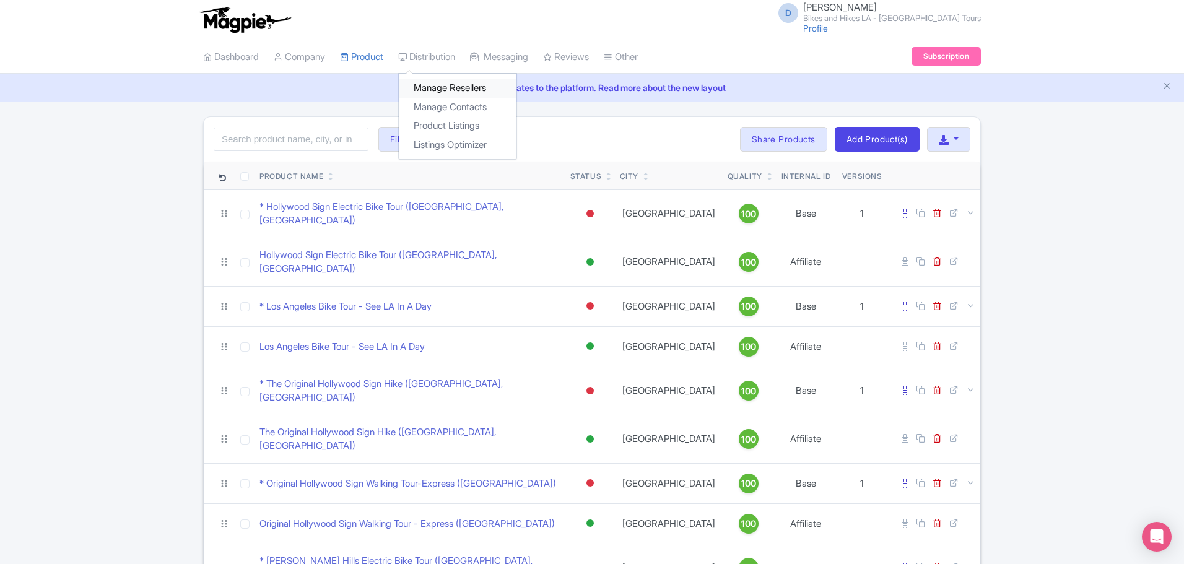
click at [448, 85] on link "Manage Resellers" at bounding box center [458, 88] width 118 height 19
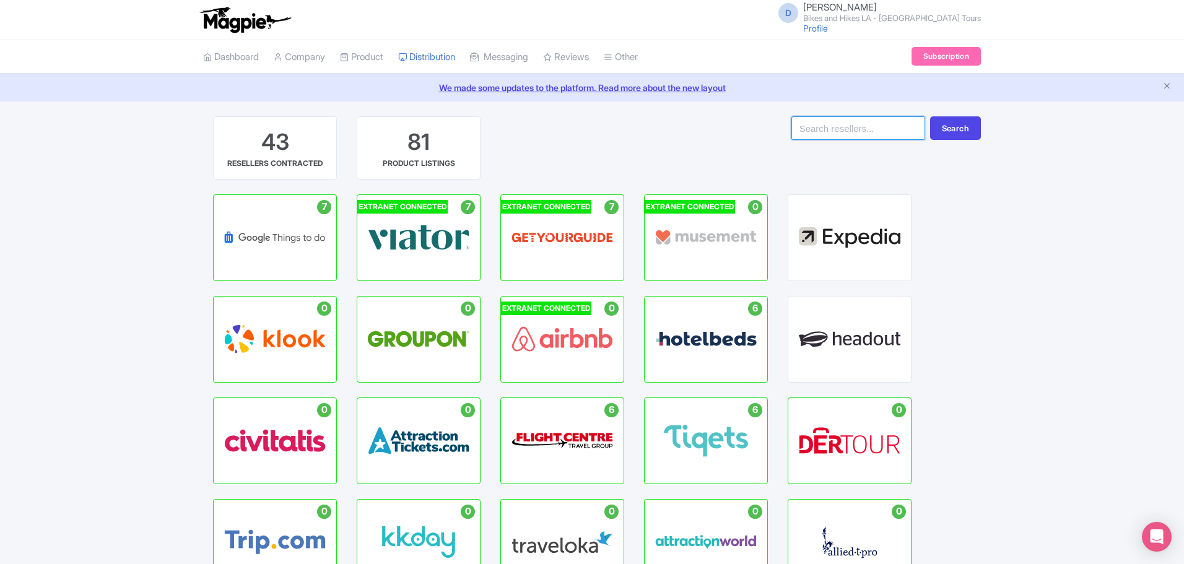
click at [835, 131] on input "search" at bounding box center [858, 128] width 134 height 24
type input "isango"
click at [962, 131] on button "Search" at bounding box center [955, 128] width 51 height 24
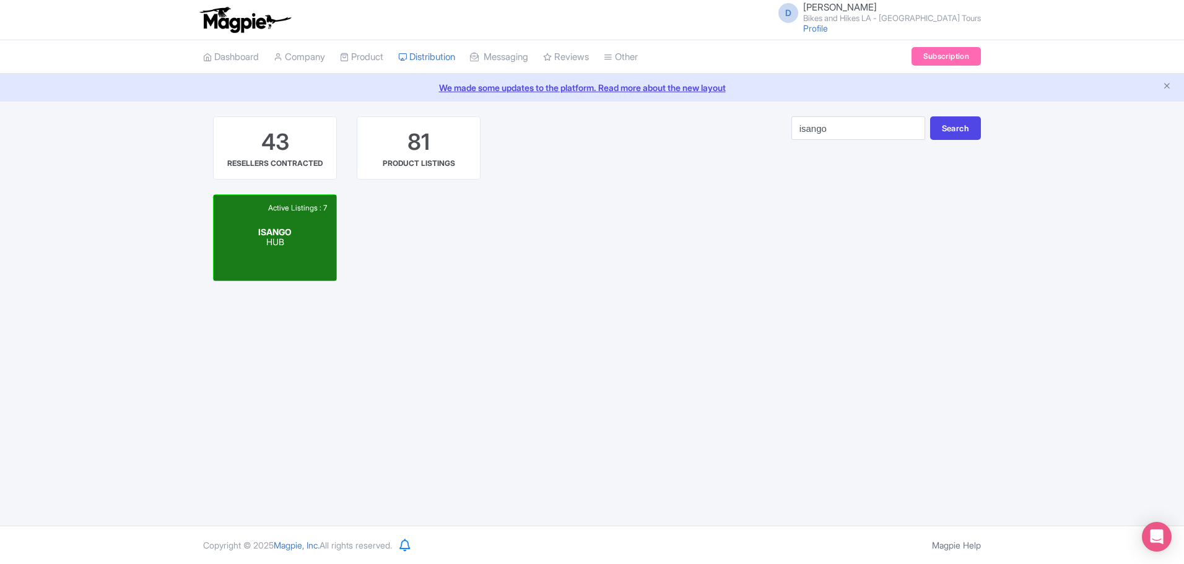
click at [288, 249] on div "Active Listings : 7 ISANGO HUB" at bounding box center [275, 237] width 123 height 85
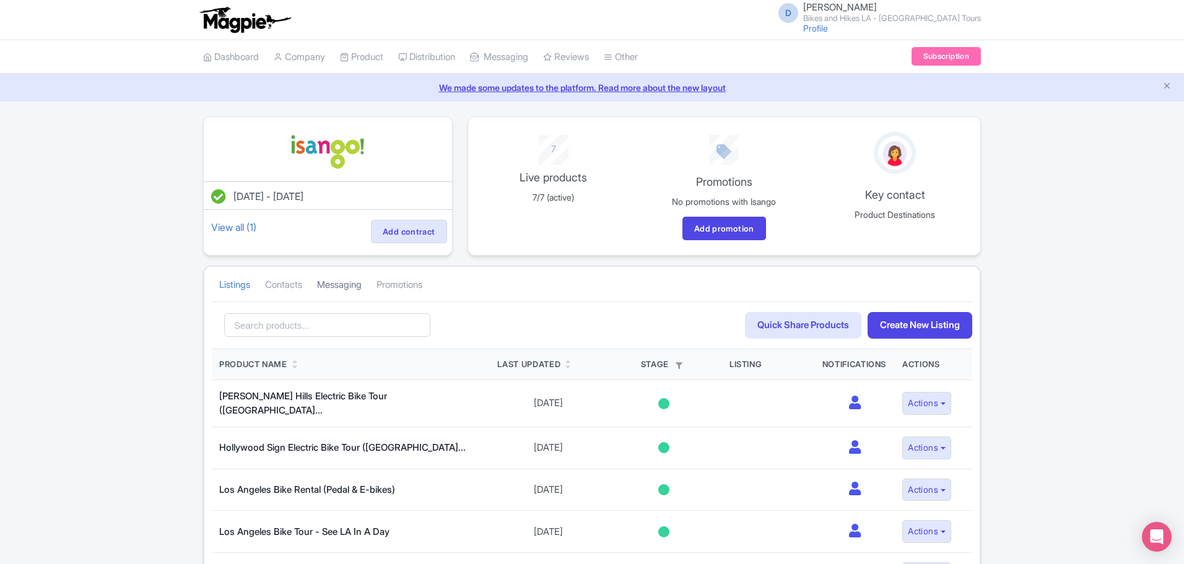
click at [345, 287] on link "Messaging" at bounding box center [339, 285] width 45 height 34
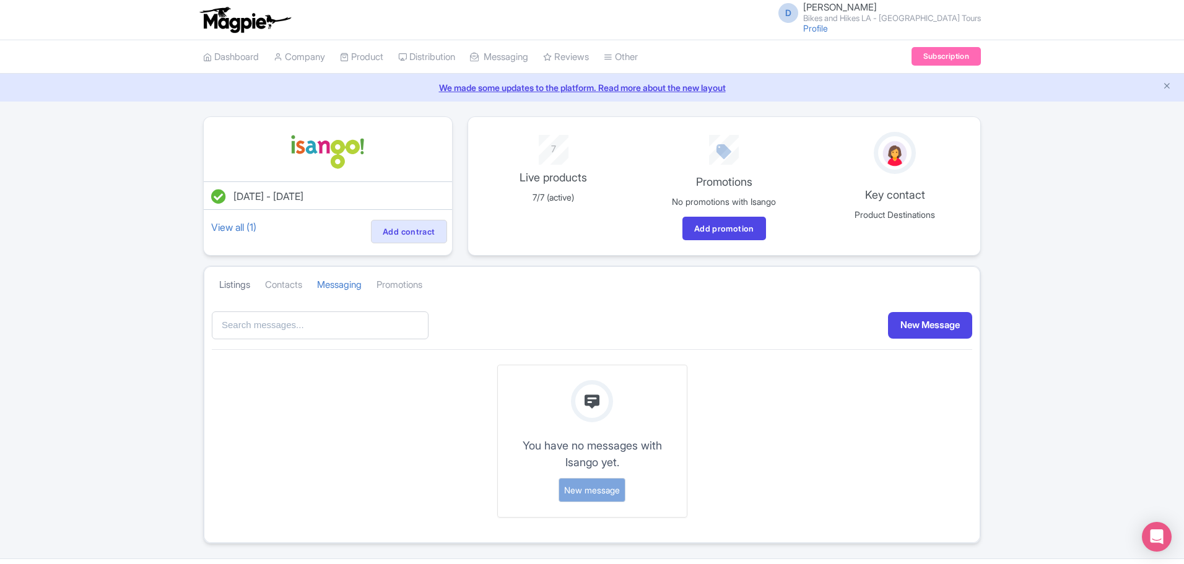
click at [243, 288] on link "Listings" at bounding box center [234, 285] width 31 height 34
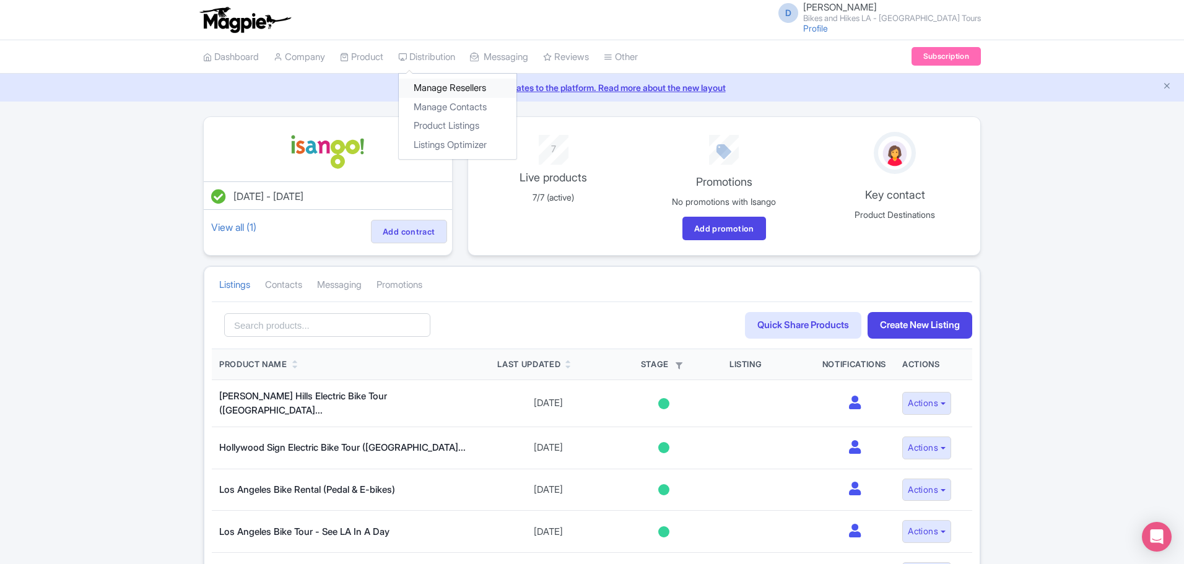
click at [438, 92] on link "Manage Resellers" at bounding box center [458, 88] width 118 height 19
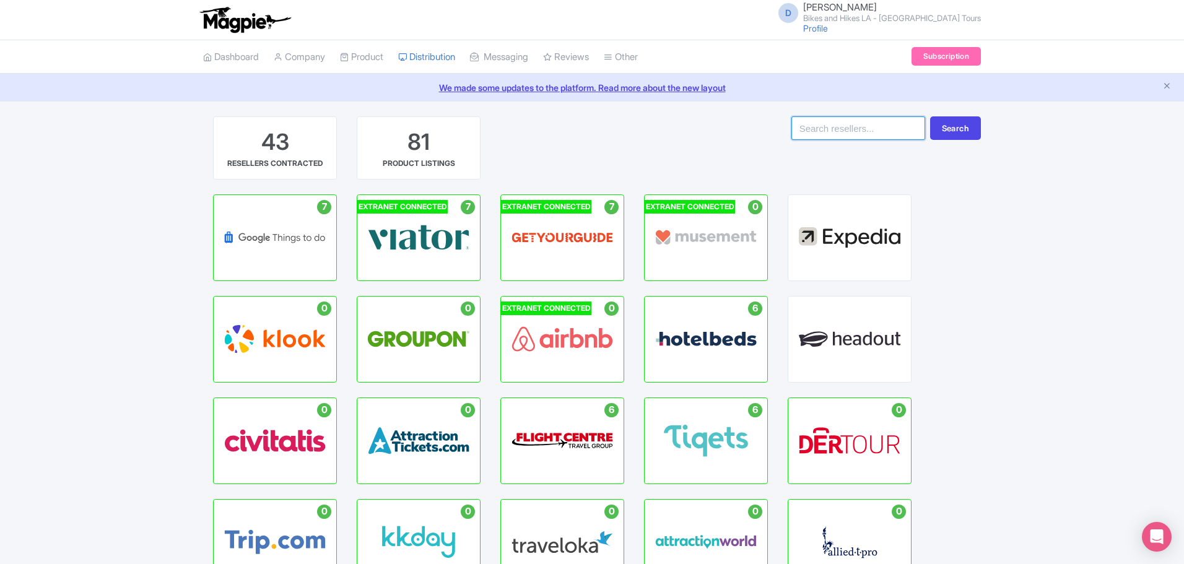
click at [874, 132] on input "search" at bounding box center [858, 128] width 134 height 24
type input "attraction tickets"
click at [959, 126] on button "Search" at bounding box center [955, 128] width 51 height 24
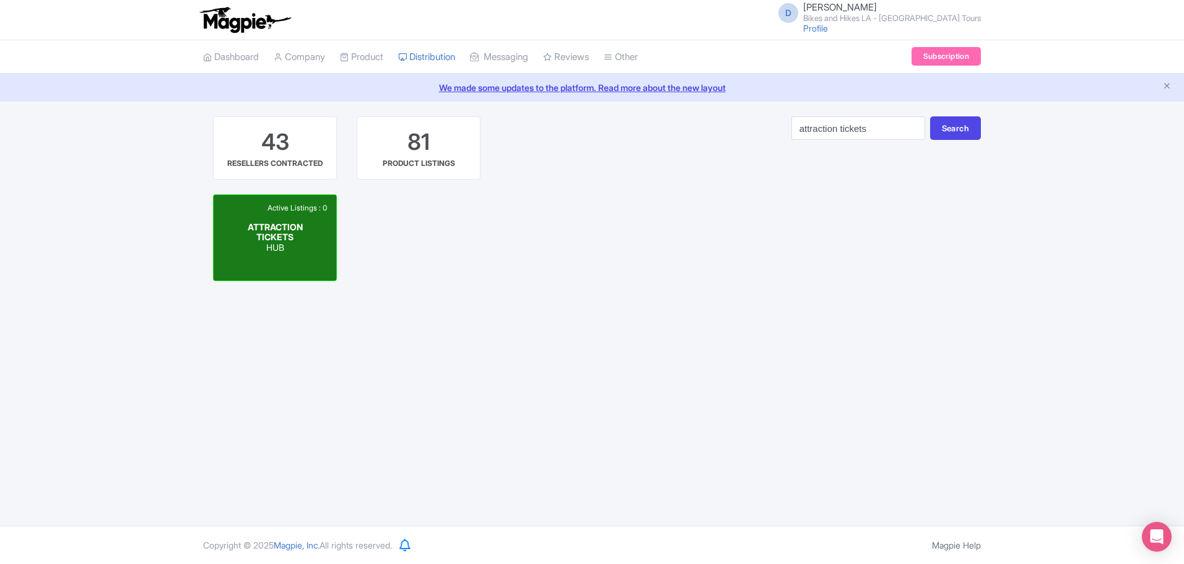
click at [270, 230] on span "ATTRACTION TICKETS" at bounding box center [275, 231] width 55 height 21
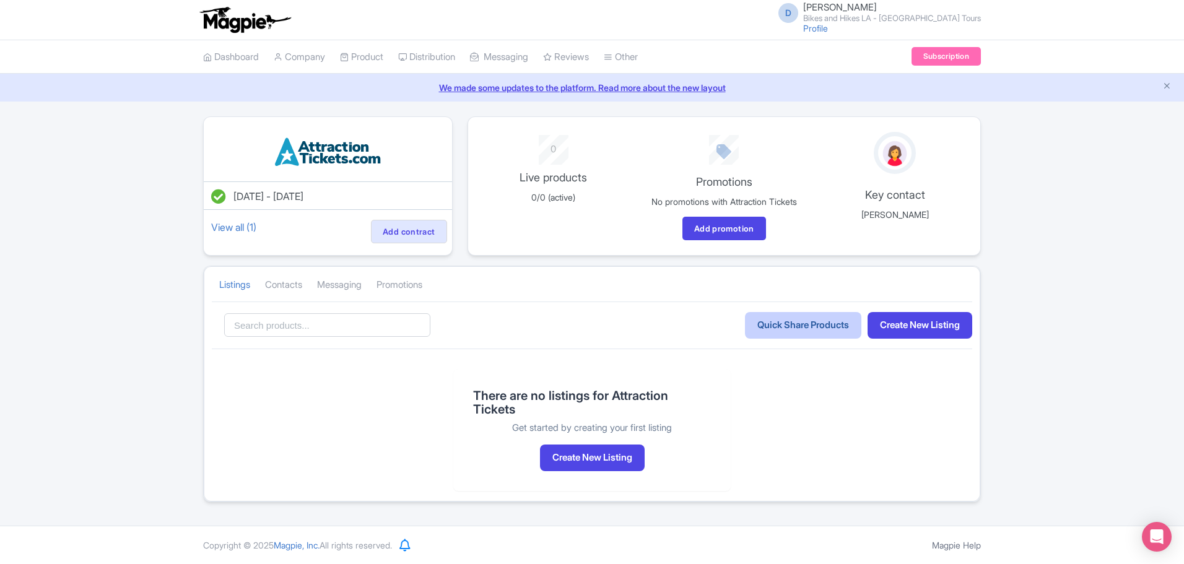
click at [768, 327] on link "Quick Share Products" at bounding box center [803, 325] width 116 height 27
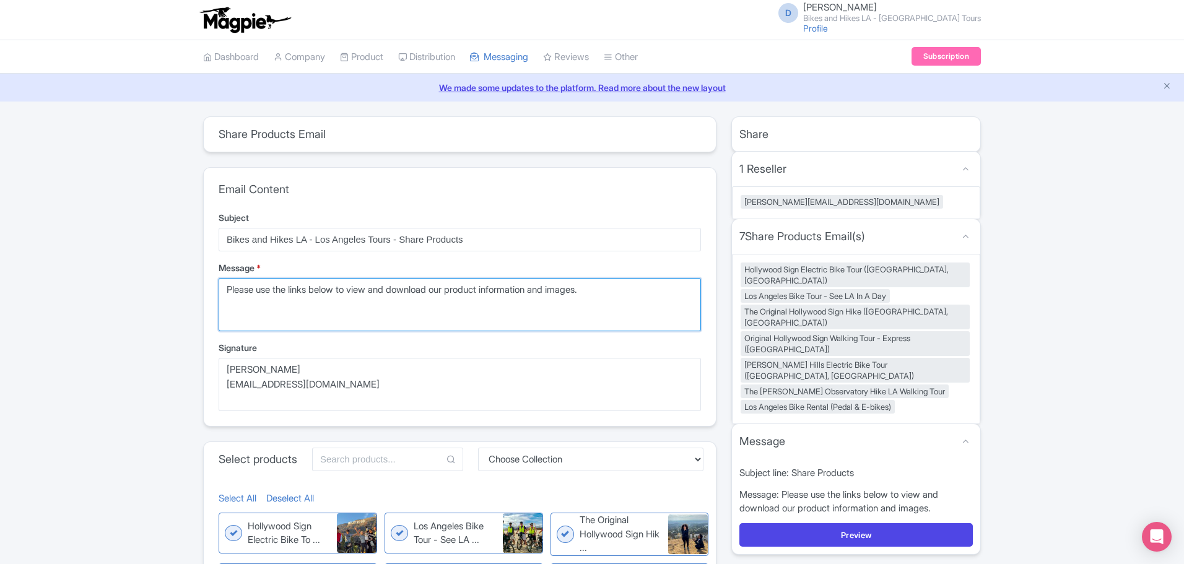
click at [224, 289] on textarea "Please use the links below to view and download our product information and ima…" at bounding box center [460, 304] width 482 height 53
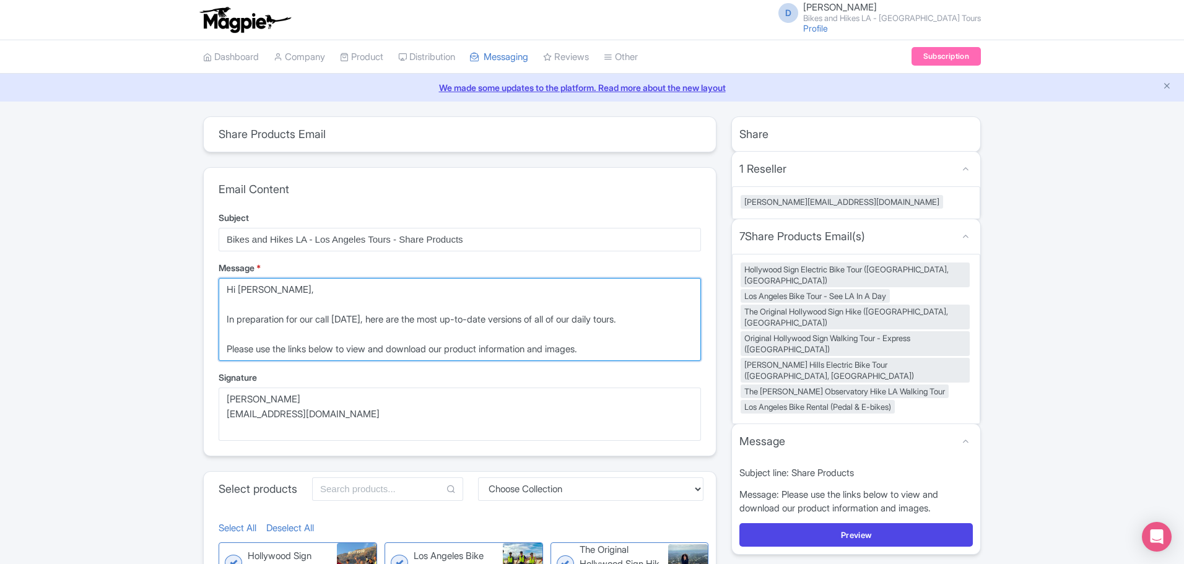
click at [366, 317] on textarea "Please use the links below to view and download our product information and ima…" at bounding box center [460, 319] width 482 height 83
click at [346, 333] on textarea "Please use the links below to view and download our product information and ima…" at bounding box center [460, 319] width 482 height 83
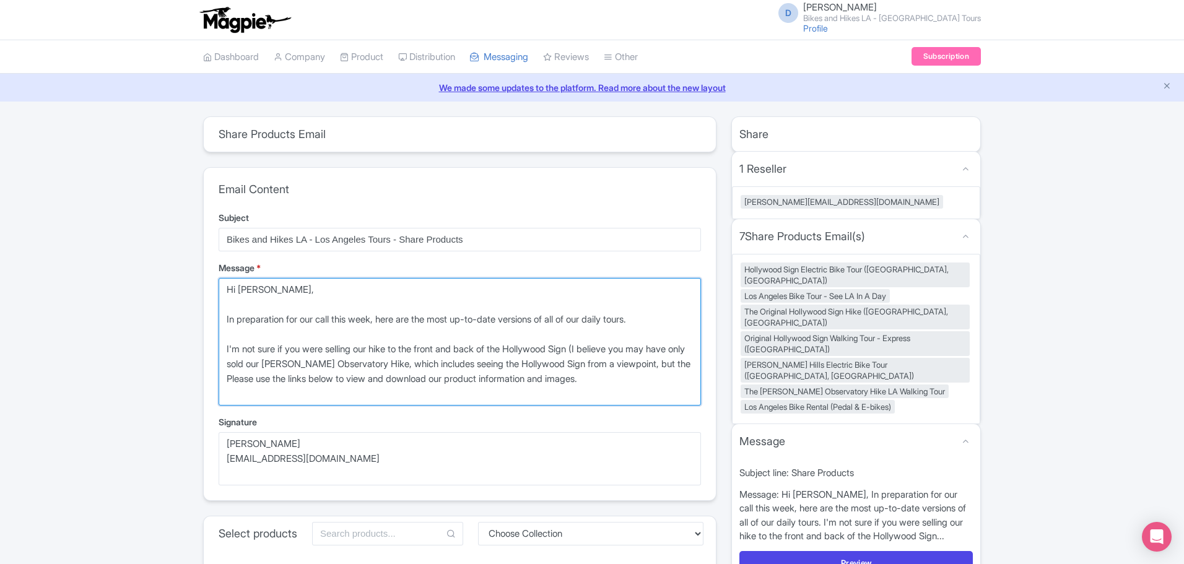
click at [317, 349] on textarea "Please use the links below to view and download our product information and ima…" at bounding box center [460, 342] width 482 height 128
click at [297, 377] on textarea "Please use the links below to view and download our product information and ima…" at bounding box center [460, 342] width 482 height 128
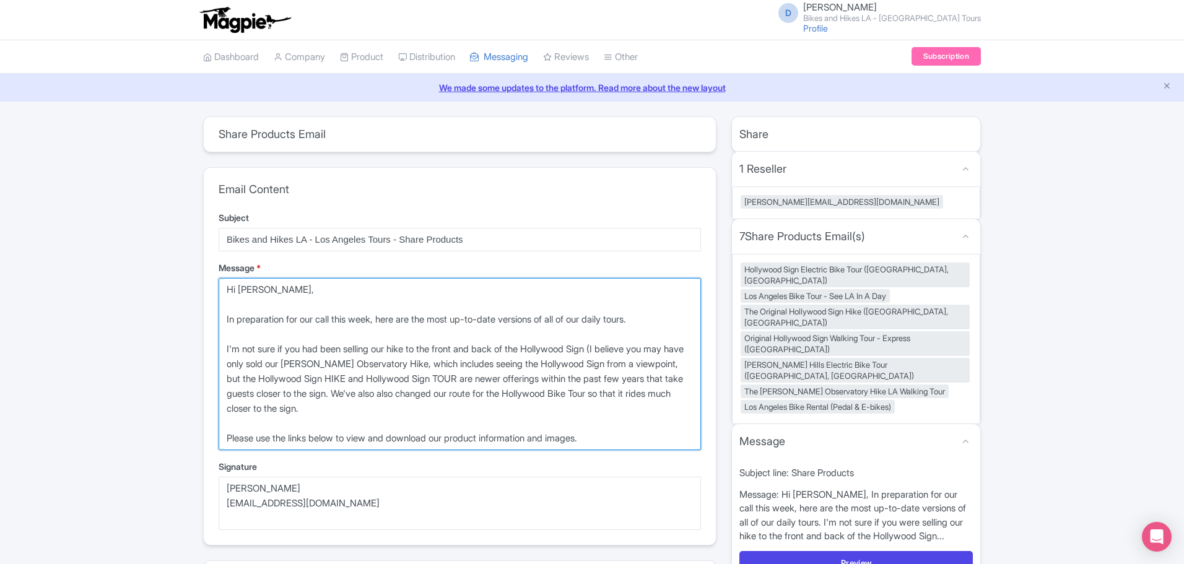
drag, startPoint x: 290, startPoint y: 440, endPoint x: 223, endPoint y: 423, distance: 68.8
click at [220, 434] on textarea "Please use the links below to view and download our product information and ima…" at bounding box center [460, 364] width 482 height 172
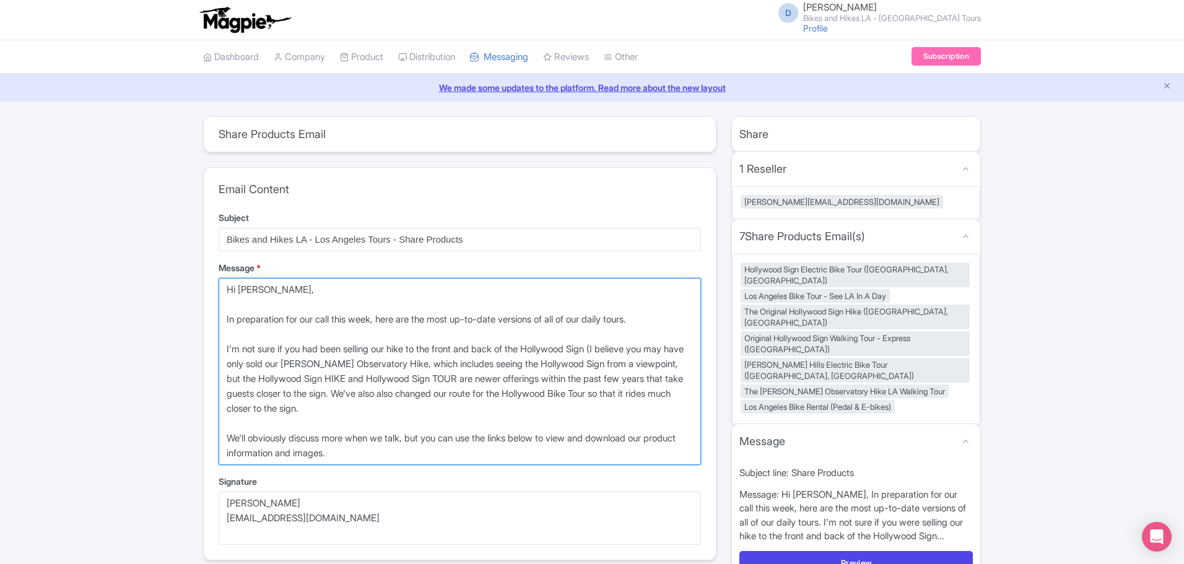
click at [409, 450] on textarea "Please use the links below to view and download our product information and ima…" at bounding box center [460, 371] width 482 height 187
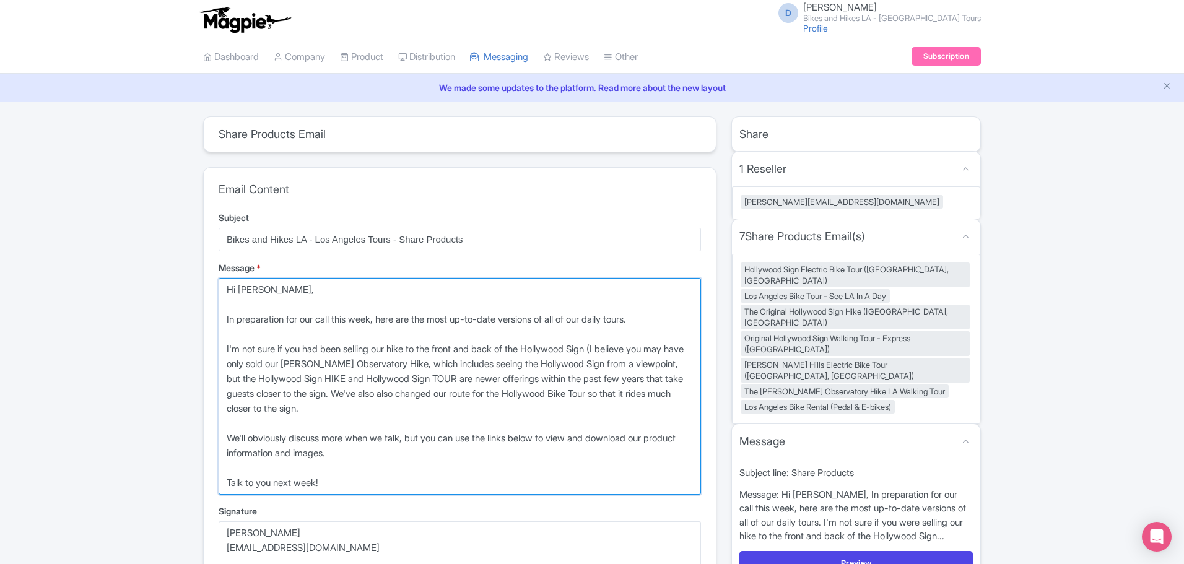
click at [226, 483] on textarea "Please use the links below to view and download our product information and ima…" at bounding box center [460, 386] width 482 height 217
drag, startPoint x: 226, startPoint y: 483, endPoint x: 332, endPoint y: 472, distance: 106.4
click at [332, 478] on textarea "Please use the links below to view and download our product information and ima…" at bounding box center [460, 386] width 482 height 217
type textarea "Hi [PERSON_NAME], In preparation for our call this week, here are the most up-t…"
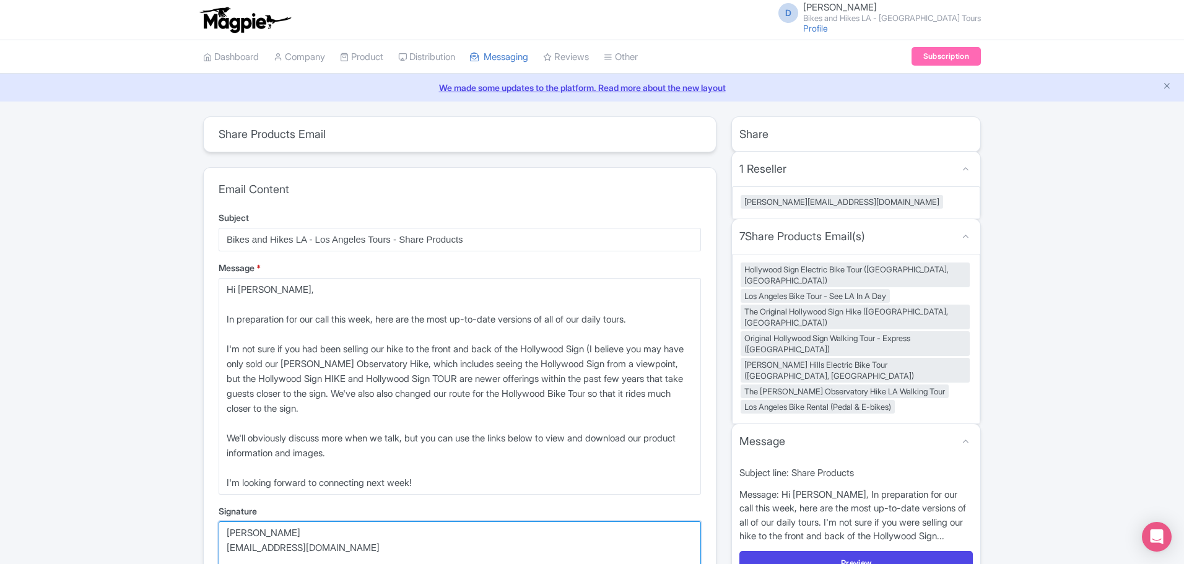
click at [236, 531] on textarea "Danny Roman info@bikeshikes.com" at bounding box center [460, 547] width 482 height 53
drag, startPoint x: 236, startPoint y: 531, endPoint x: 329, endPoint y: 513, distance: 95.3
click at [329, 519] on div "Signature Danny Roman info@bikeshikes.com" at bounding box center [460, 540] width 482 height 70
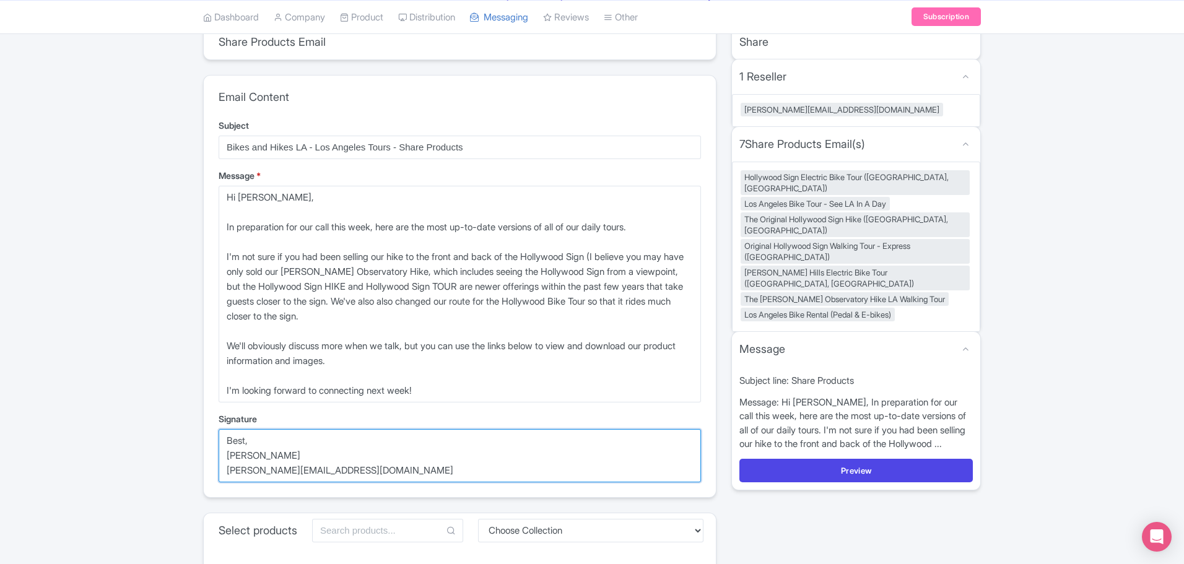
scroll to position [186, 0]
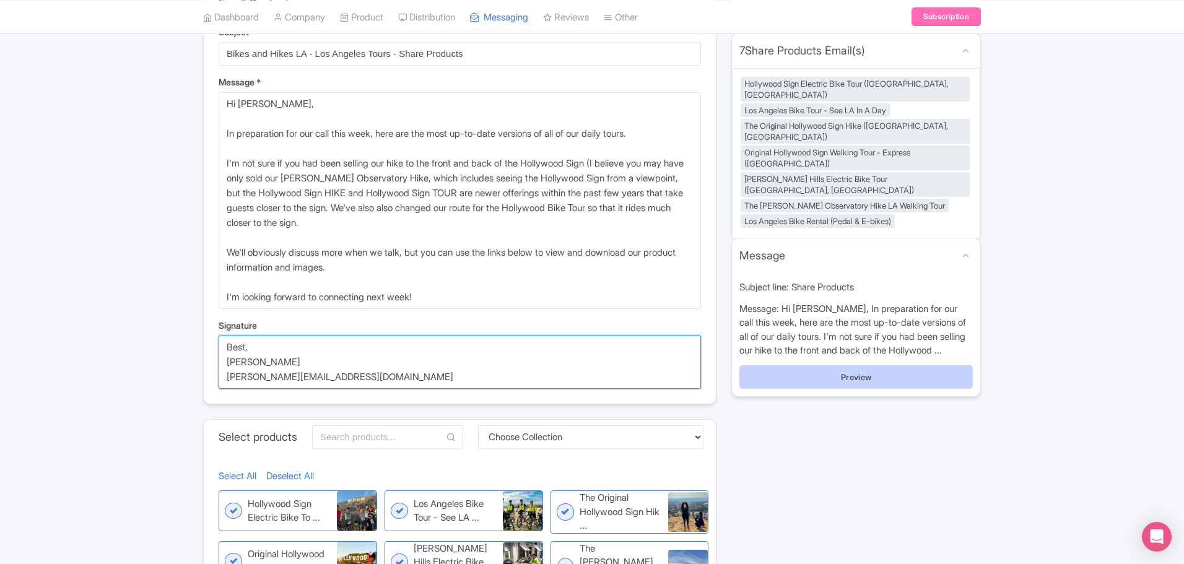
type textarea "Best, [PERSON_NAME] [PERSON_NAME][EMAIL_ADDRESS][DOMAIN_NAME]"
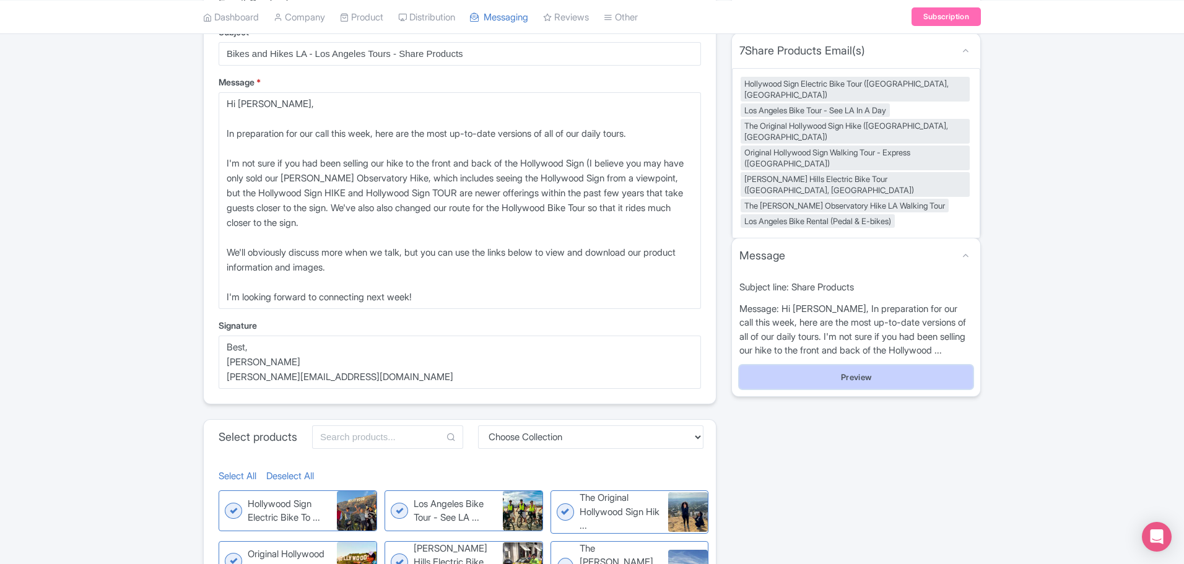
click at [875, 365] on button "Preview" at bounding box center [855, 377] width 233 height 24
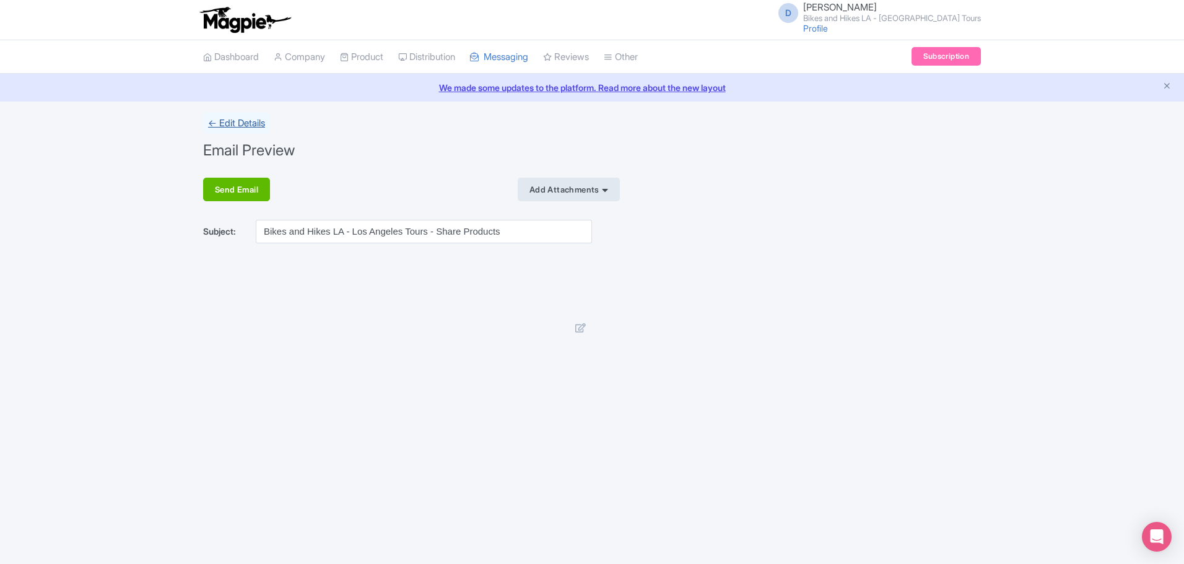
click at [235, 123] on link "← Edit Details" at bounding box center [236, 123] width 67 height 22
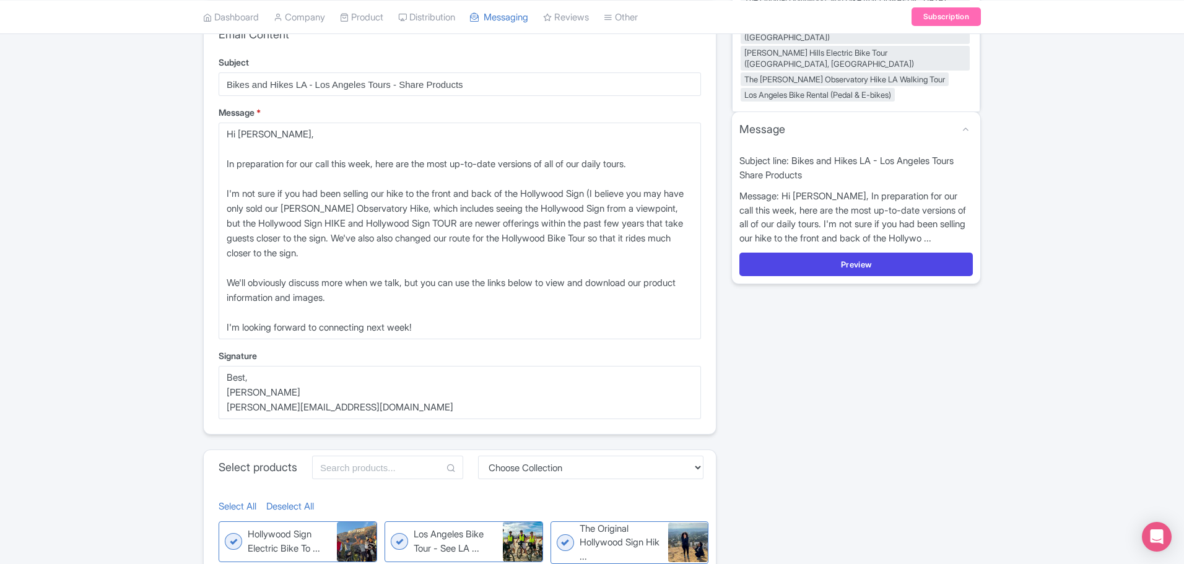
scroll to position [433, 0]
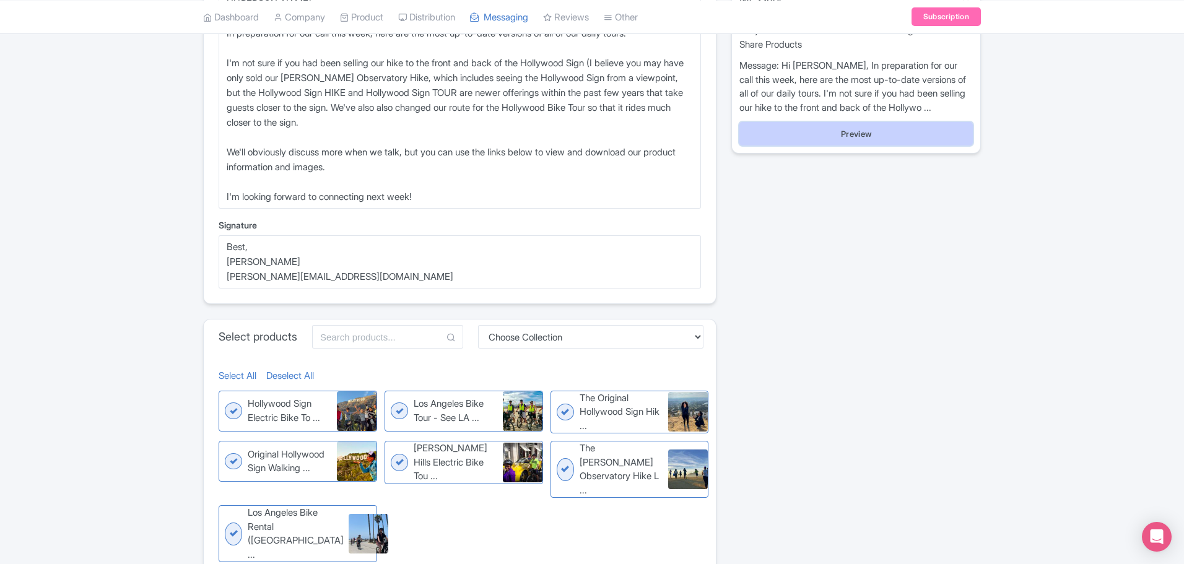
click at [869, 122] on button "Preview" at bounding box center [855, 134] width 233 height 24
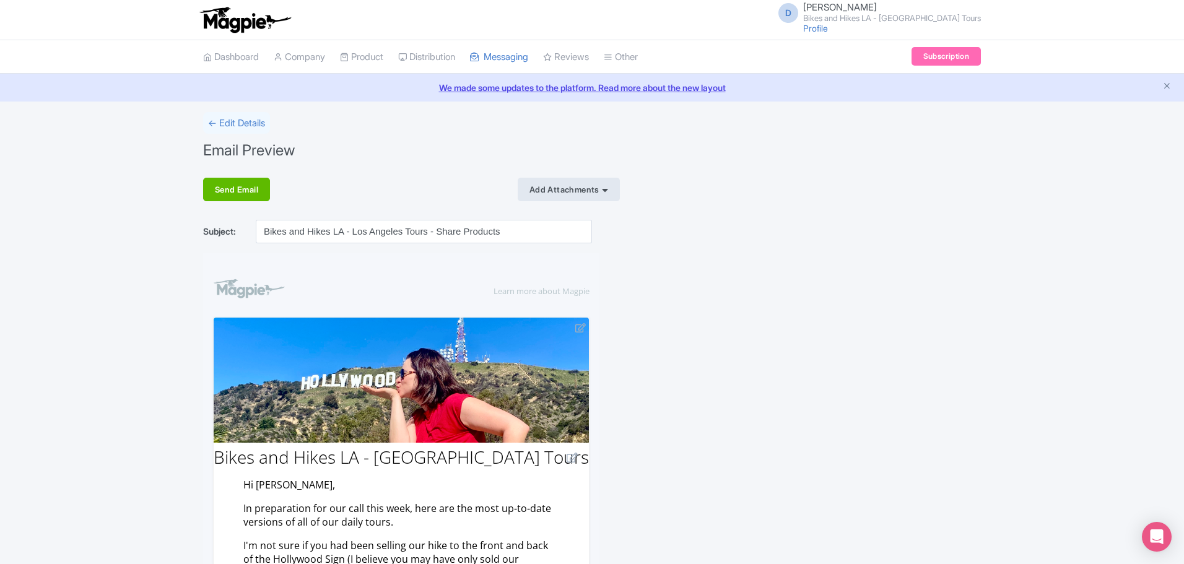
click at [583, 330] on icon at bounding box center [580, 327] width 11 height 9
click at [259, 189] on div "Send Email" at bounding box center [236, 190] width 67 height 24
